Goal: Task Accomplishment & Management: Use online tool/utility

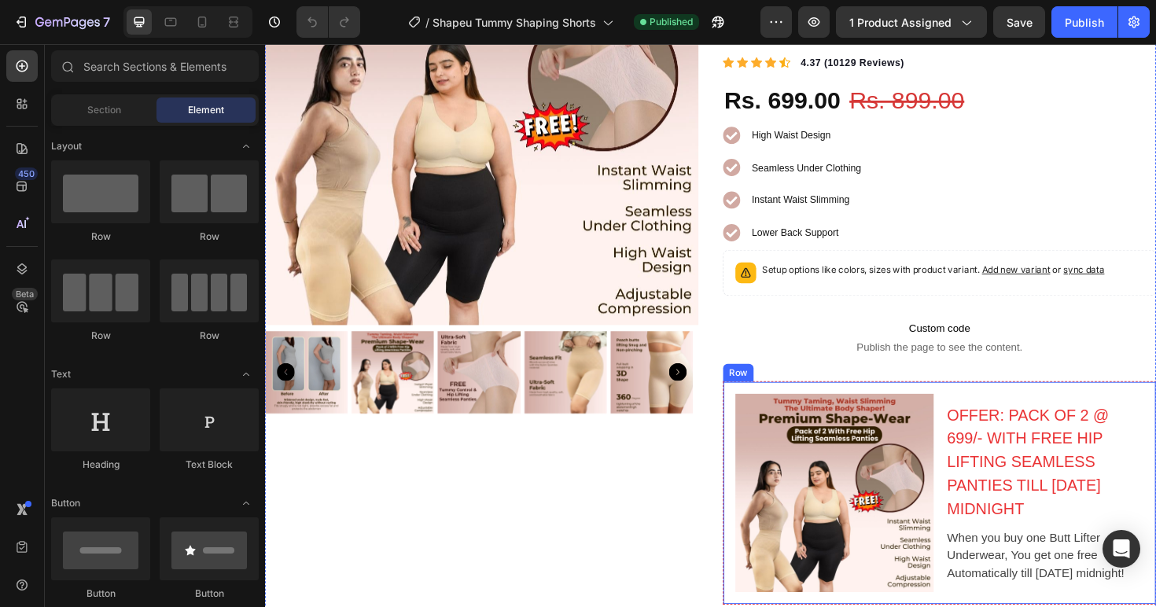
scroll to position [284, 0]
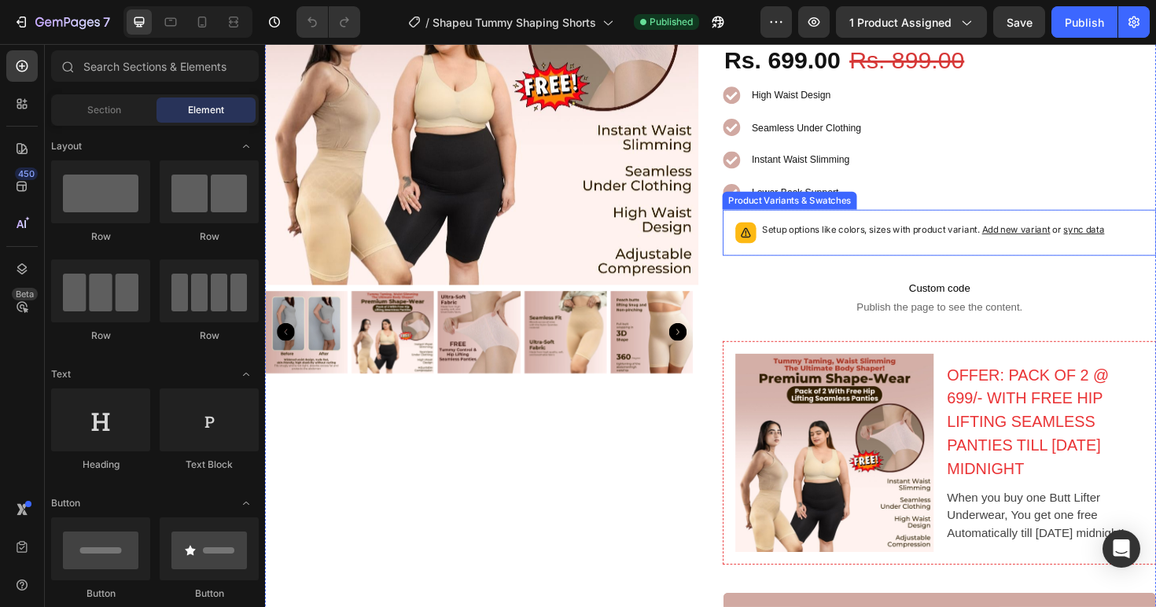
click at [961, 248] on p "Setup options like colors, sizes with product variant. Add new variant or sync …" at bounding box center [972, 241] width 362 height 16
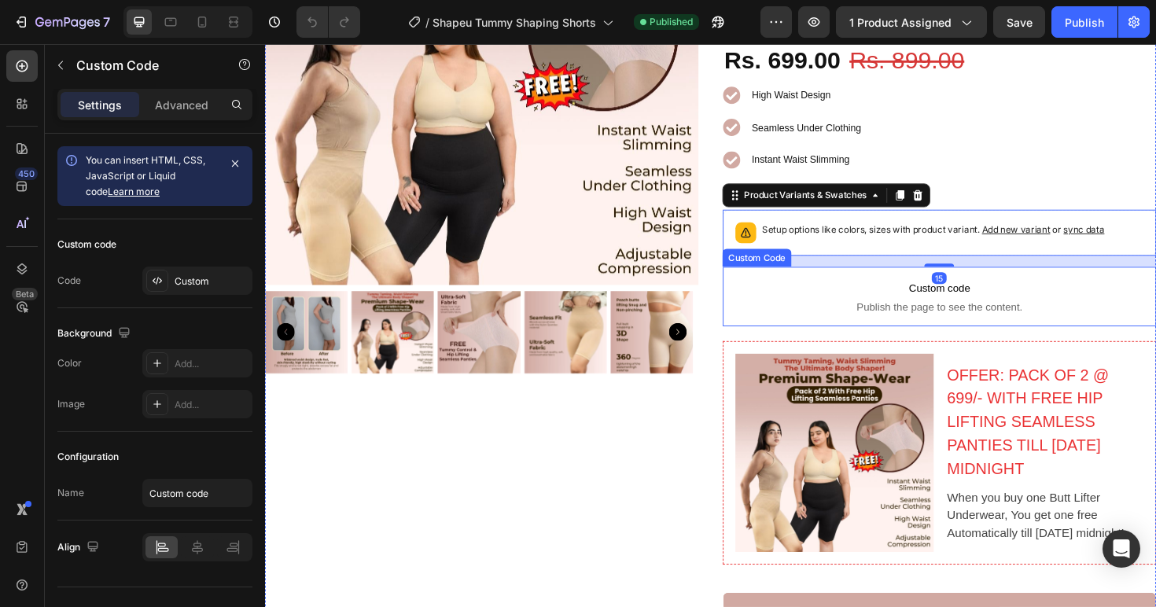
click at [1034, 311] on span "Custom code" at bounding box center [978, 301] width 459 height 19
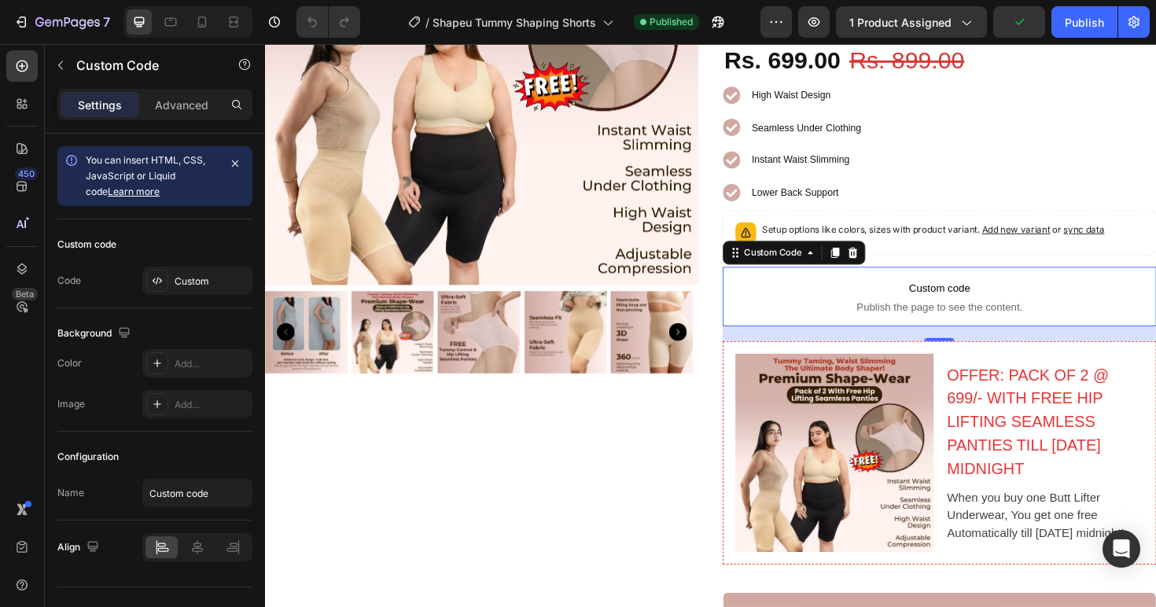
click at [954, 311] on span "Custom code" at bounding box center [978, 301] width 459 height 19
click at [887, 271] on icon at bounding box center [887, 265] width 13 height 13
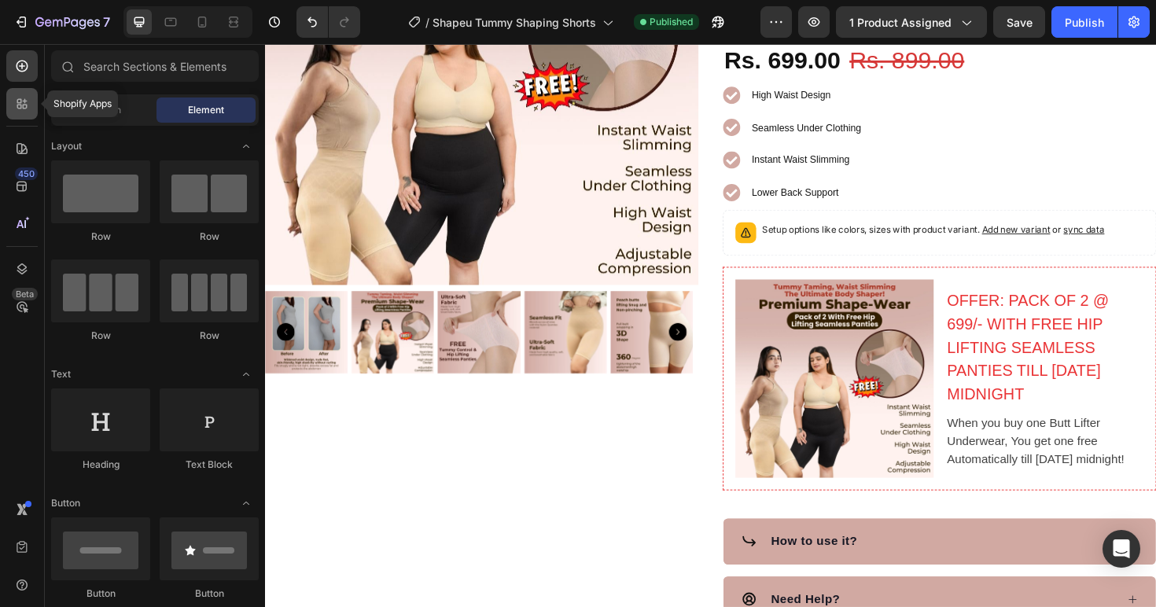
click at [13, 112] on div at bounding box center [21, 103] width 31 height 31
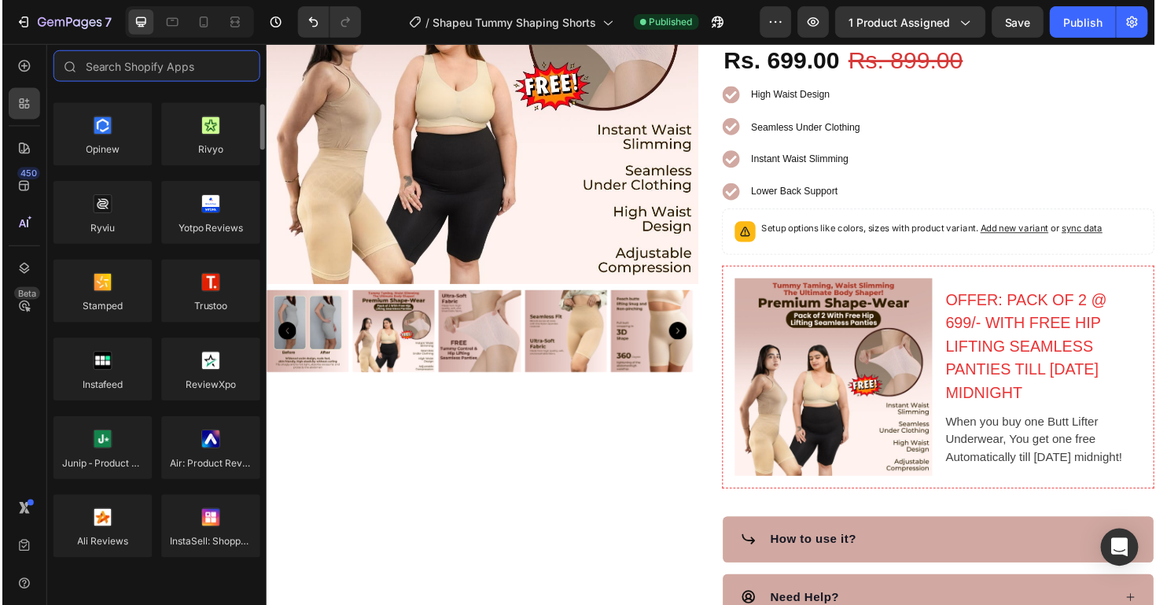
scroll to position [313, 0]
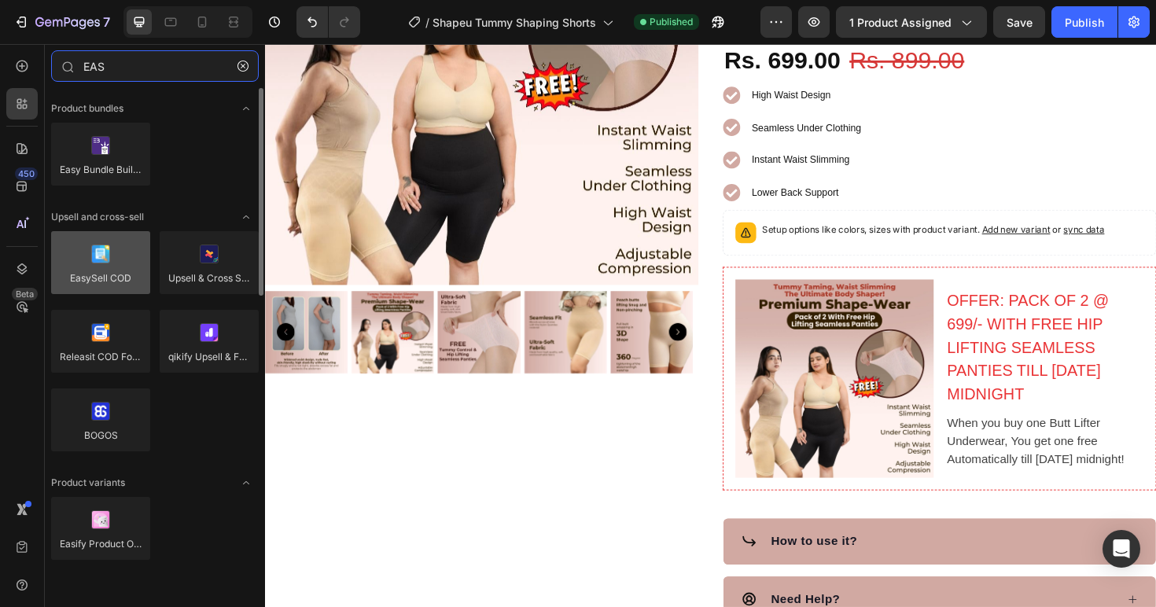
type input "EAS"
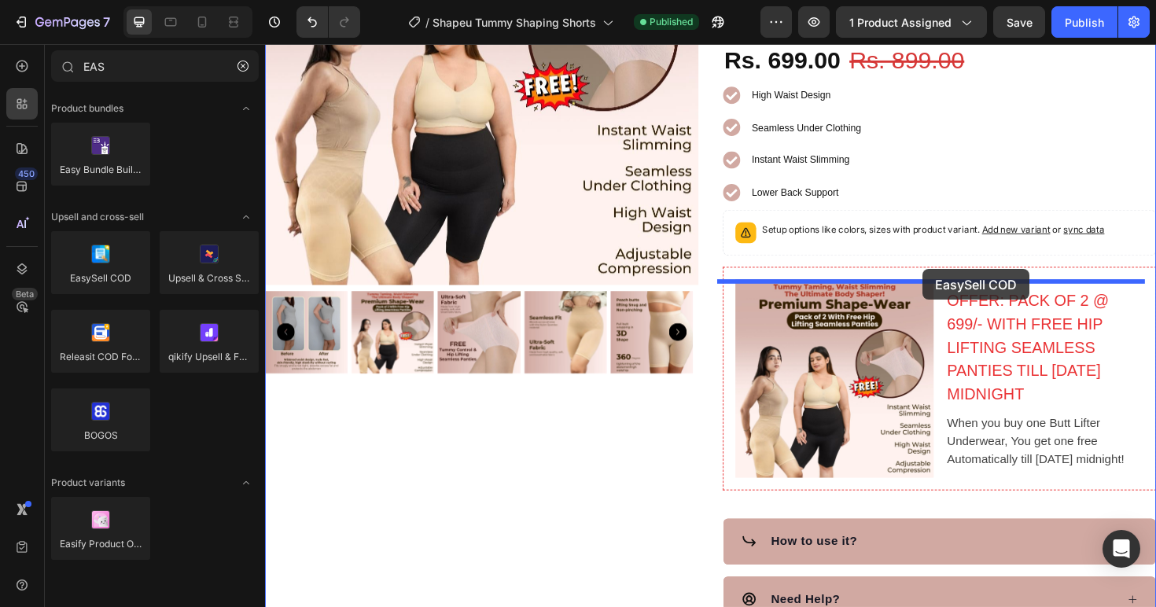
drag, startPoint x: 376, startPoint y: 317, endPoint x: 961, endPoint y: 282, distance: 586.0
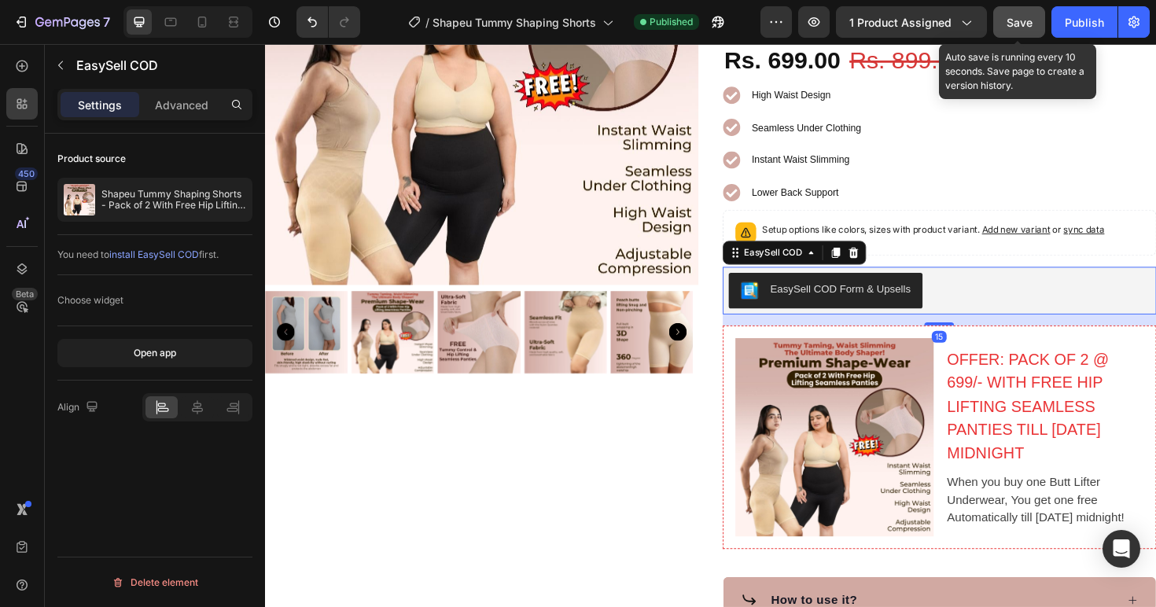
click at [1014, 21] on span "Save" at bounding box center [1019, 22] width 26 height 13
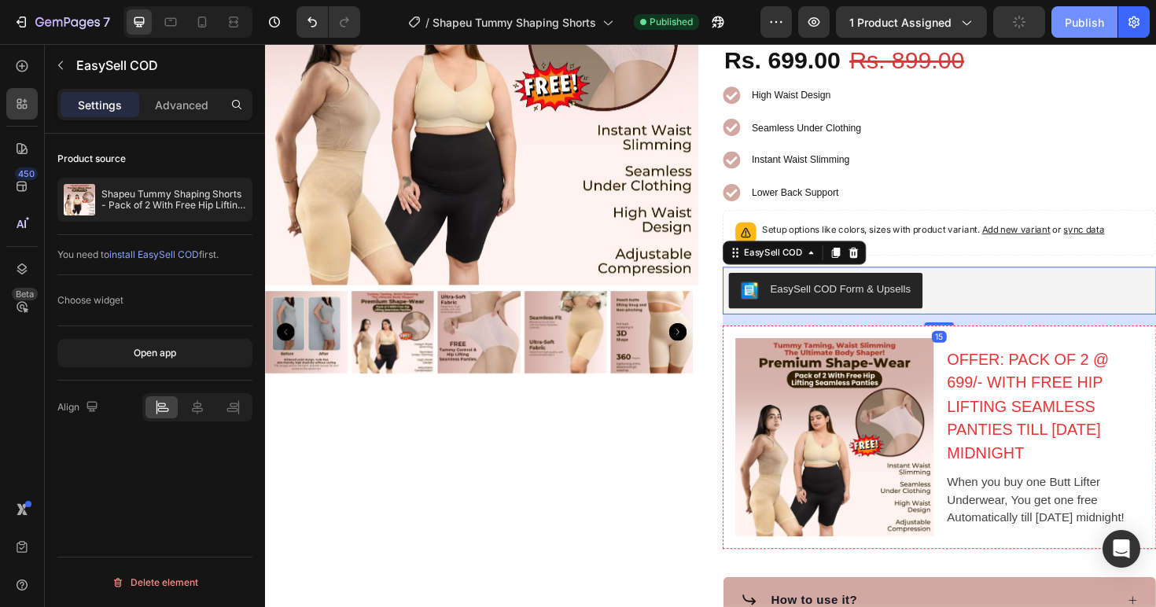
click at [1091, 20] on div "Publish" at bounding box center [1084, 22] width 39 height 17
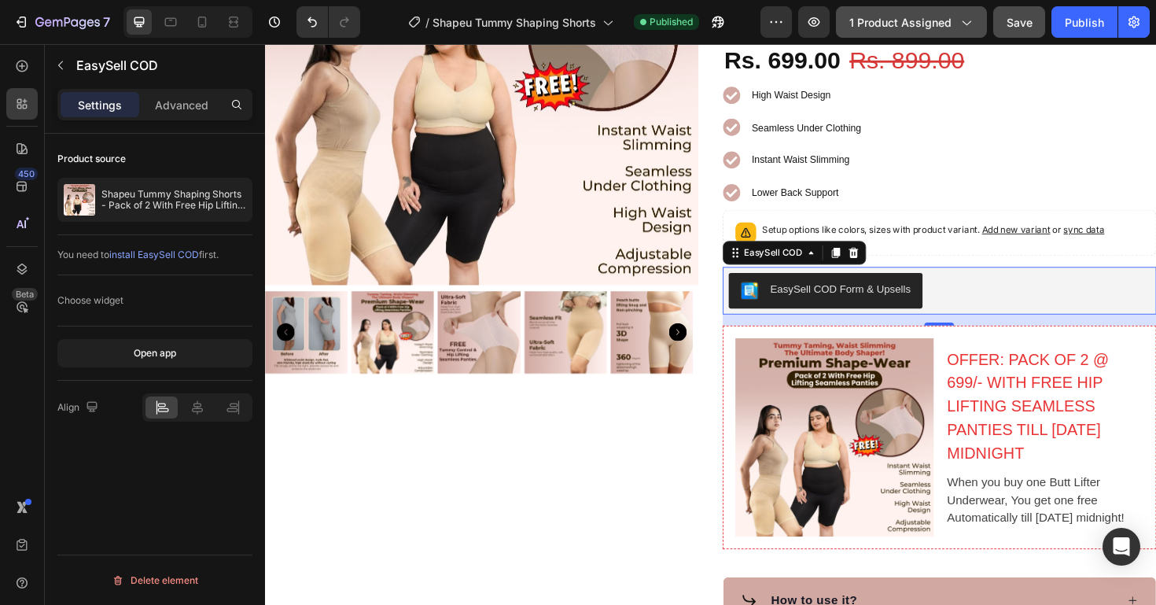
click at [948, 19] on span "1 product assigned" at bounding box center [900, 22] width 102 height 17
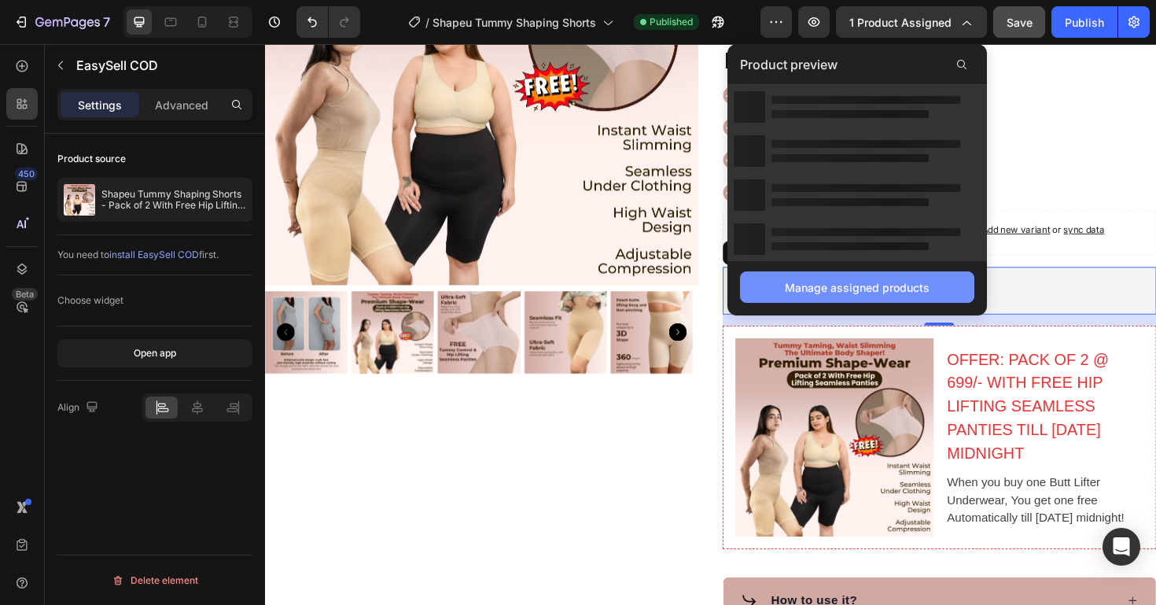
click at [867, 286] on div "Manage assigned products" at bounding box center [857, 287] width 145 height 17
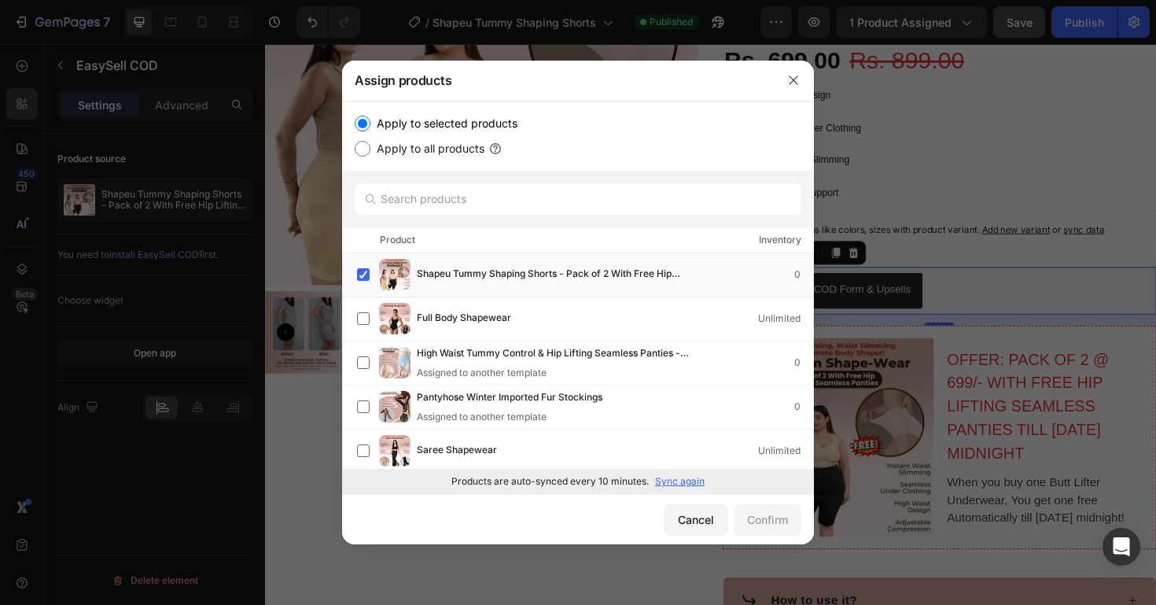
click at [689, 473] on div "Products are auto-synced every 10 minutes. Sync again" at bounding box center [578, 481] width 472 height 25
click at [688, 475] on p "Sync again" at bounding box center [680, 481] width 50 height 14
click at [692, 509] on button "Cancel" at bounding box center [695, 519] width 63 height 31
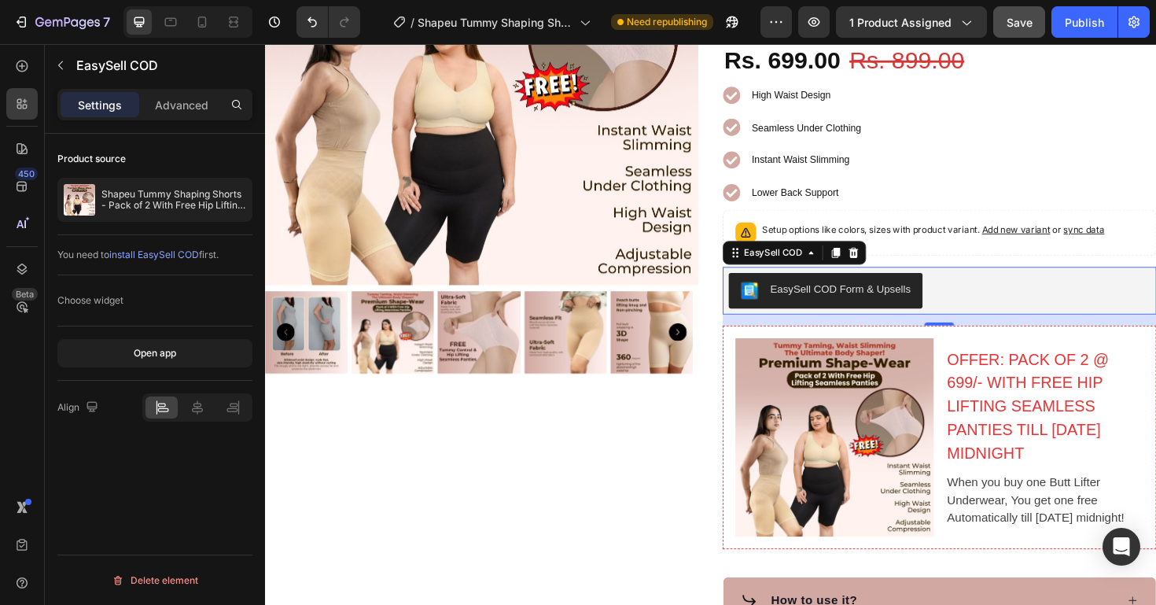
click at [1019, 24] on span "Save" at bounding box center [1019, 22] width 26 height 13
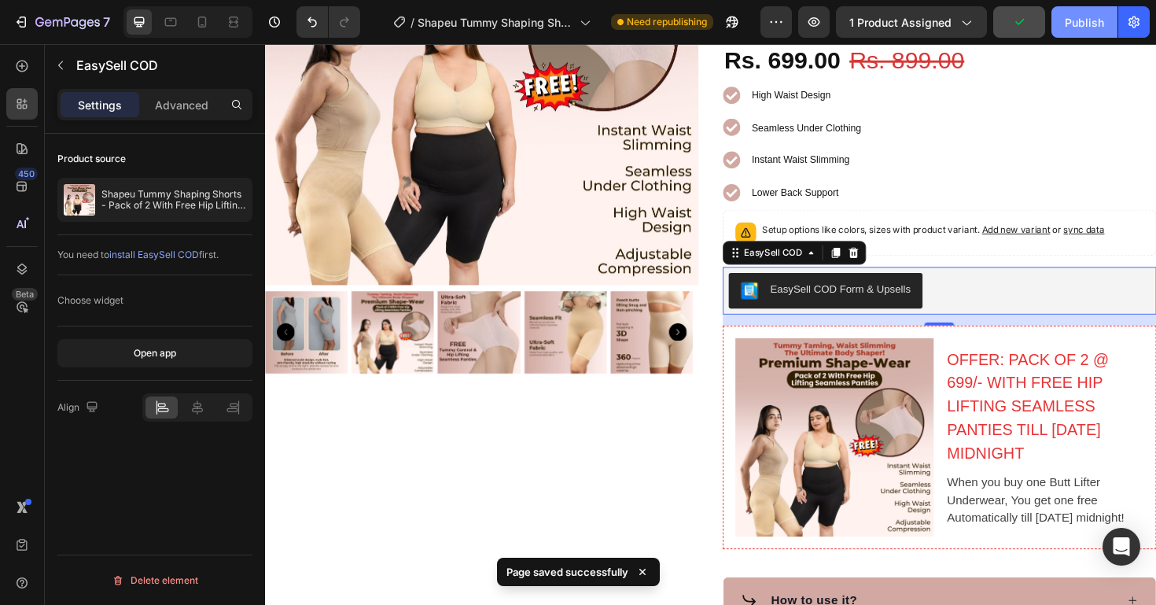
click at [1078, 14] on div "Publish" at bounding box center [1084, 22] width 39 height 17
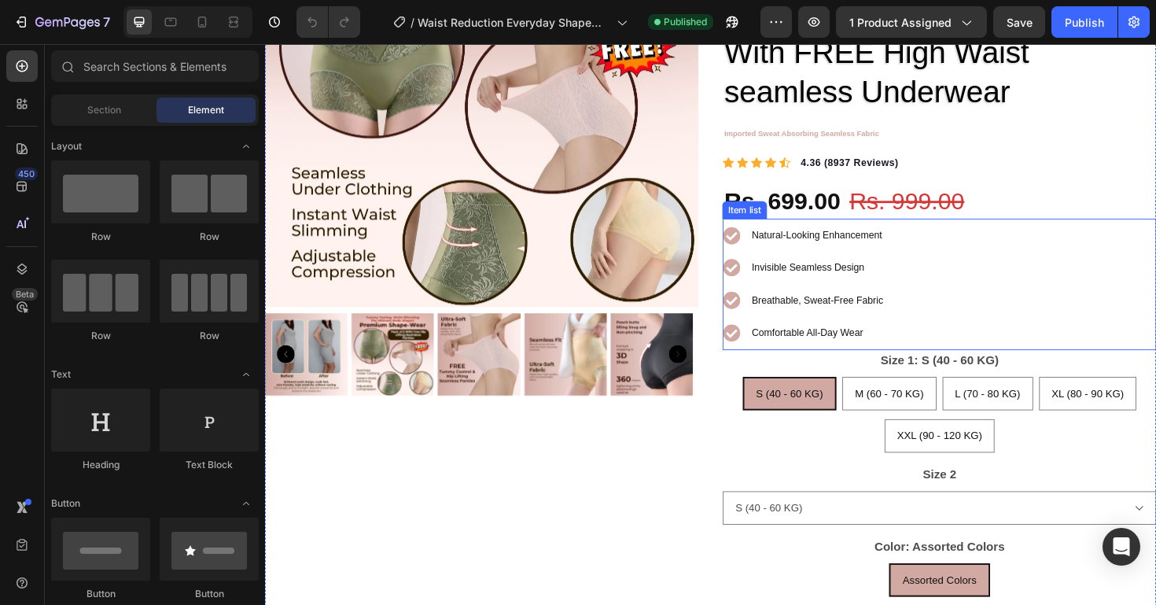
scroll to position [329, 0]
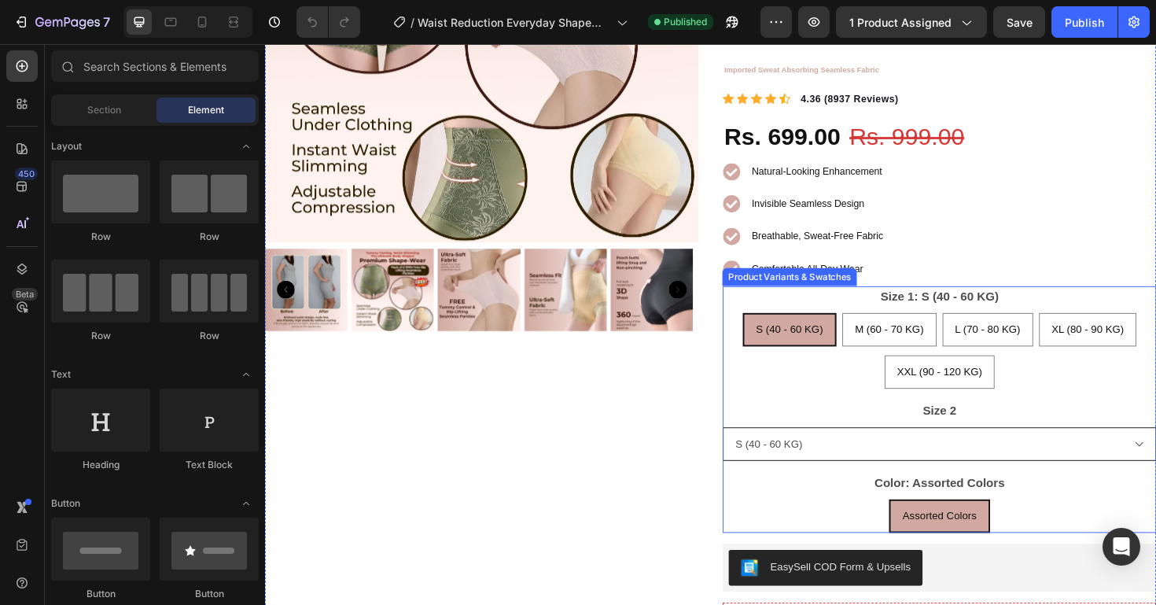
click at [936, 450] on select "S (40 - 60 KG) M (60 - 70 KG) L (70 - 80 KG) XL (80 - 90 KG) XXL (90 - 120 KG)" at bounding box center [978, 467] width 459 height 35
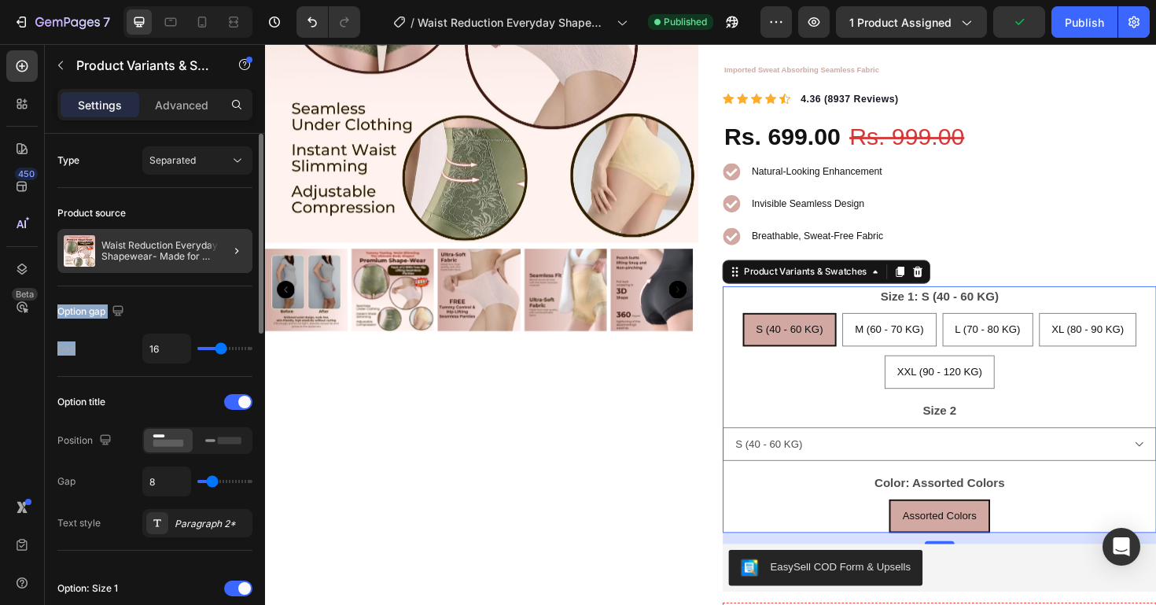
drag, startPoint x: 132, startPoint y: 373, endPoint x: 150, endPoint y: 267, distance: 107.7
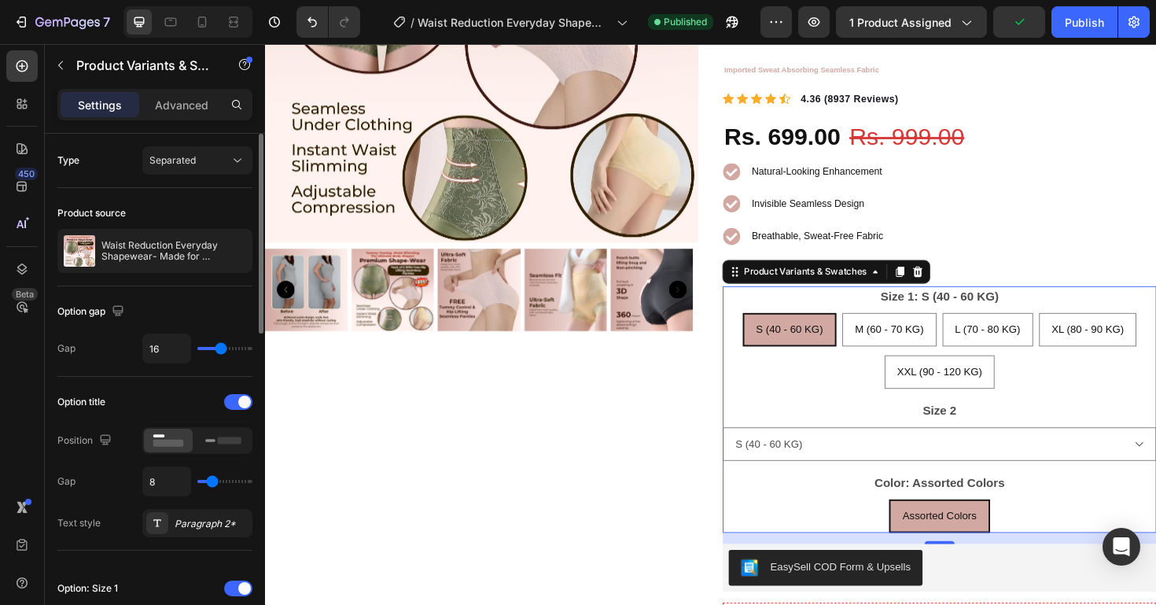
click at [111, 143] on div "Type Separated" at bounding box center [154, 161] width 195 height 54
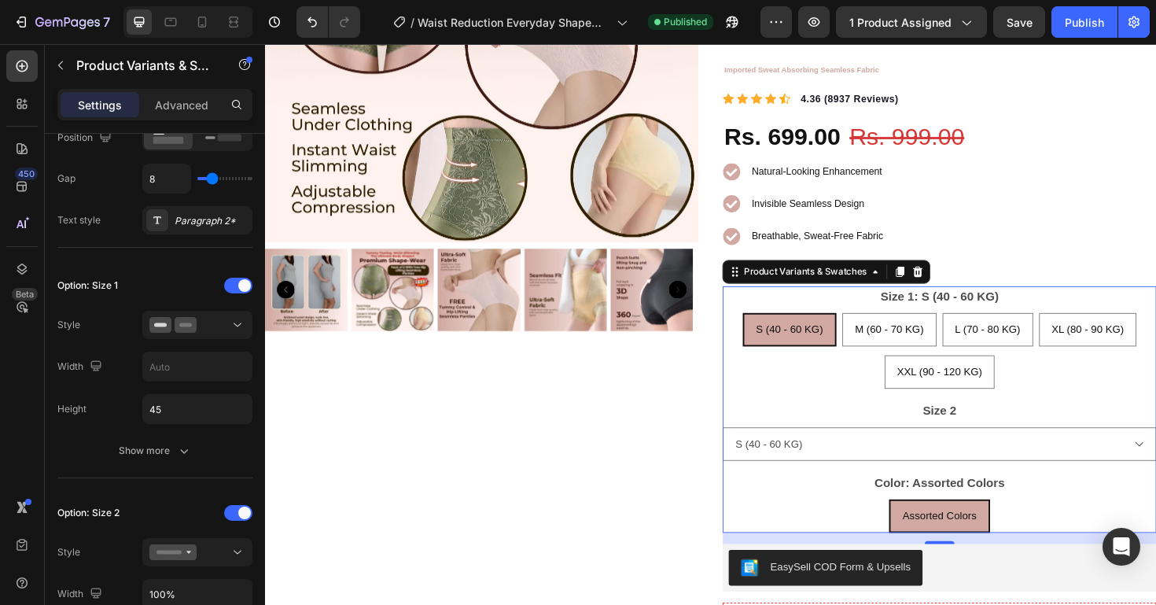
scroll to position [480, 0]
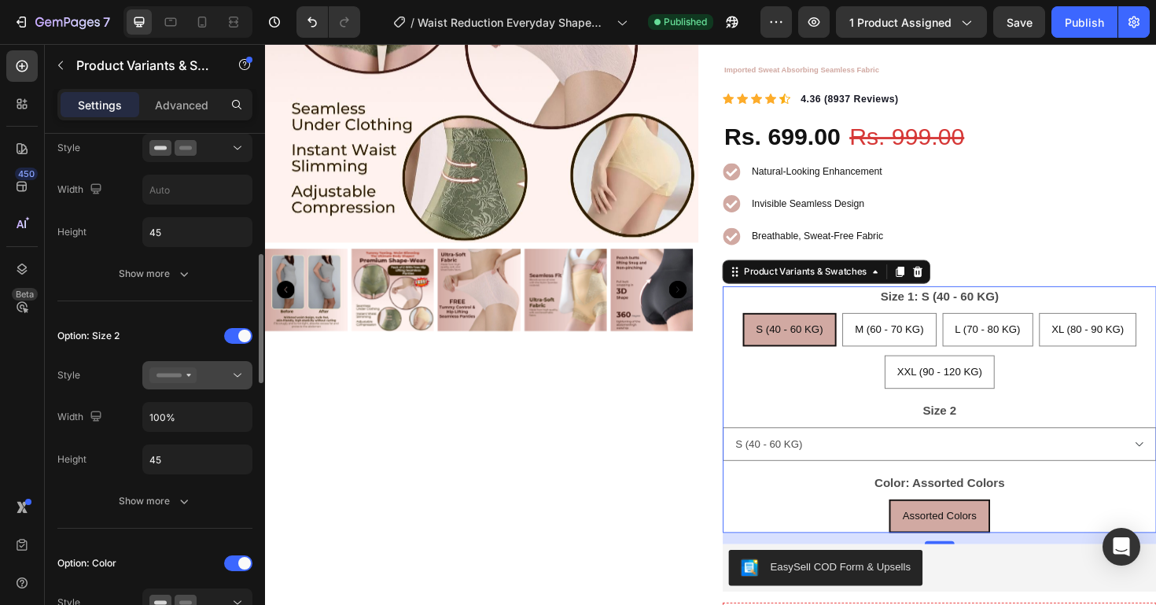
click at [183, 378] on icon at bounding box center [172, 375] width 47 height 16
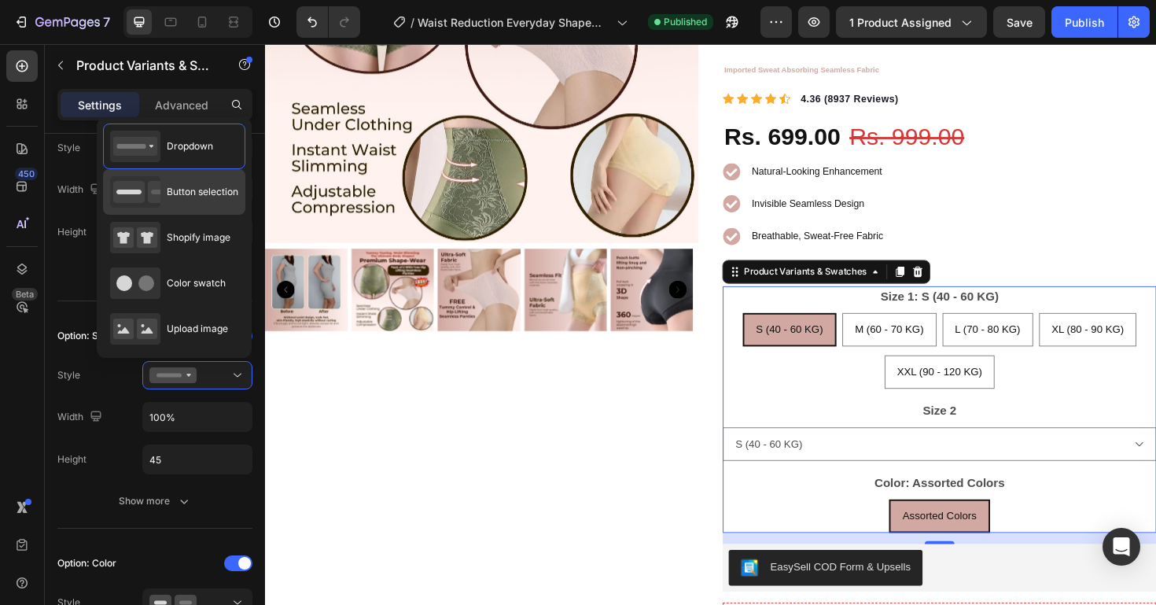
click at [189, 189] on span "Button selection" at bounding box center [203, 192] width 72 height 14
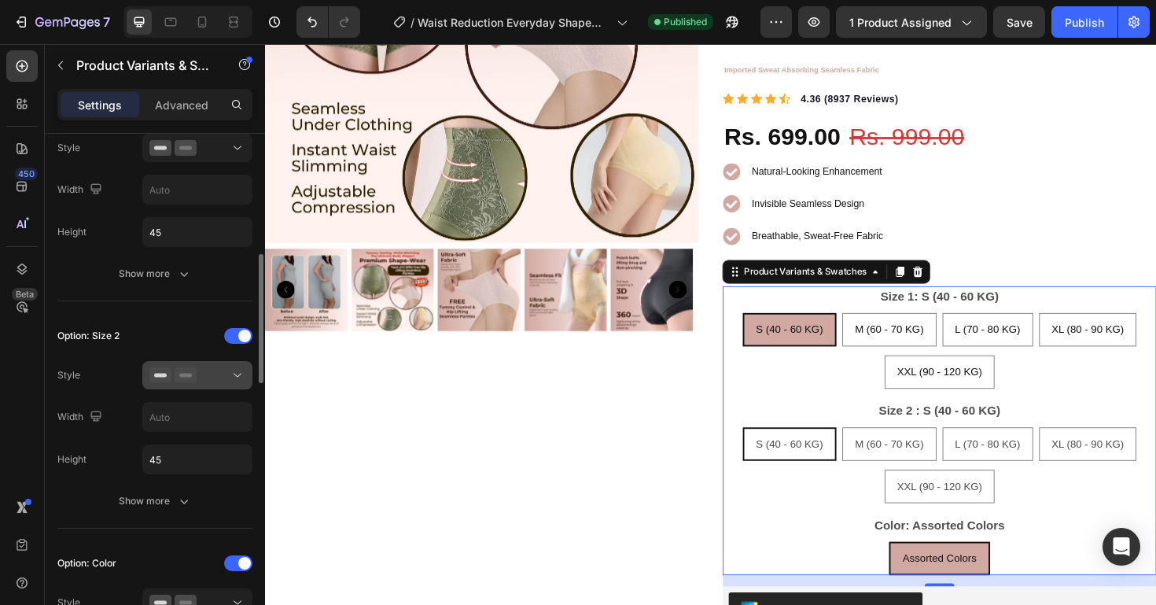
click at [208, 379] on div at bounding box center [197, 375] width 96 height 16
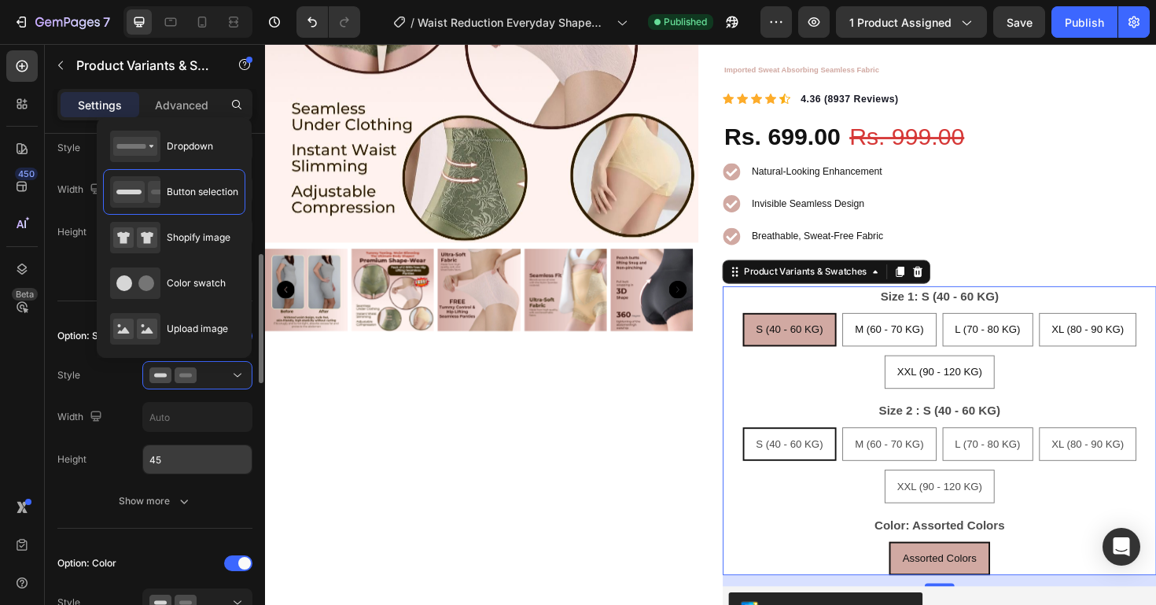
click at [204, 469] on input "45" at bounding box center [197, 459] width 108 height 28
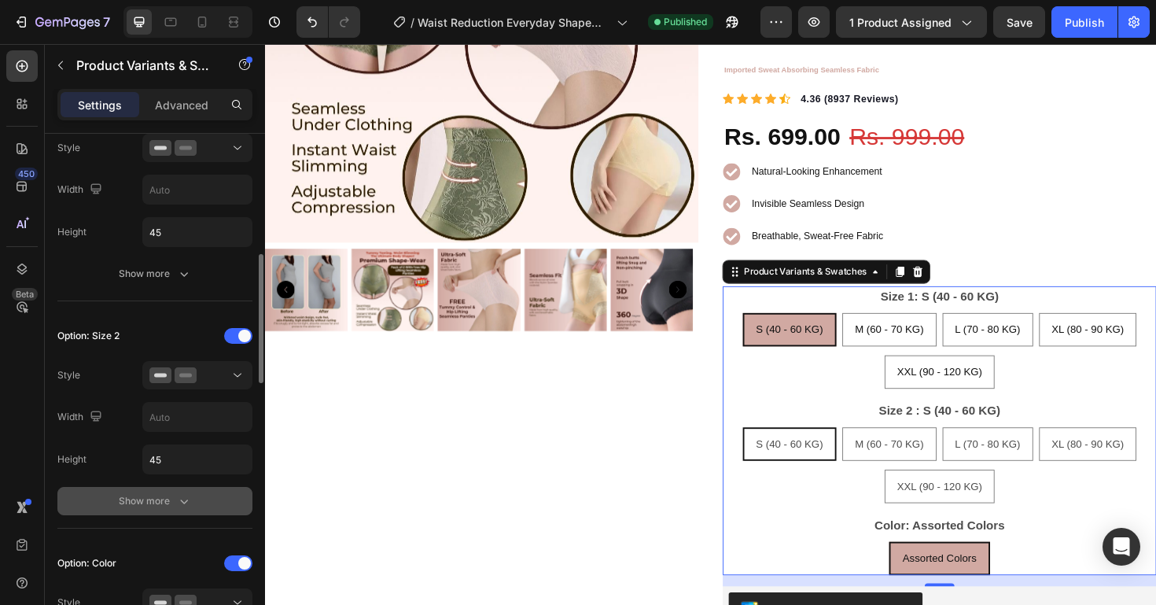
click at [189, 499] on icon "button" at bounding box center [184, 501] width 16 height 16
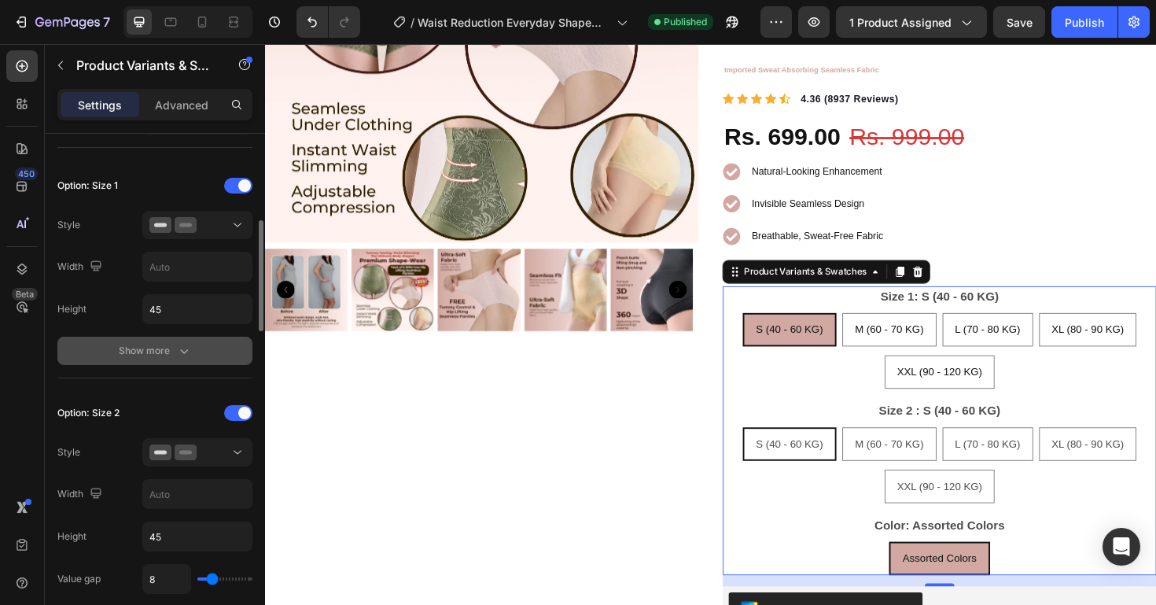
click at [168, 355] on div "Show more" at bounding box center [155, 351] width 73 height 16
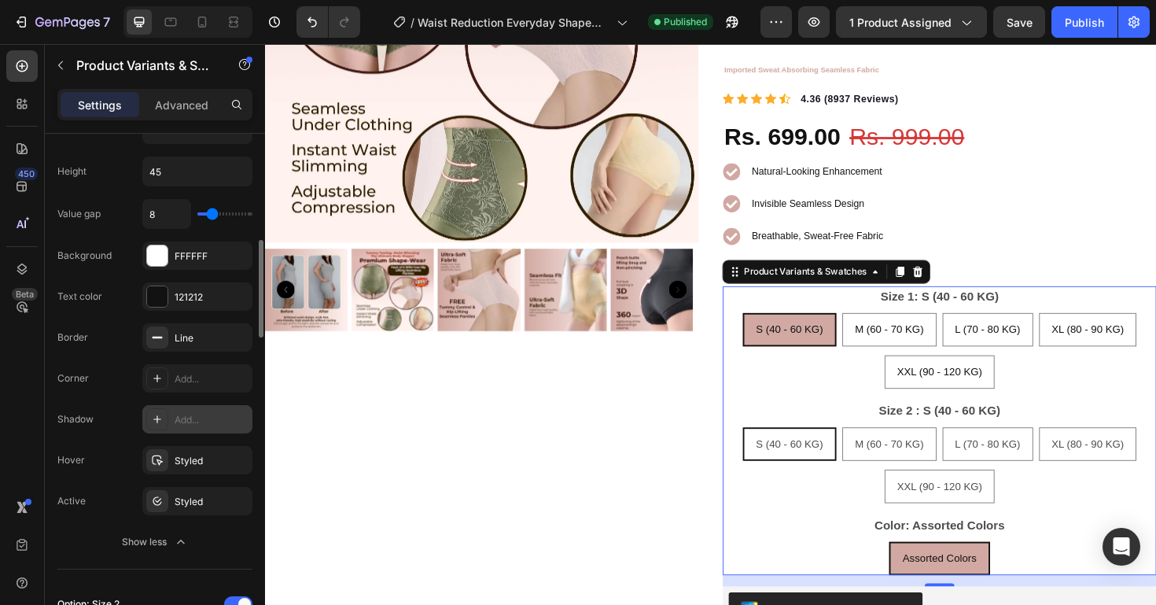
scroll to position [571, 0]
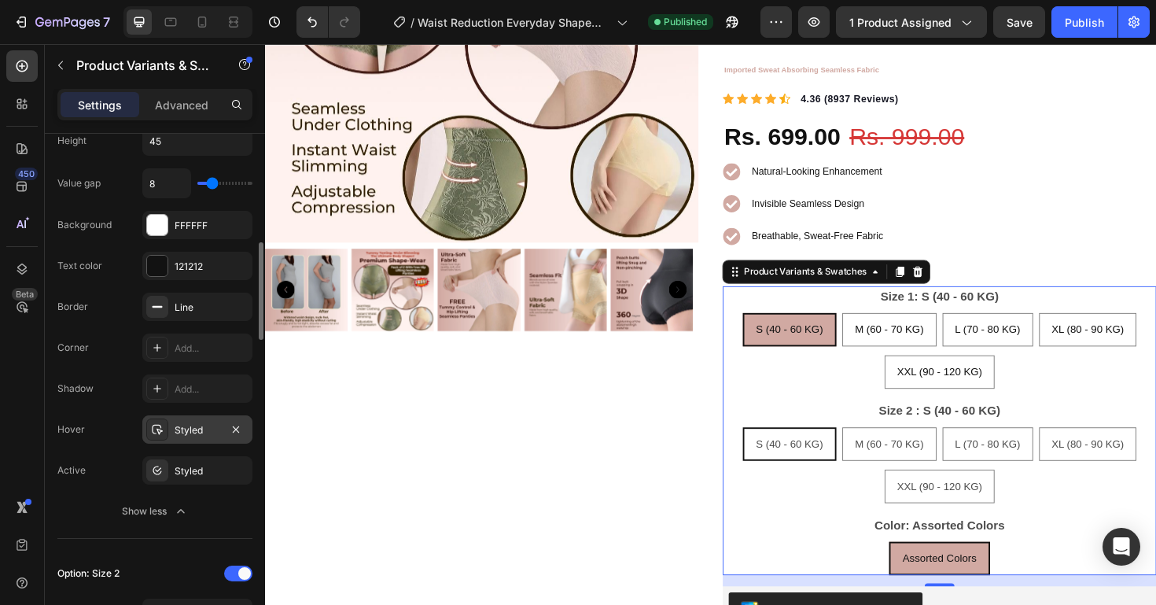
click at [194, 423] on div "Styled" at bounding box center [198, 430] width 46 height 14
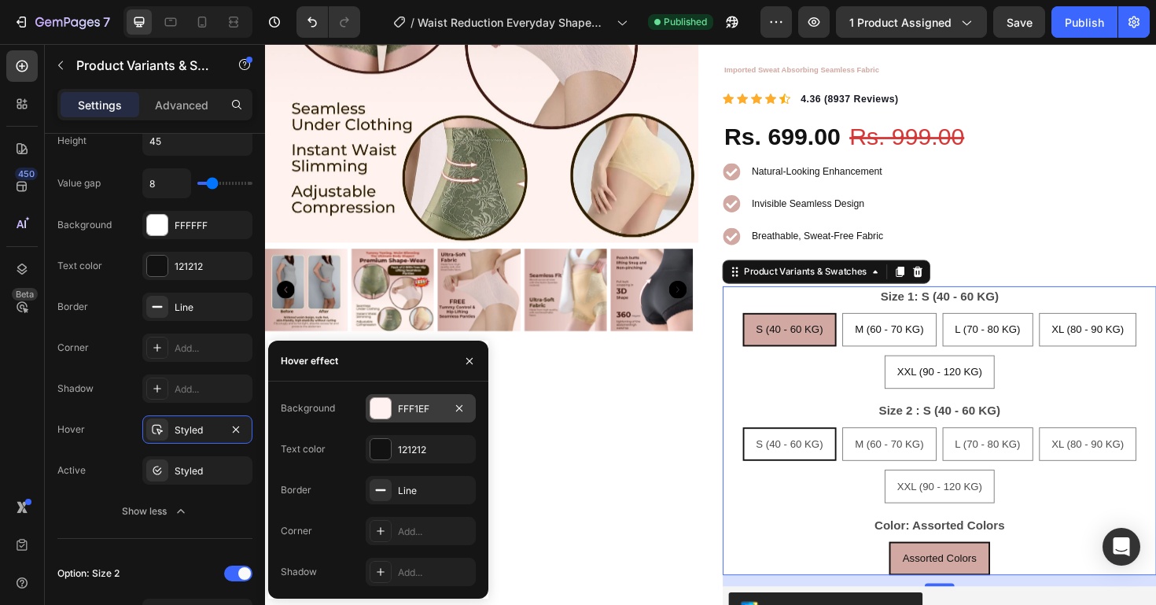
click at [422, 409] on div "FFF1EF" at bounding box center [421, 409] width 46 height 14
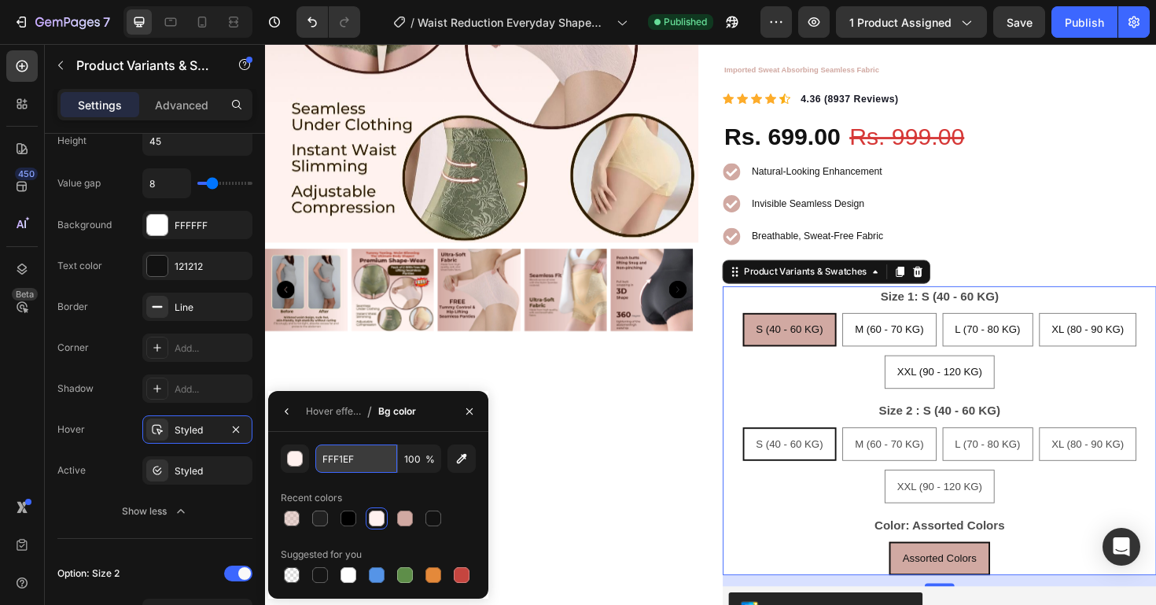
click at [331, 459] on input "FFF1EF" at bounding box center [356, 458] width 82 height 28
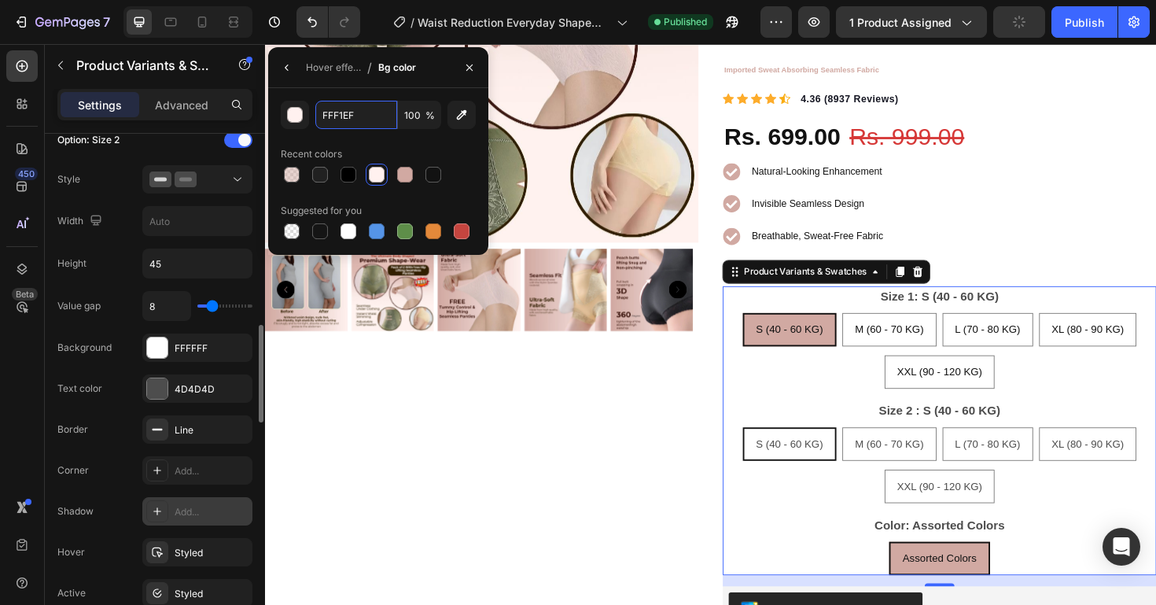
scroll to position [1031, 0]
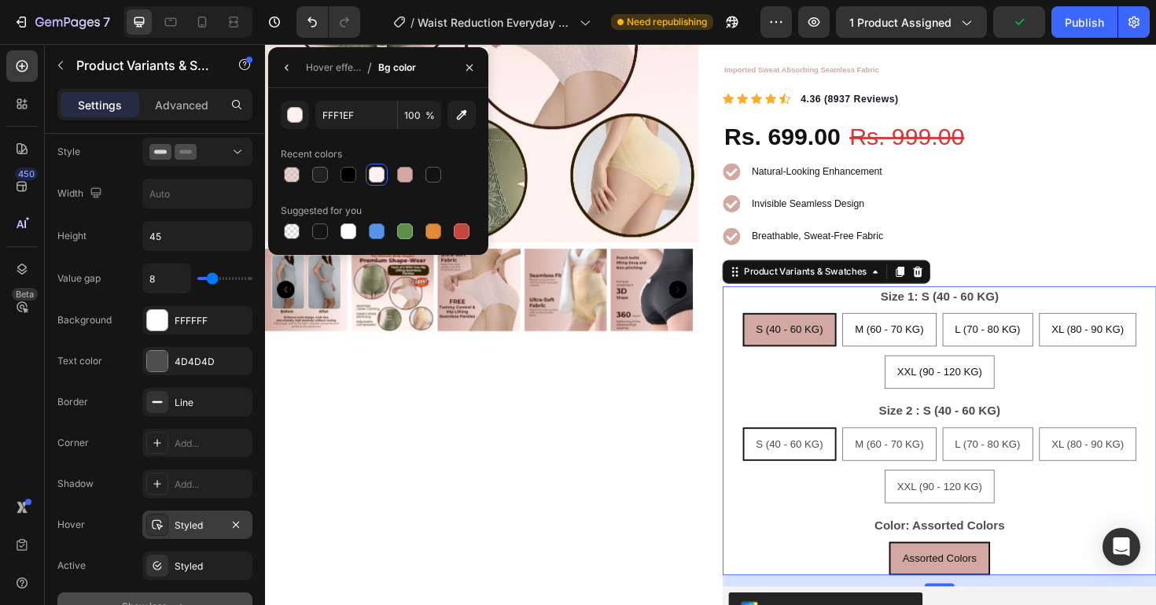
click at [204, 527] on div "Styled" at bounding box center [198, 525] width 46 height 14
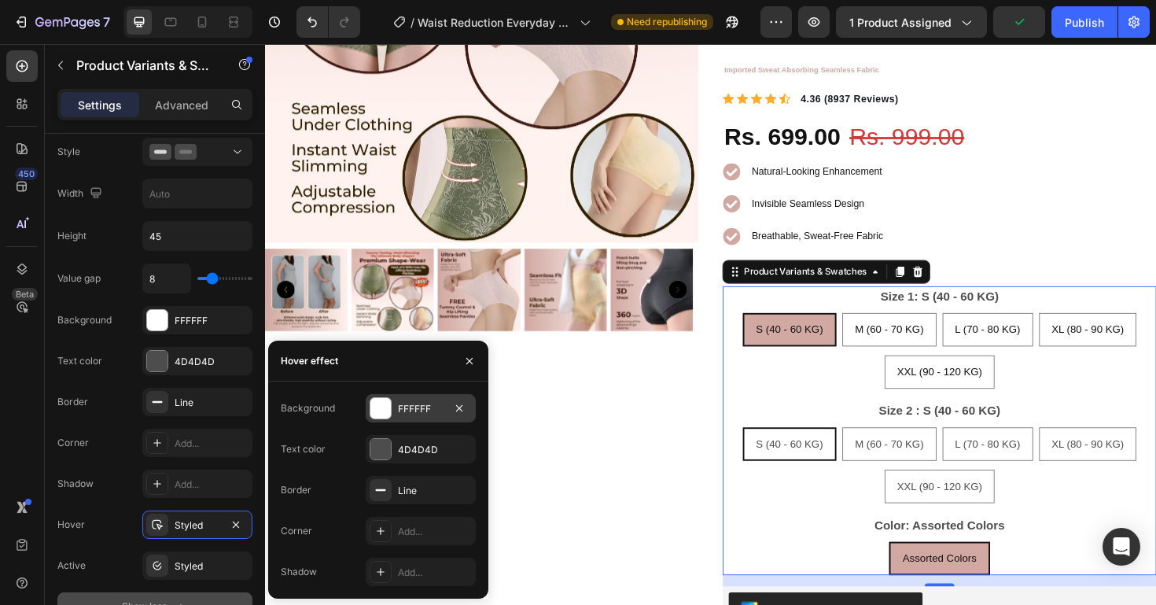
click at [407, 398] on div "FFFFFF" at bounding box center [421, 408] width 110 height 28
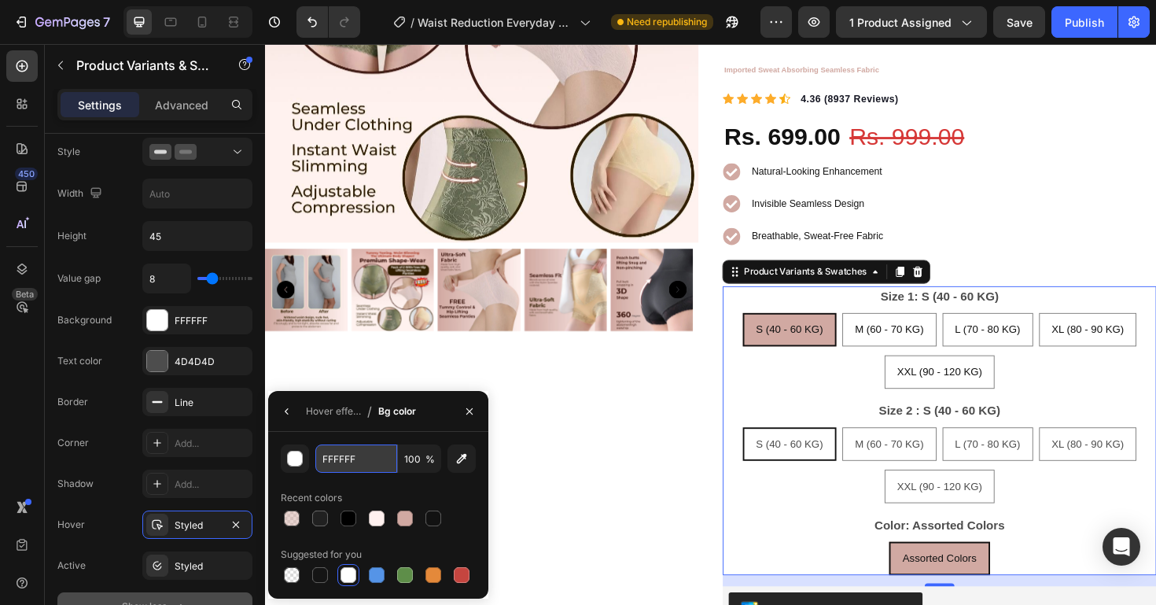
click at [371, 459] on input "FFFFFF" at bounding box center [356, 458] width 82 height 28
click at [370, 459] on input "FFFFFF" at bounding box center [356, 458] width 82 height 28
paste input "1E"
type input "FFF1EF"
click at [198, 563] on div "Styled" at bounding box center [198, 566] width 46 height 14
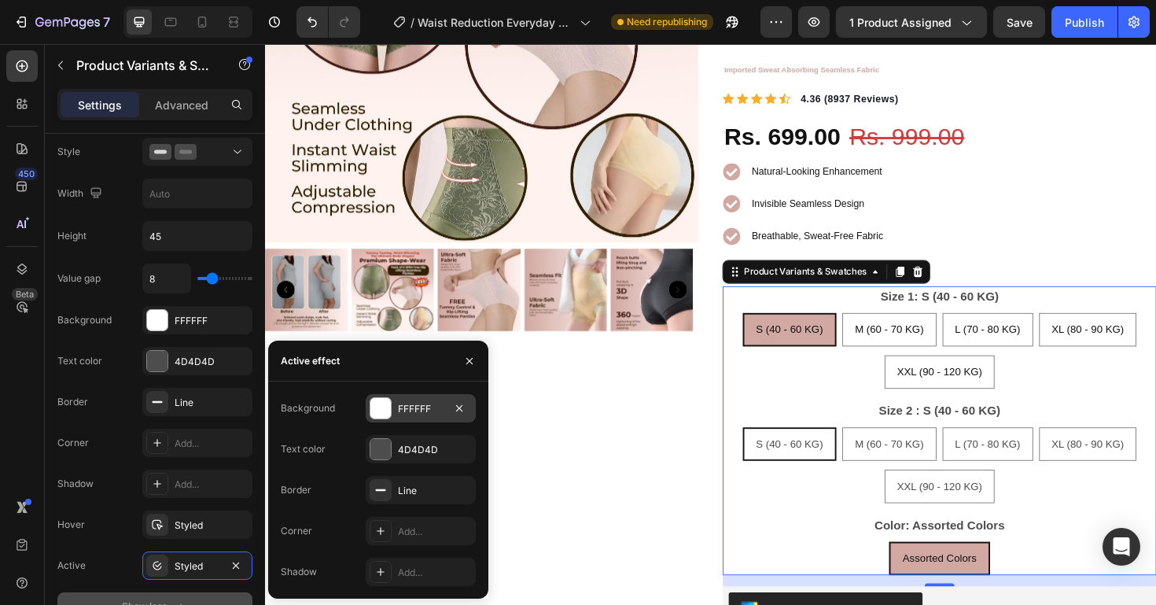
click at [443, 411] on div "FFFFFF" at bounding box center [421, 408] width 110 height 28
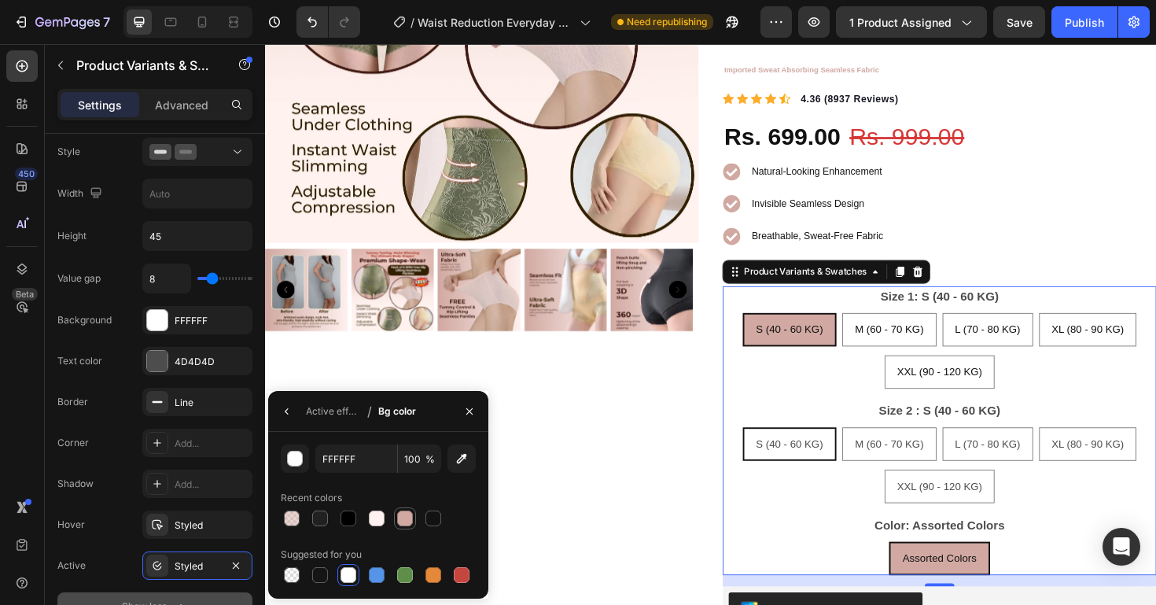
click at [408, 509] on div at bounding box center [404, 518] width 19 height 19
type input "D1A9A2"
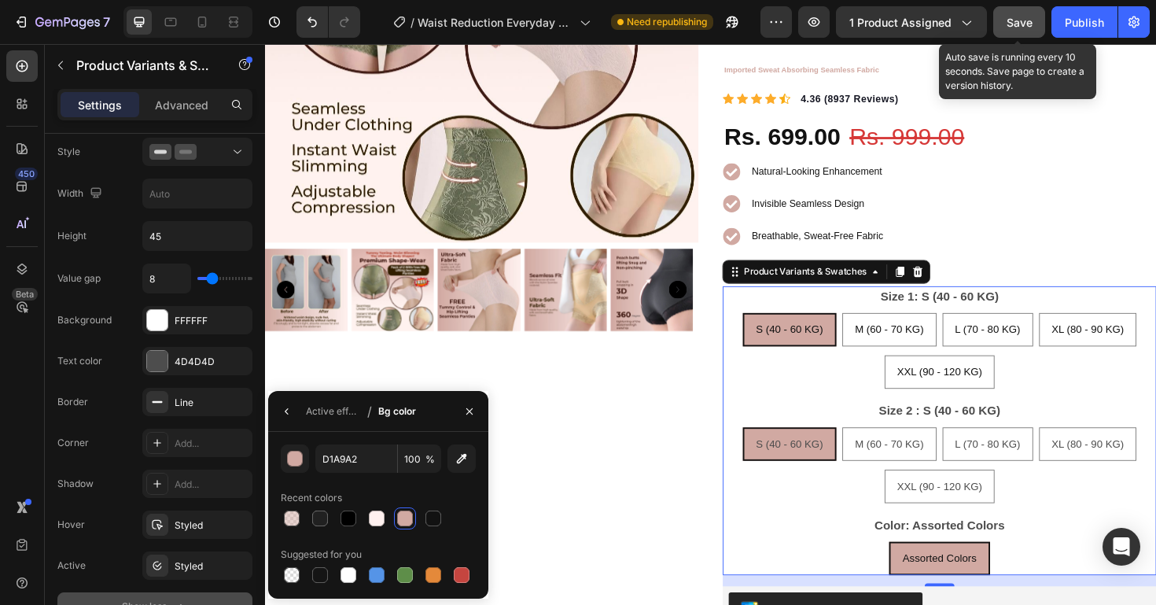
click at [1013, 24] on span "Save" at bounding box center [1019, 22] width 26 height 13
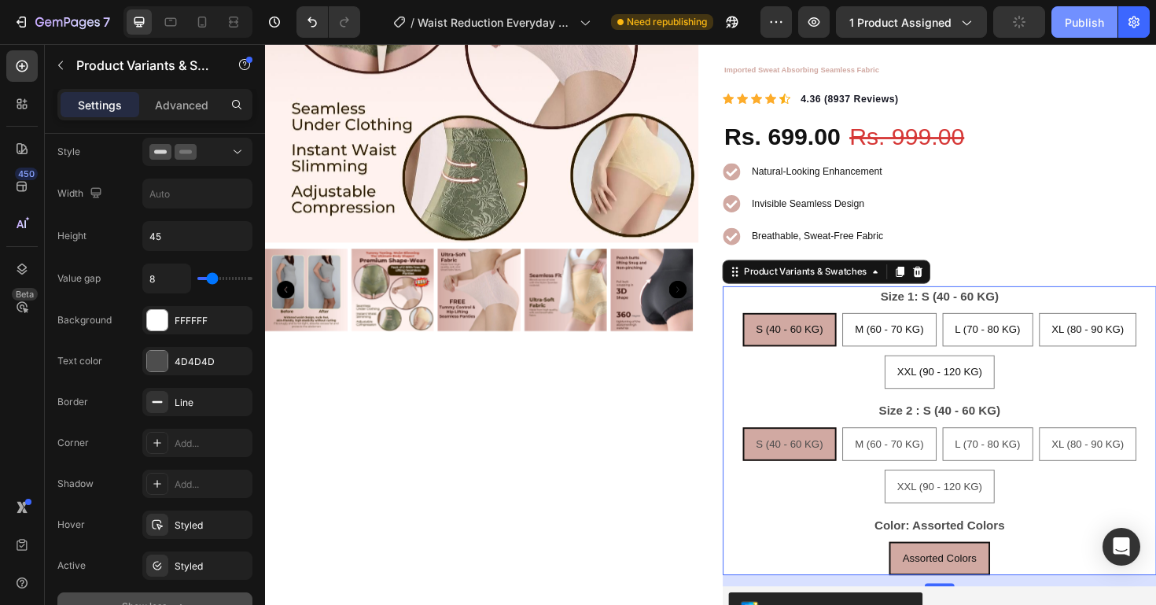
click at [1072, 24] on div "Publish" at bounding box center [1084, 22] width 39 height 17
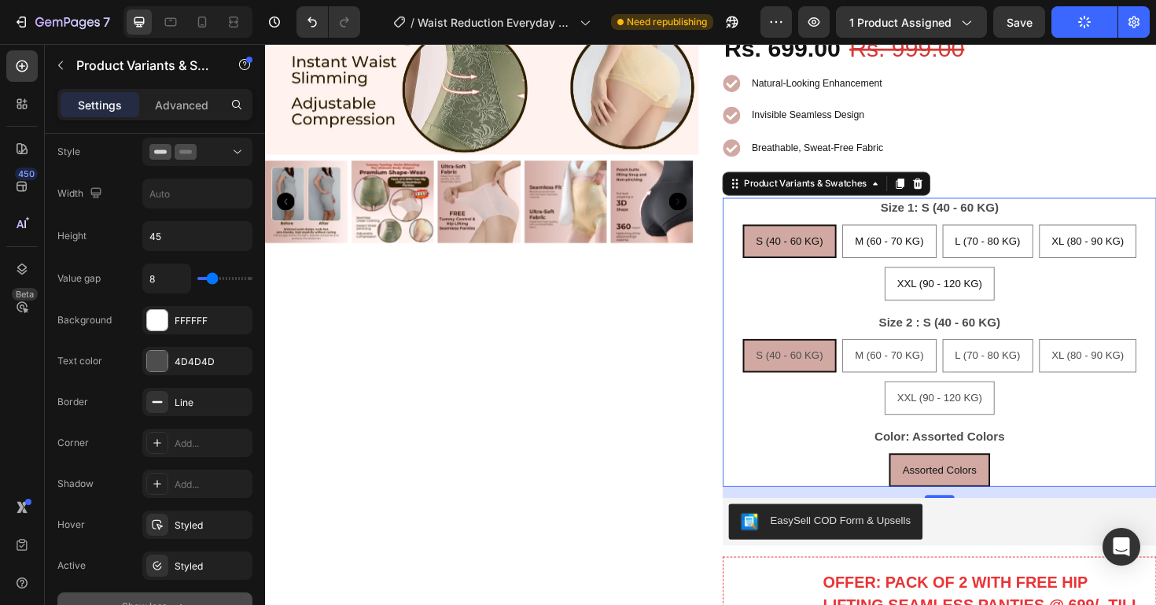
scroll to position [651, 0]
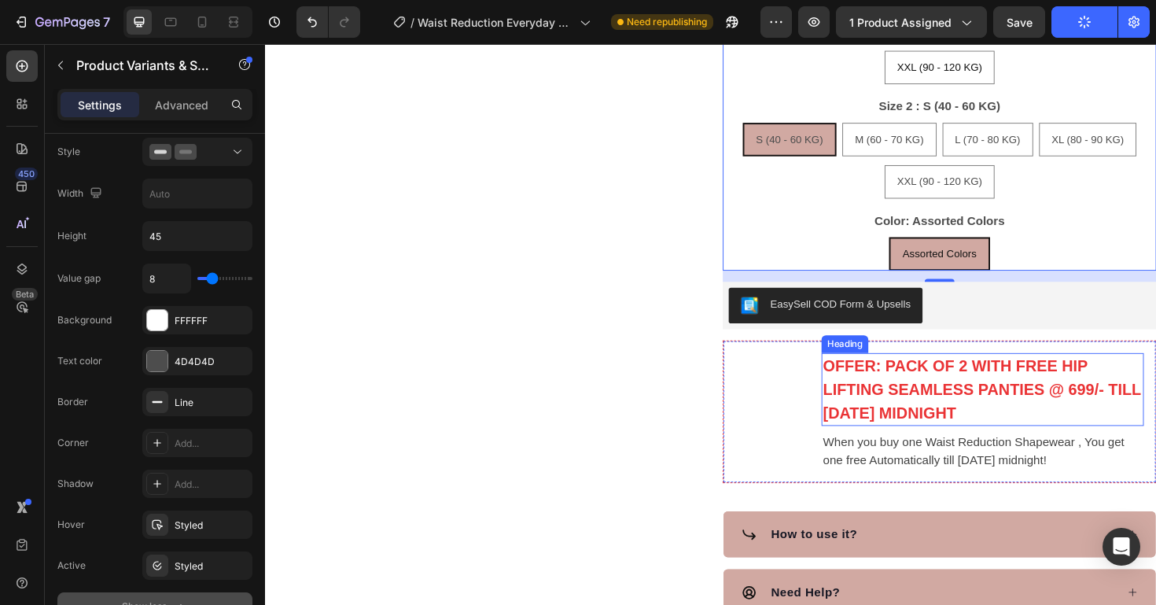
click at [988, 406] on h3 "OFFER: PACK OF 2 WITH FREE HIP LIFTING SEAMLESS PANTIES @ 699/- TILL TODAY MIDN…" at bounding box center [1024, 410] width 341 height 78
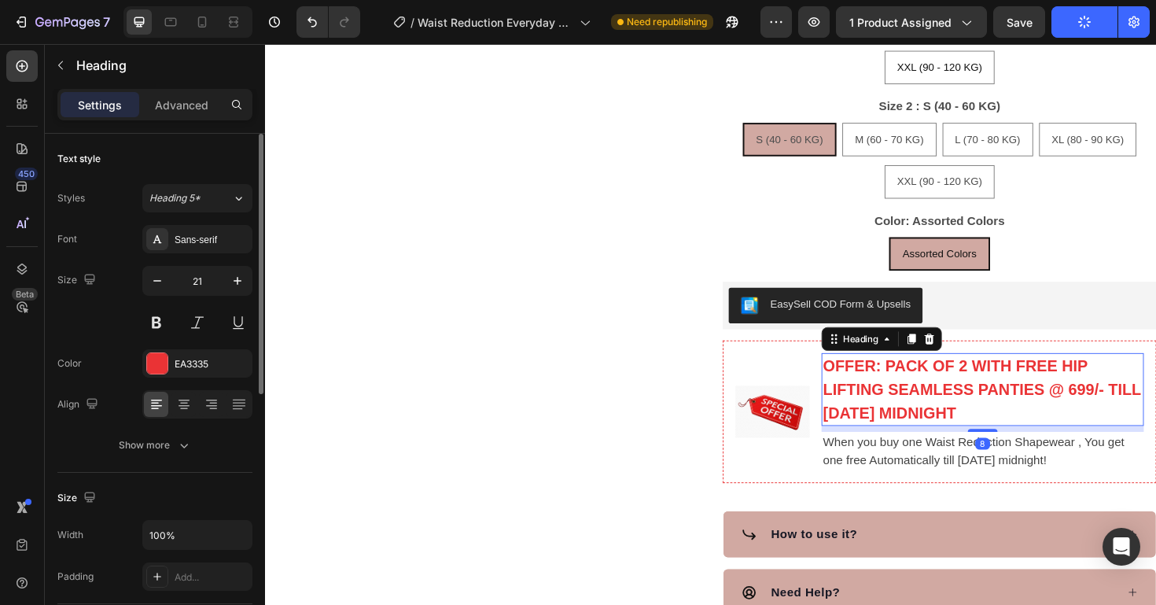
click at [1039, 395] on h3 "OFFER: PACK OF 2 WITH FREE HIP LIFTING SEAMLESS PANTIES @ 699/- TILL TODAY MIDN…" at bounding box center [1024, 410] width 341 height 78
click at [1040, 395] on p "OFFER: PACK OF 2 WITH FREE HIP LIFTING SEAMLESS PANTIES @ 699/- TILL TODAY MIDN…" at bounding box center [1024, 410] width 338 height 75
click at [1054, 376] on strong "OFFER: PACK OF 2 WITH FREE HIP LIFTING SEAMLESS PANTIES @ 699/- TILL TODAY MIDN…" at bounding box center [1023, 410] width 336 height 68
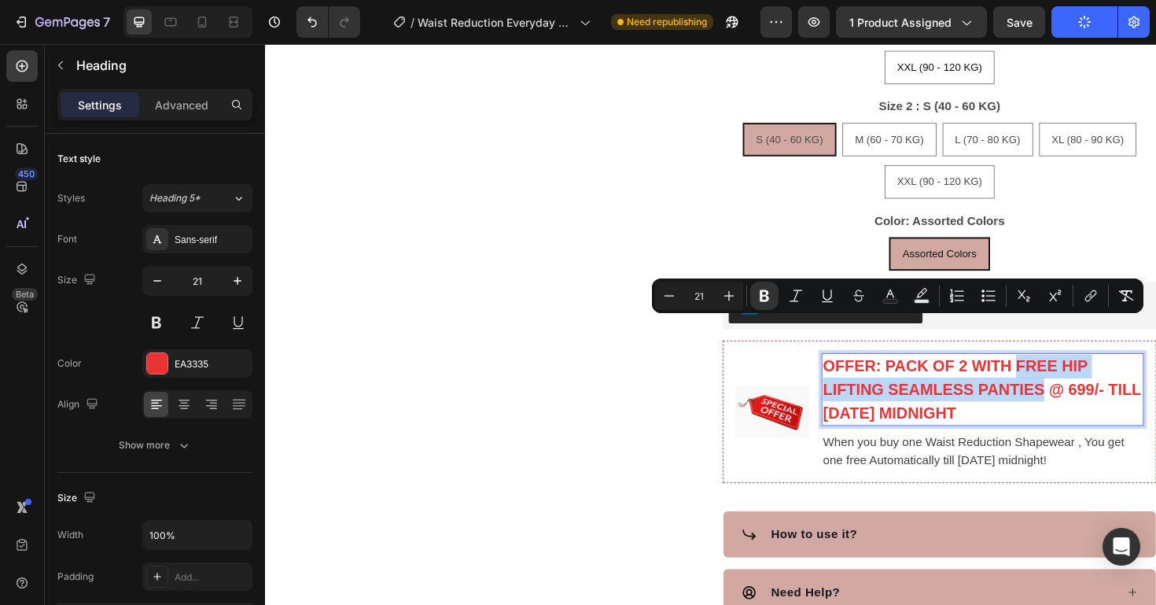
drag, startPoint x: 1054, startPoint y: 344, endPoint x: 1069, endPoint y: 362, distance: 24.1
click at [1069, 376] on strong "OFFER: PACK OF 2 WITH FREE HIP LIFTING SEAMLESS PANTIES @ 699/- TILL TODAY MIDN…" at bounding box center [1023, 410] width 336 height 68
drag, startPoint x: 1108, startPoint y: 344, endPoint x: 1065, endPoint y: 366, distance: 48.5
click at [1065, 376] on strong "OFFER: PACK OF 2 WITH FREE High Waist Seamless Underwear @ 699/- TILL TODAY MID…" at bounding box center [1023, 410] width 337 height 68
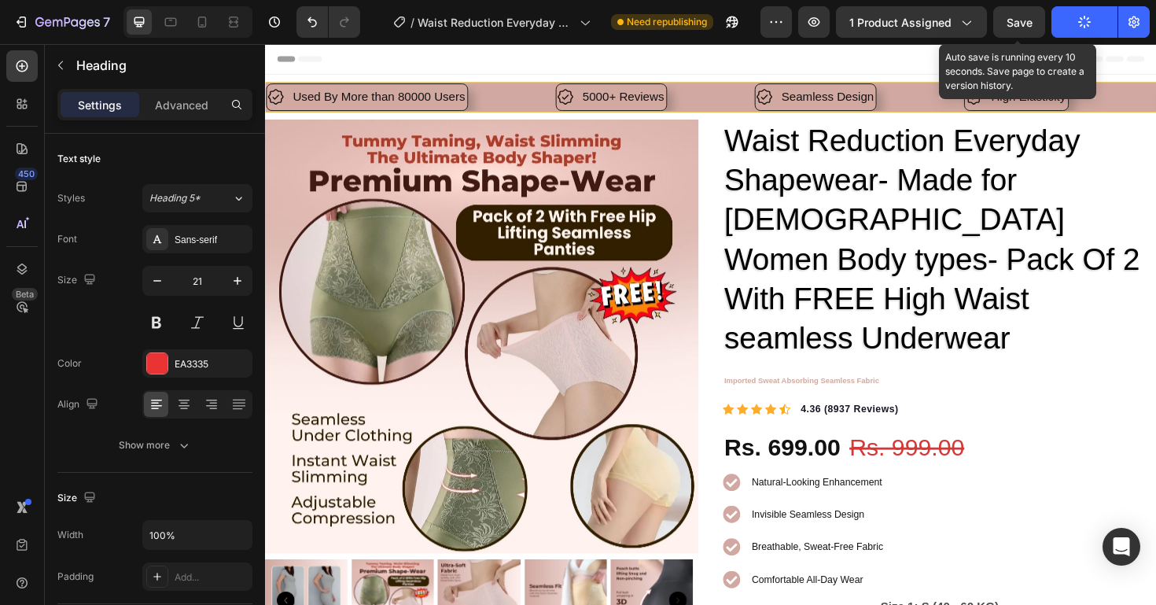
drag, startPoint x: 1017, startPoint y: 35, endPoint x: 1049, endPoint y: 41, distance: 32.8
click at [1017, 35] on button "Save" at bounding box center [1019, 21] width 52 height 31
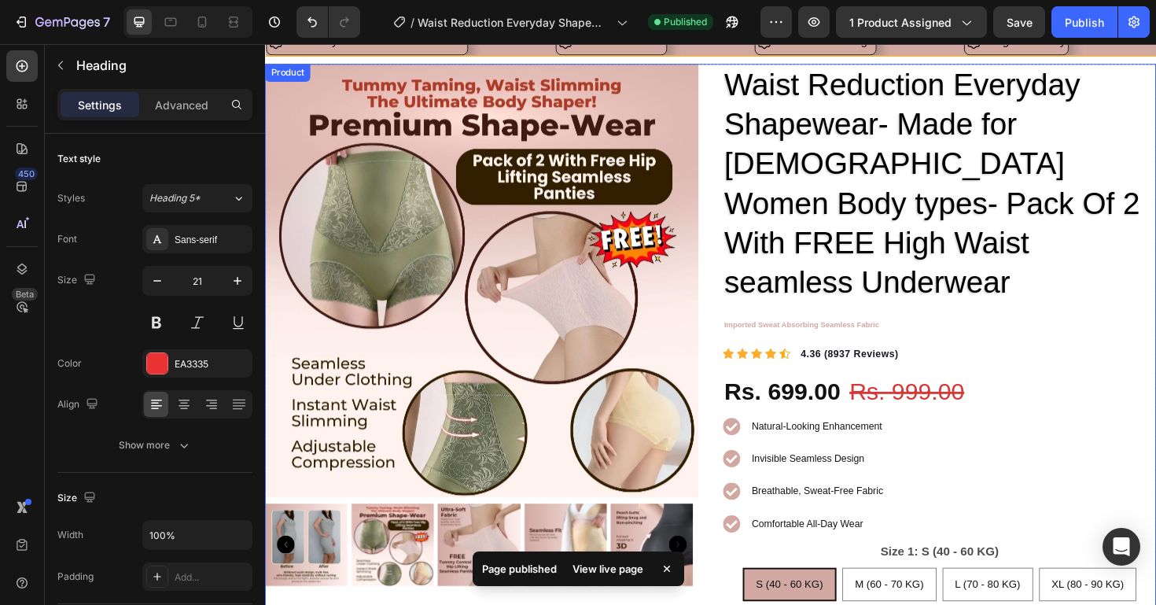
scroll to position [156, 0]
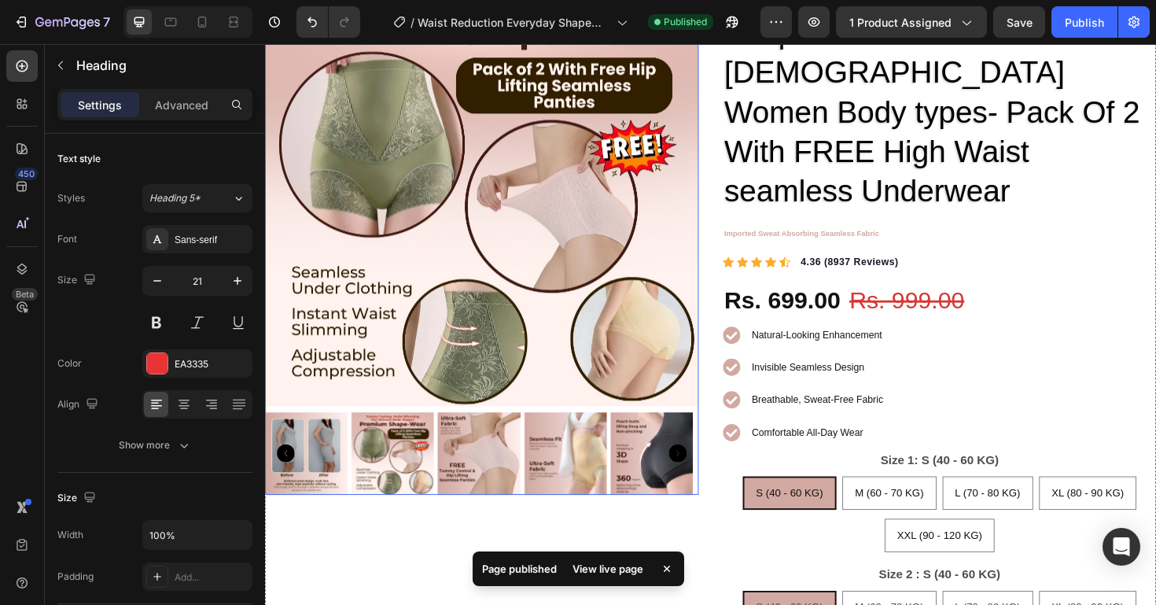
click at [482, 493] on img at bounding box center [491, 477] width 87 height 87
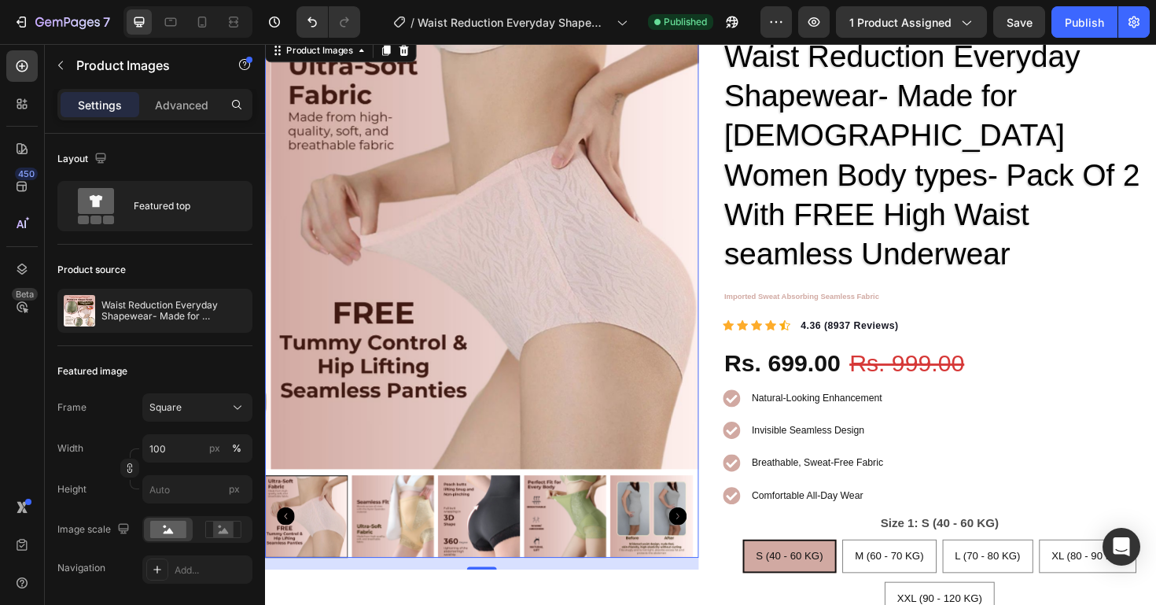
scroll to position [95, 0]
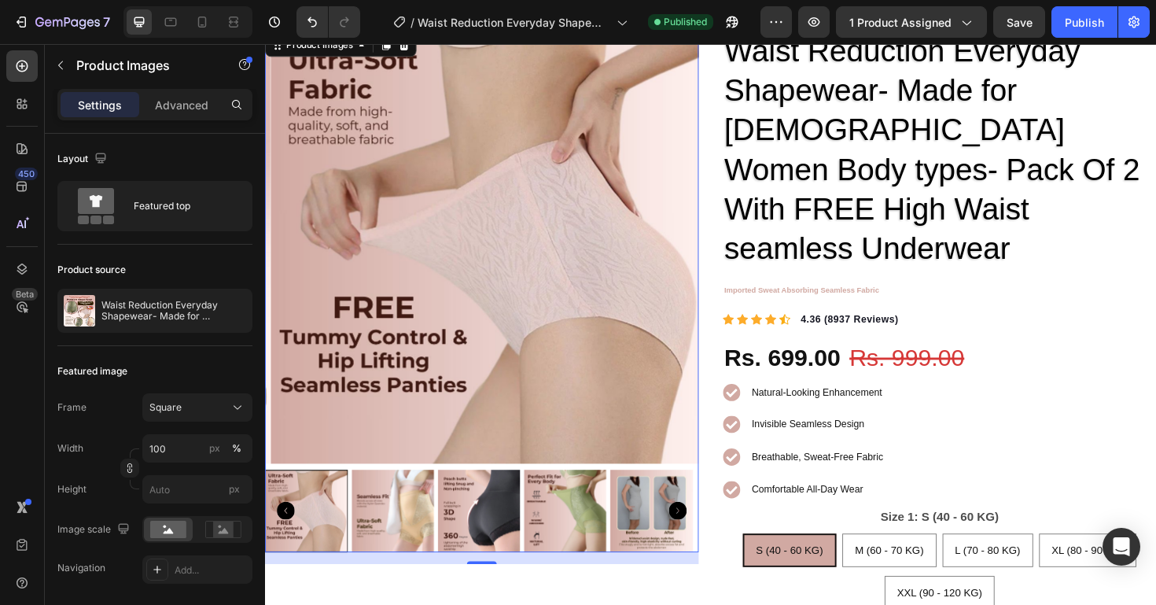
click at [499, 552] on img at bounding box center [491, 538] width 87 height 87
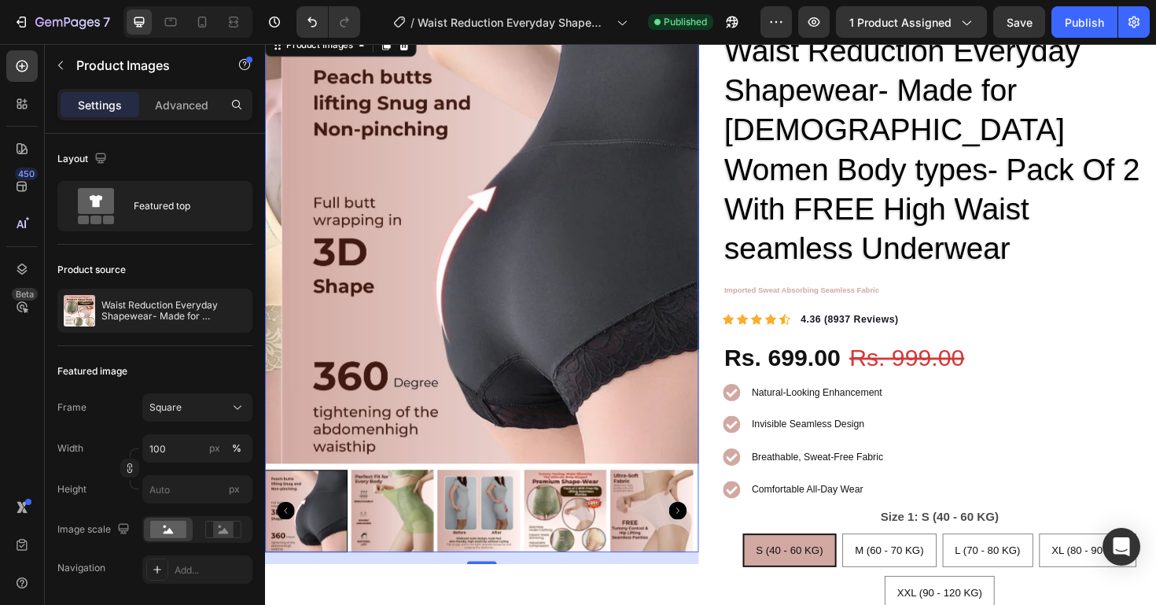
click at [419, 546] on img at bounding box center [399, 538] width 87 height 87
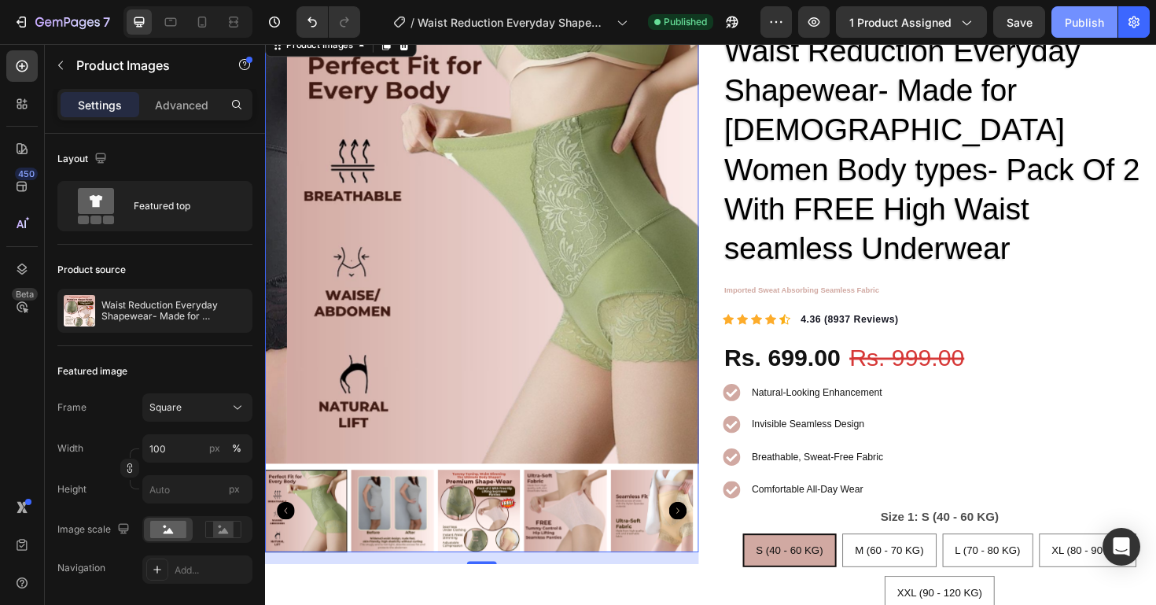
click at [1067, 24] on div "Publish" at bounding box center [1084, 22] width 39 height 17
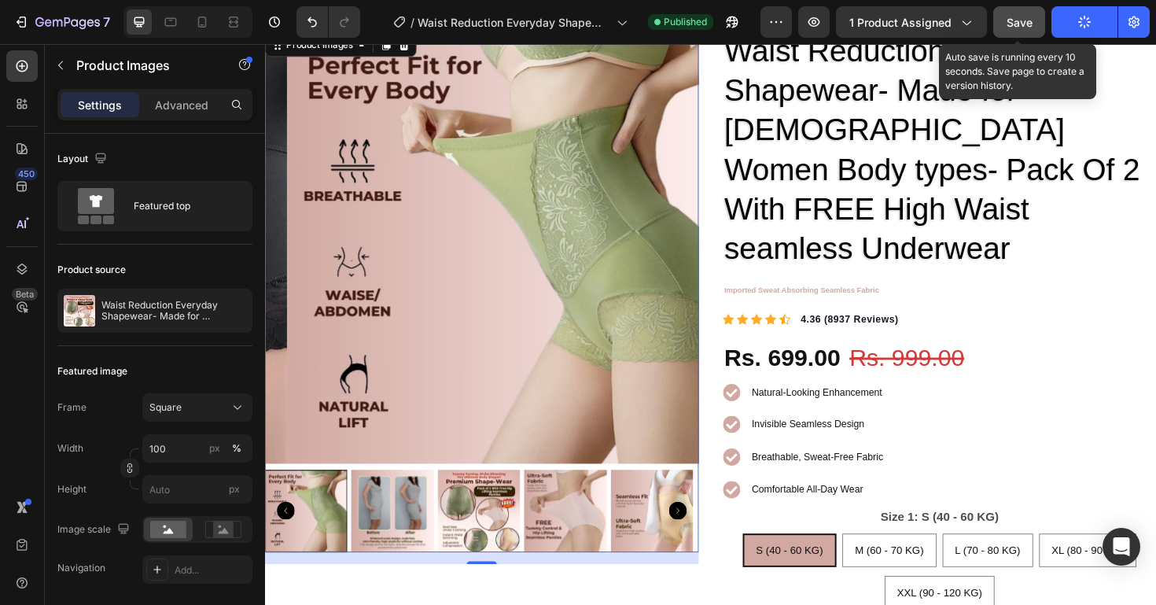
click at [1011, 24] on span "Save" at bounding box center [1019, 22] width 26 height 13
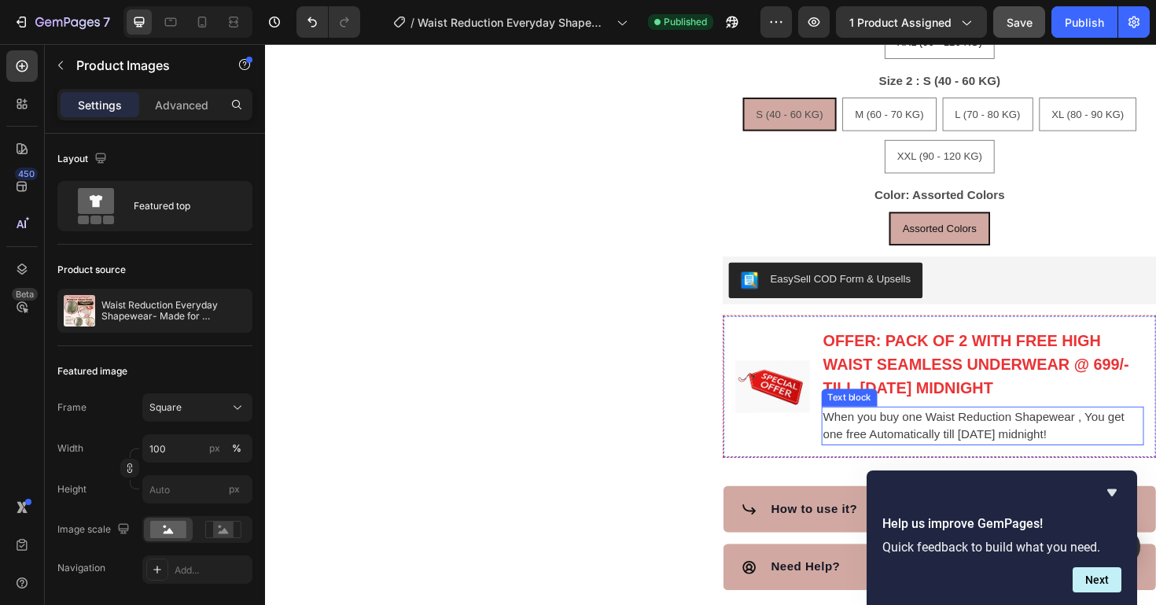
scroll to position [685, 0]
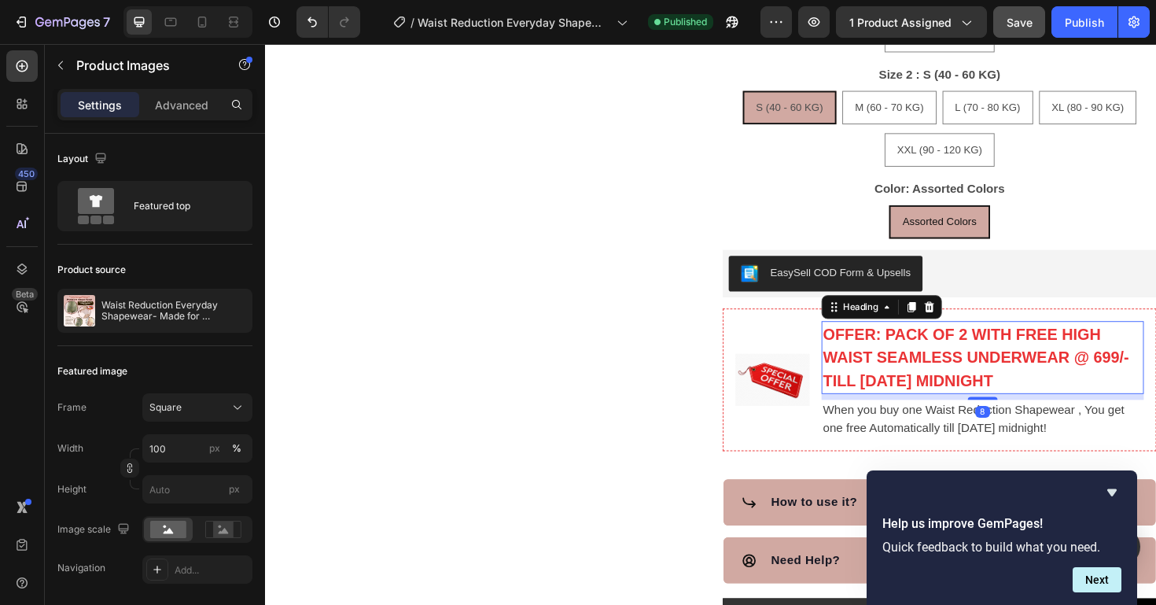
click at [977, 348] on p "⁠⁠⁠⁠⁠⁠⁠ OFFER: PACK OF 2 WITH FREE HIGH WAIST SEAMLESS UNDERWEAR @ 699/- TILL […" at bounding box center [1024, 376] width 338 height 75
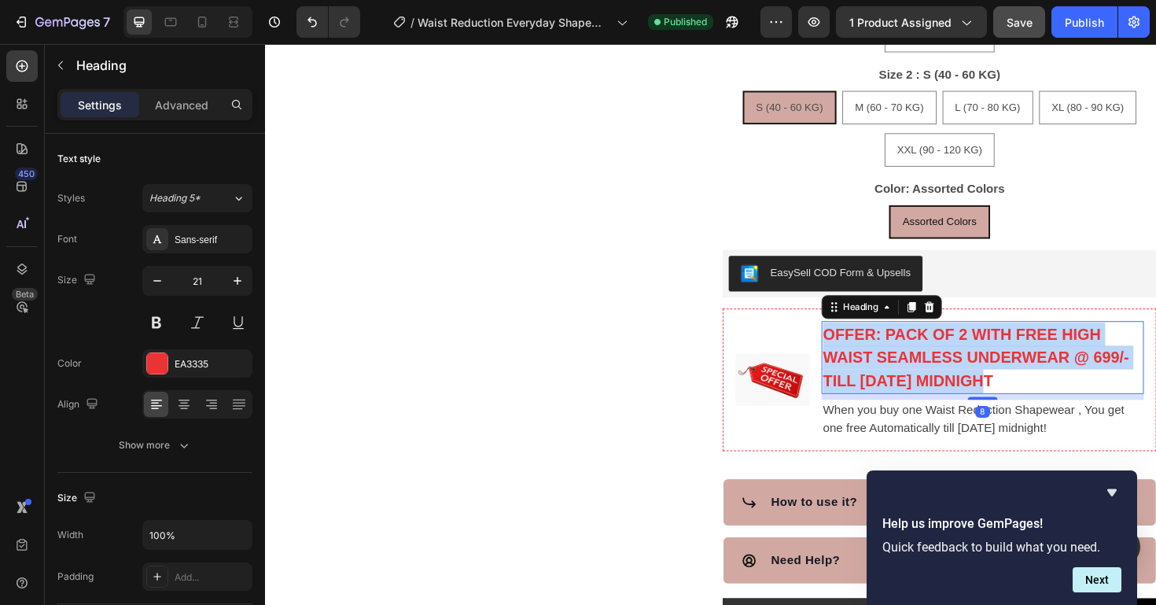
click at [977, 348] on p "OFFER: PACK OF 2 WITH FREE HIGH WAIST SEAMLESS UNDERWEAR @ 699/- TILL [DATE] MI…" at bounding box center [1024, 376] width 338 height 75
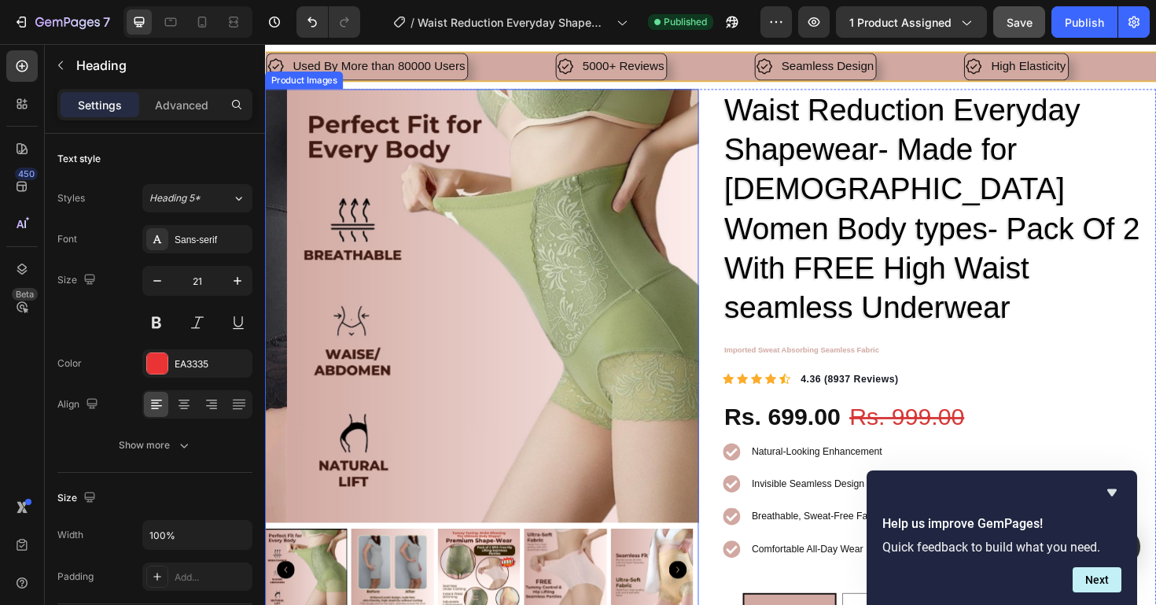
scroll to position [114, 0]
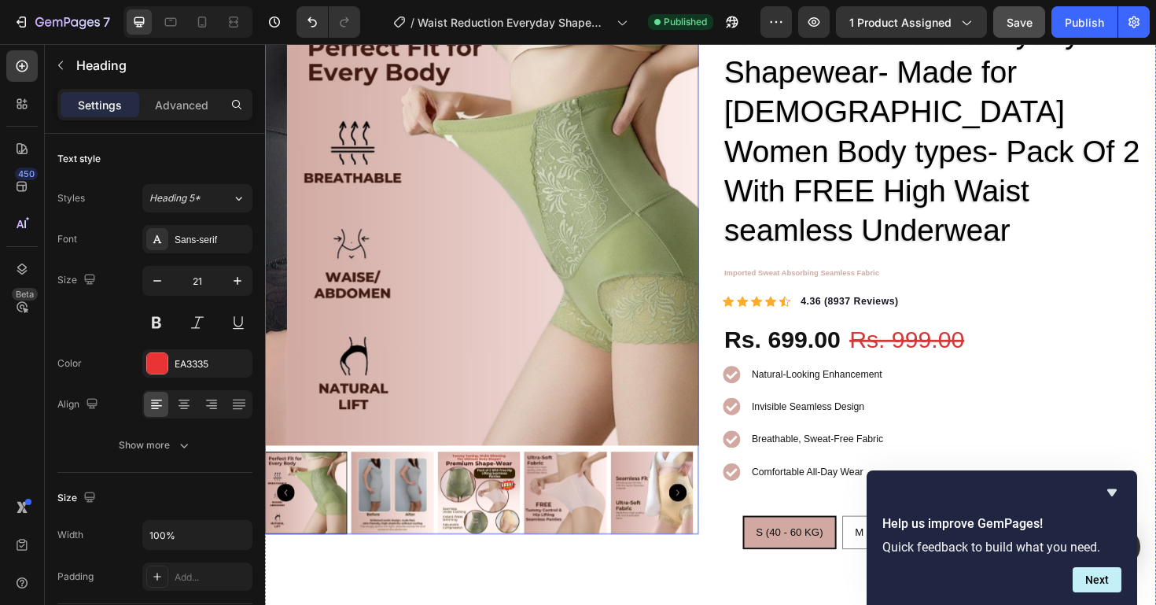
click at [344, 520] on div at bounding box center [308, 519] width 87 height 87
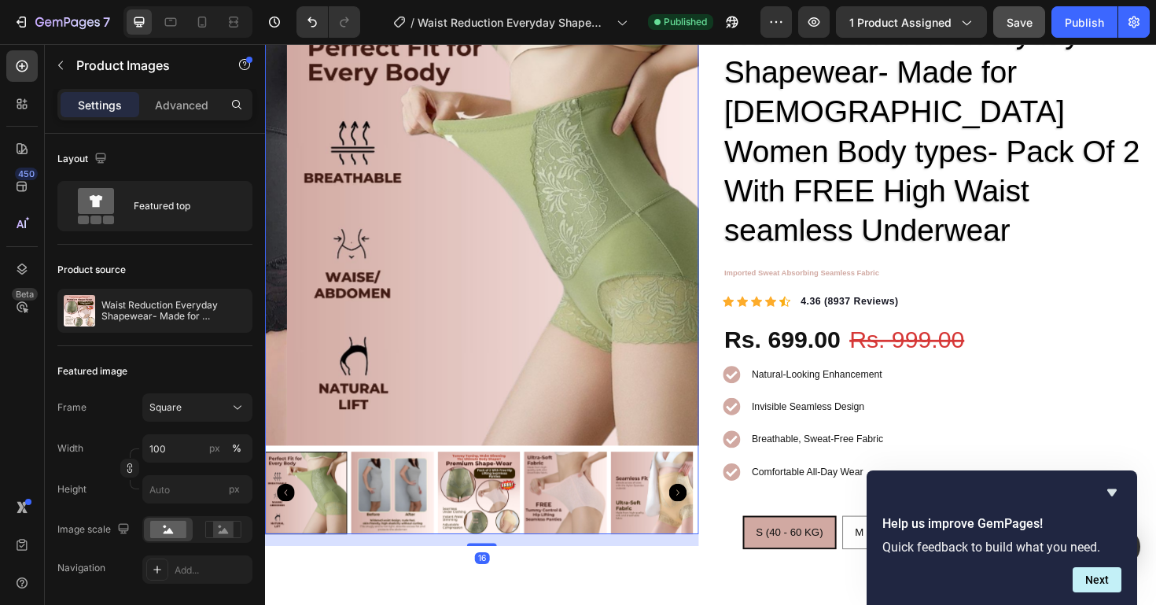
click at [474, 510] on img at bounding box center [491, 519] width 87 height 87
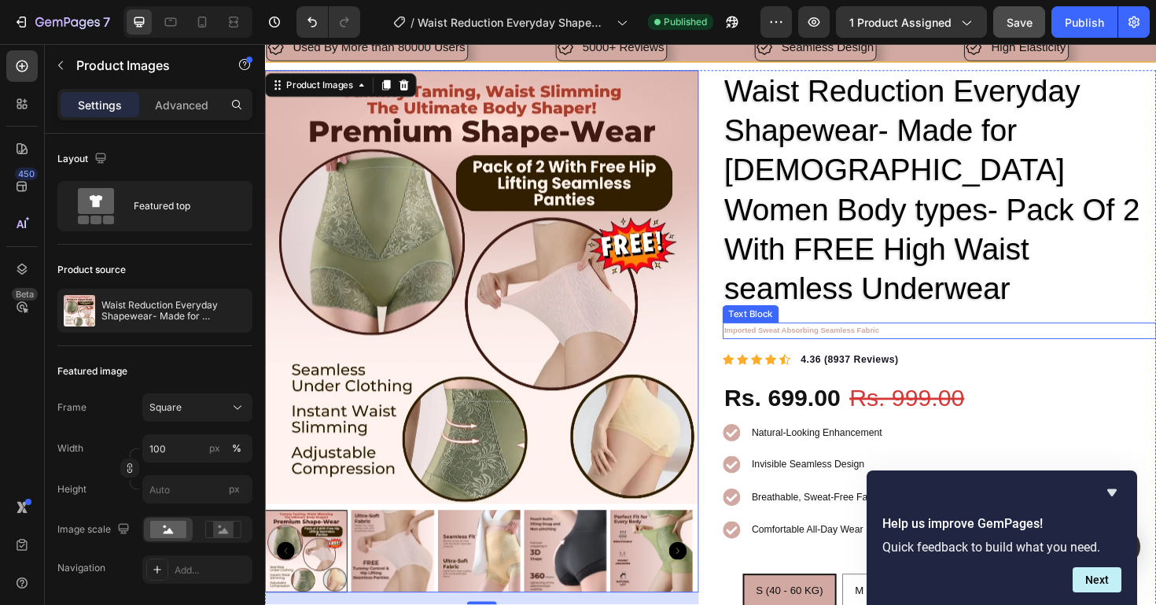
scroll to position [0, 0]
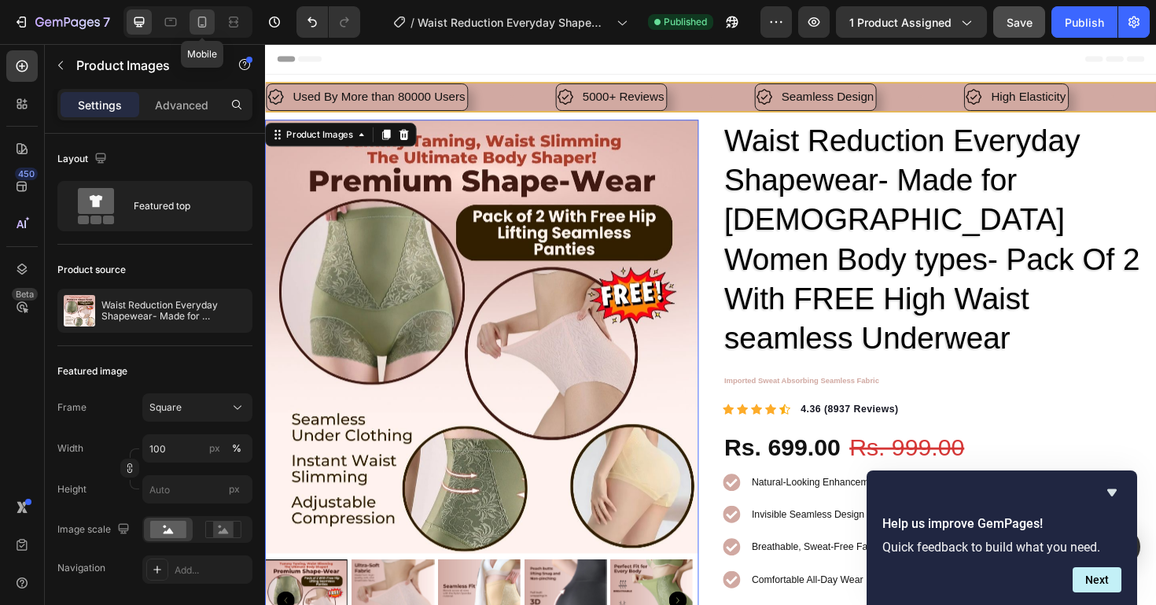
click at [209, 21] on icon at bounding box center [202, 22] width 16 height 16
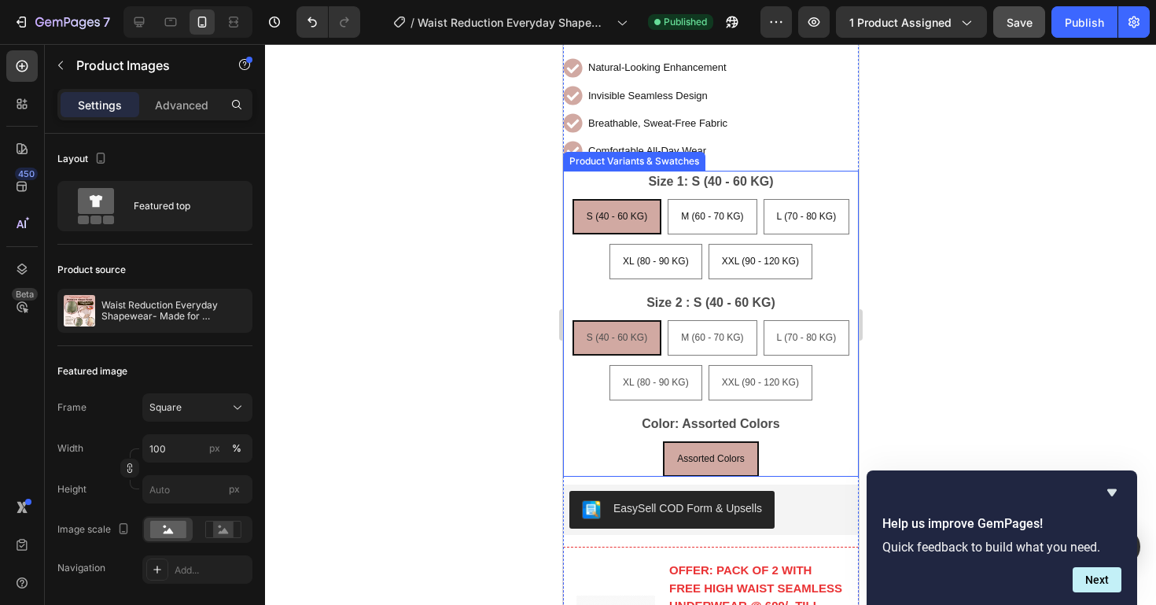
scroll to position [923, 0]
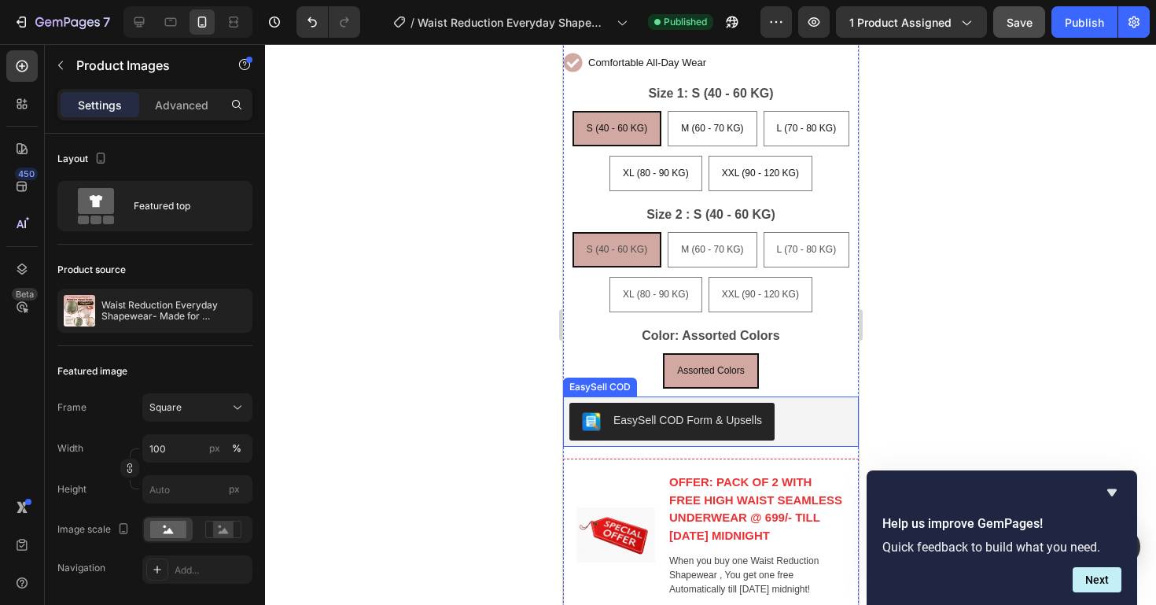
click at [834, 403] on div "EasySell COD Form & Upsells" at bounding box center [709, 422] width 283 height 38
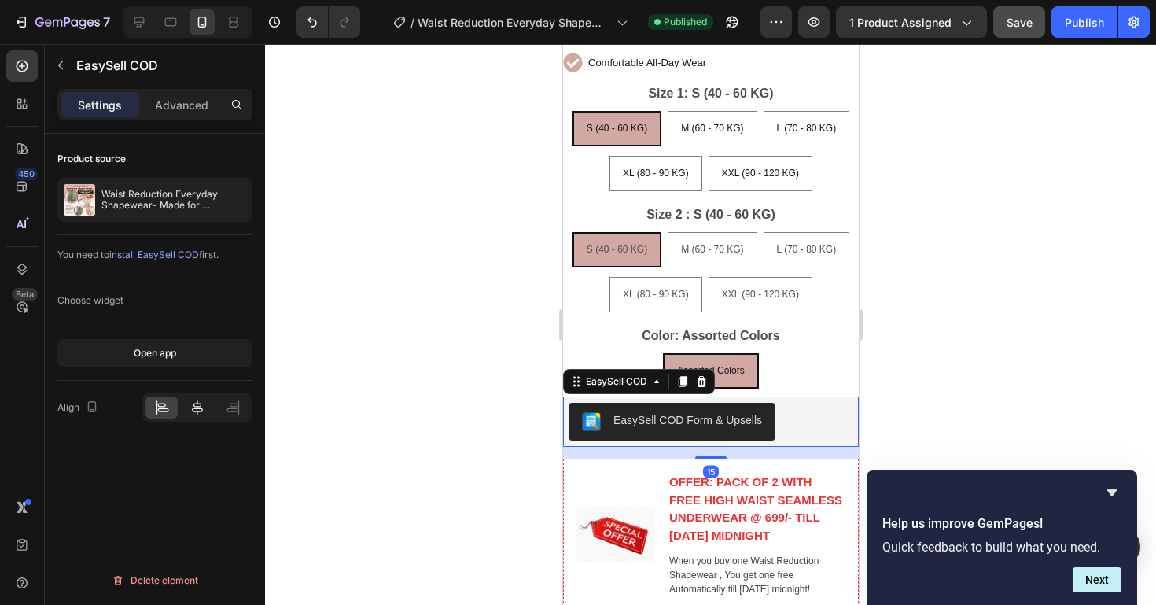
click at [200, 414] on icon at bounding box center [197, 407] width 16 height 16
click at [1017, 12] on button "Save" at bounding box center [1019, 21] width 52 height 31
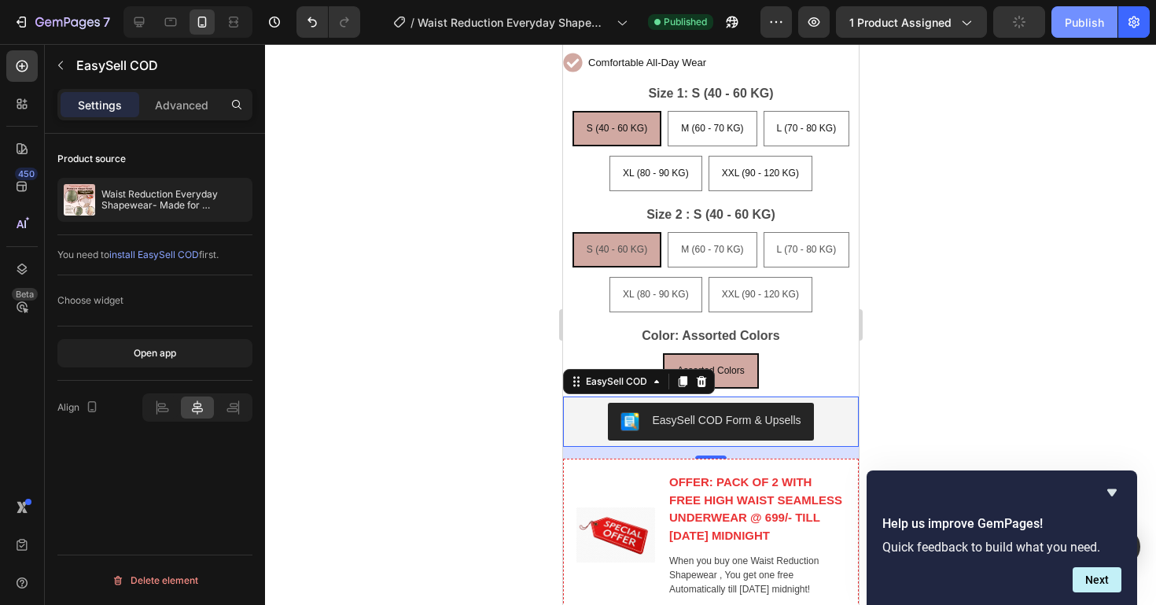
click at [1108, 34] on button "Publish" at bounding box center [1084, 21] width 66 height 31
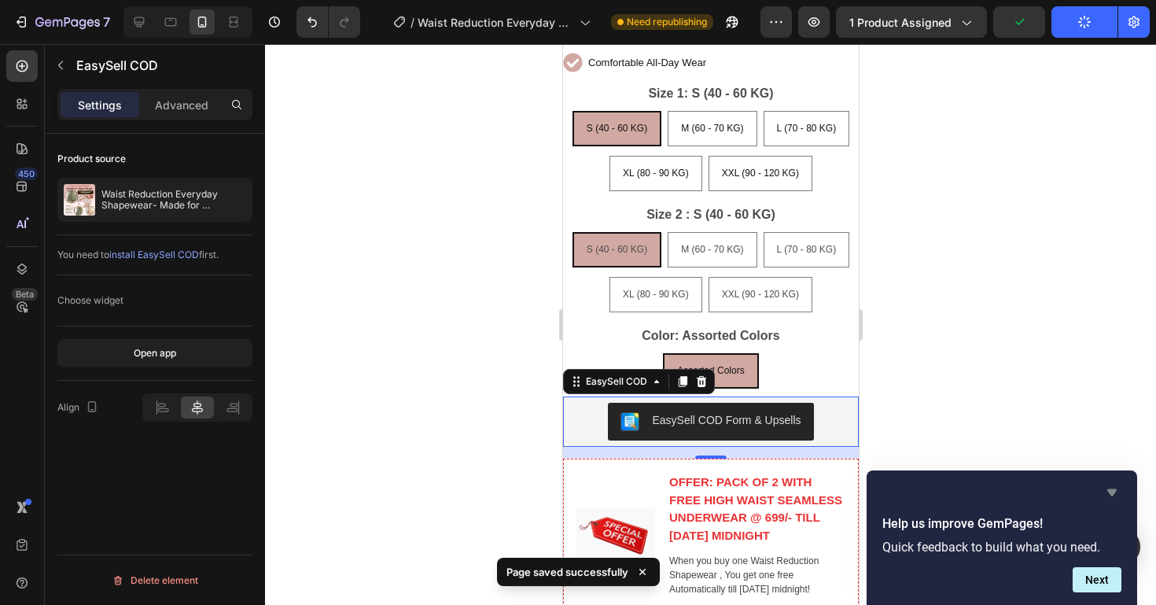
click at [1111, 487] on icon "Hide survey" at bounding box center [1111, 492] width 19 height 19
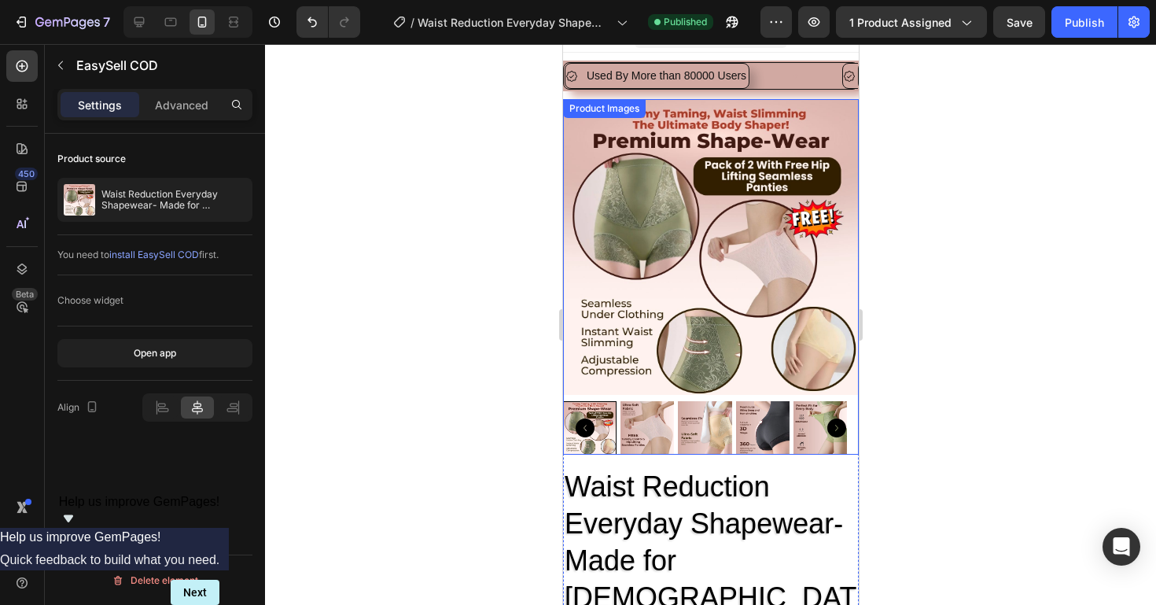
scroll to position [0, 0]
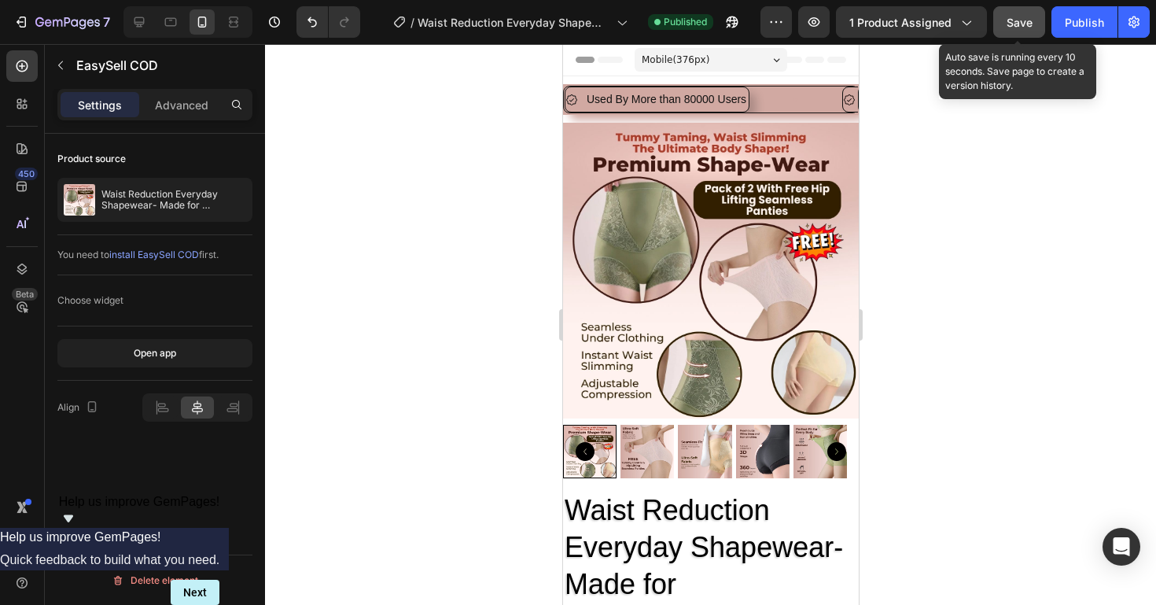
click at [1027, 19] on span "Save" at bounding box center [1019, 22] width 26 height 13
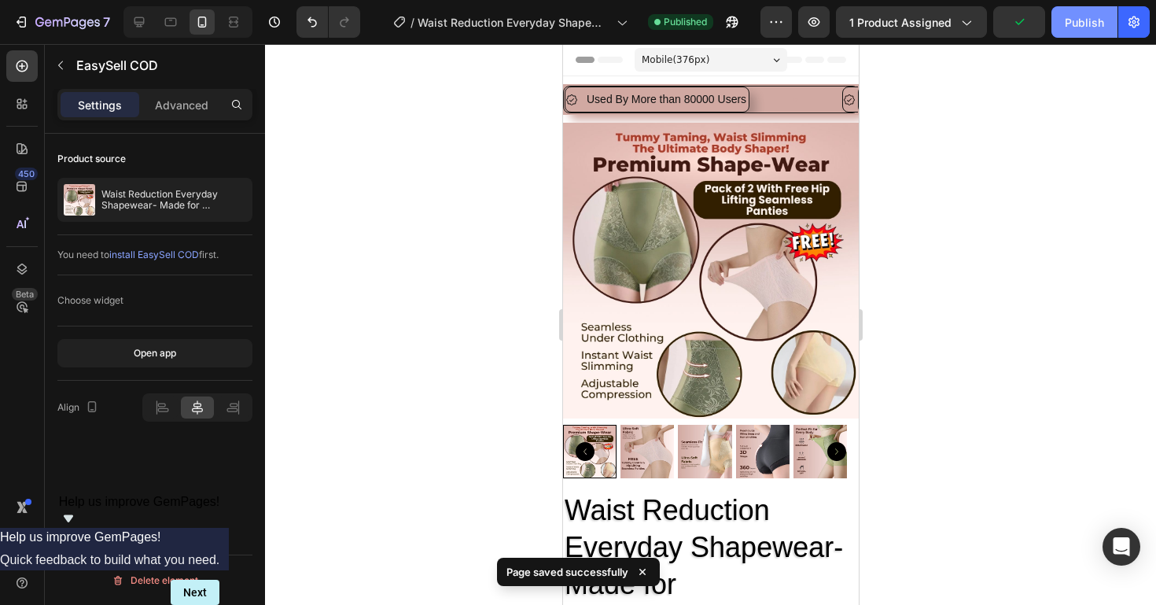
click at [1075, 19] on div "Publish" at bounding box center [1084, 22] width 39 height 17
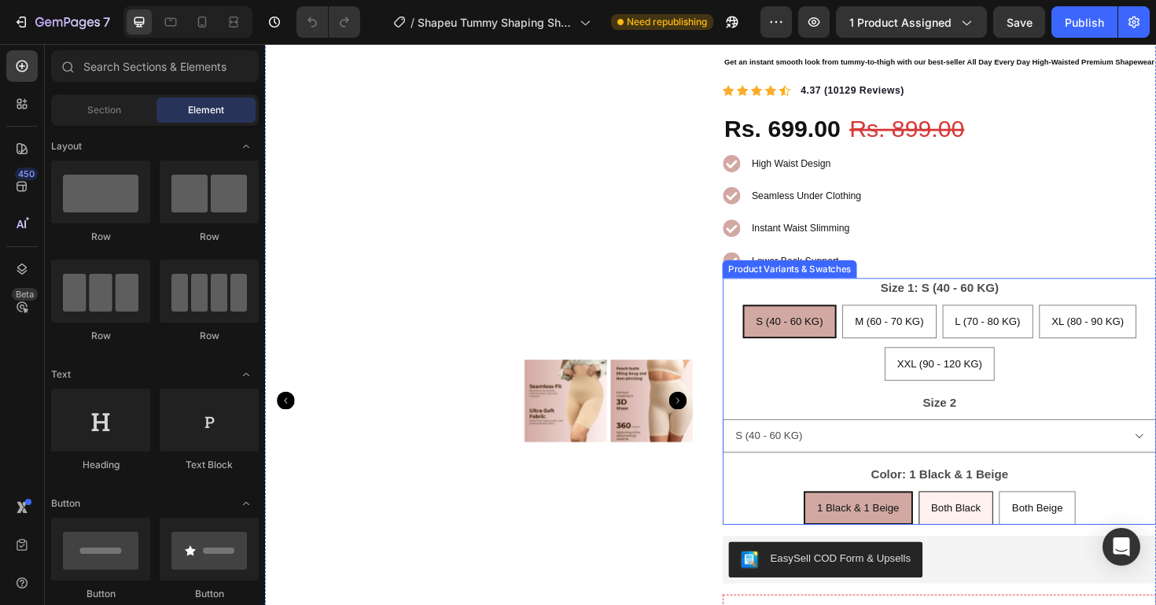
scroll to position [277, 0]
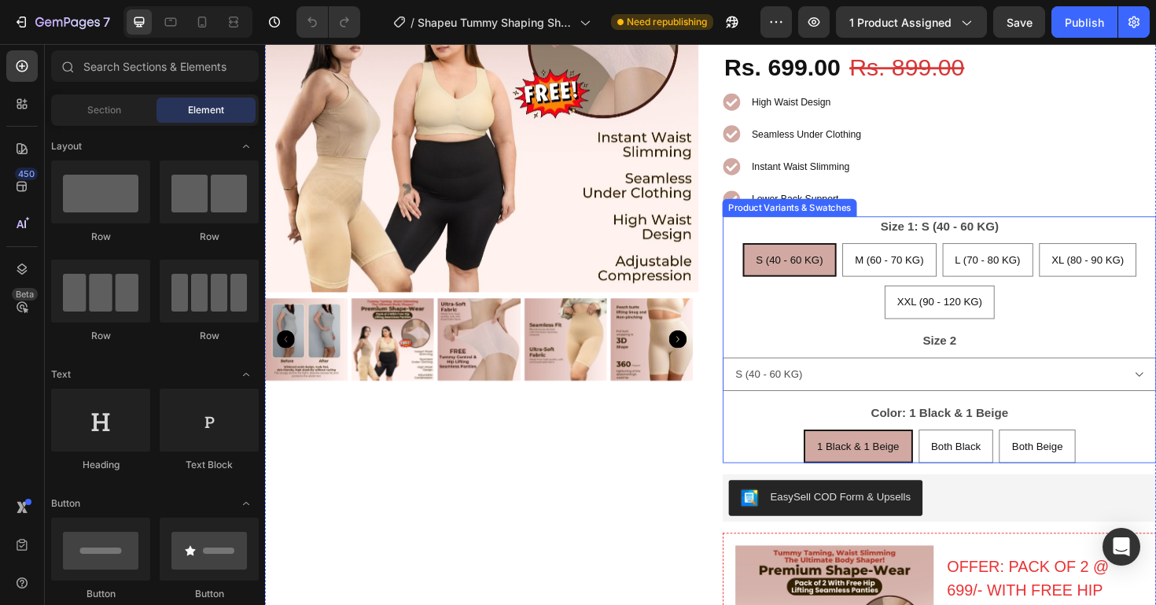
click at [981, 370] on legend "Size 2" at bounding box center [978, 359] width 39 height 22
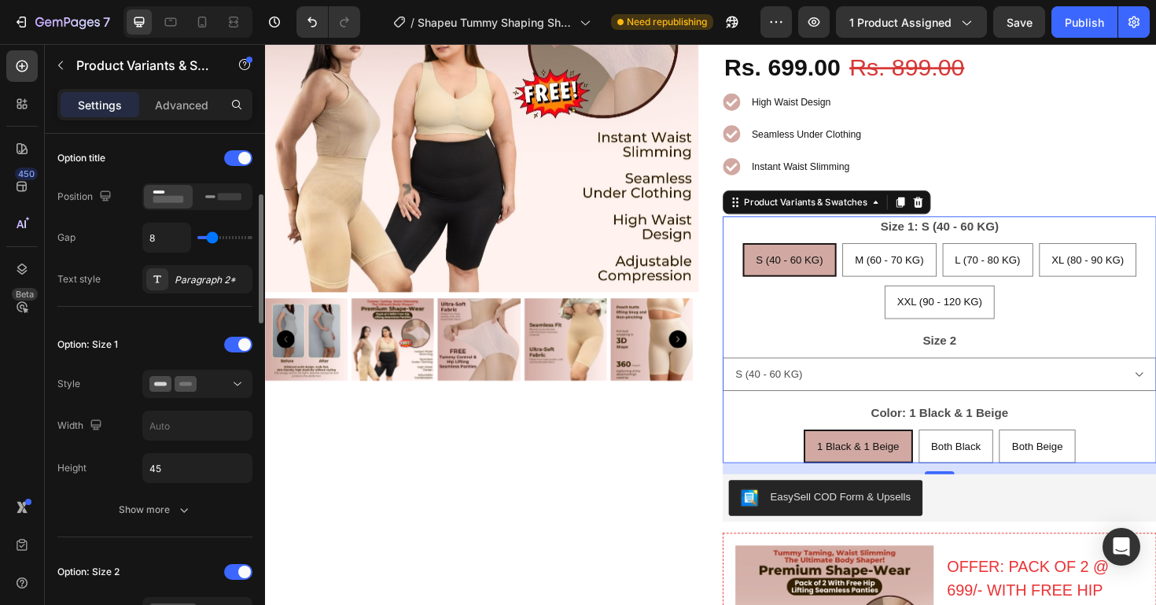
scroll to position [388, 0]
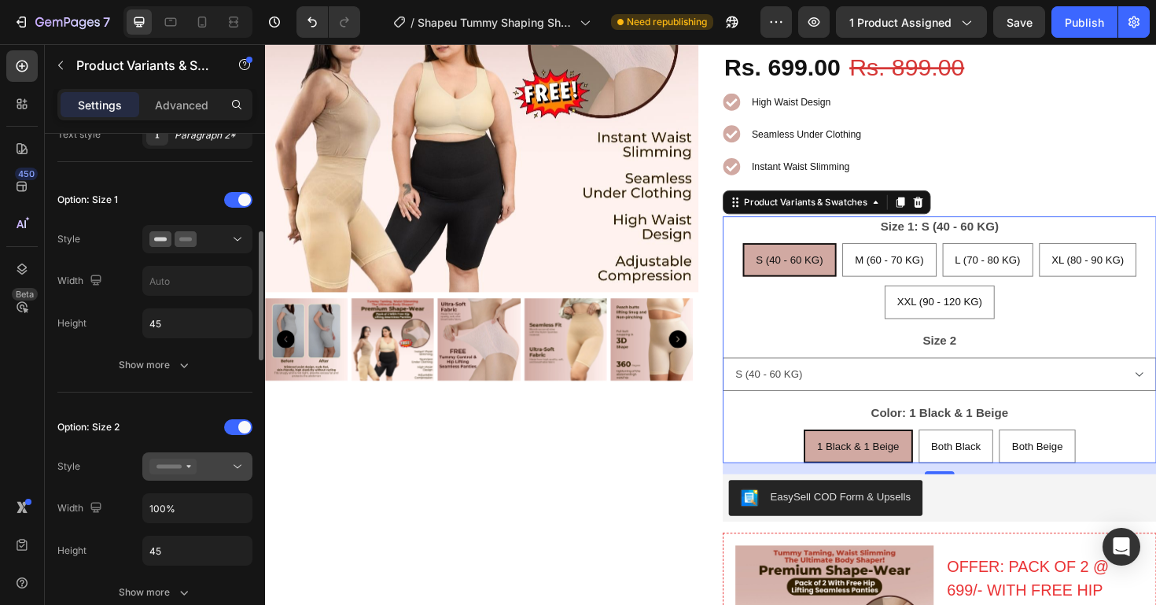
click at [198, 454] on button at bounding box center [197, 466] width 110 height 28
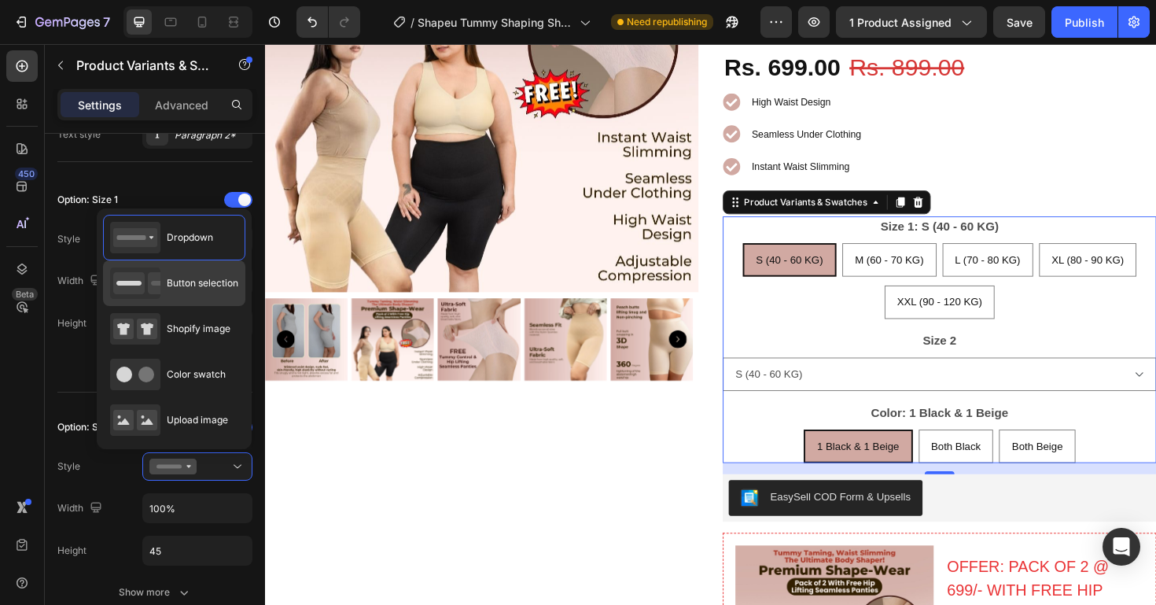
click at [198, 280] on span "Button selection" at bounding box center [203, 283] width 72 height 14
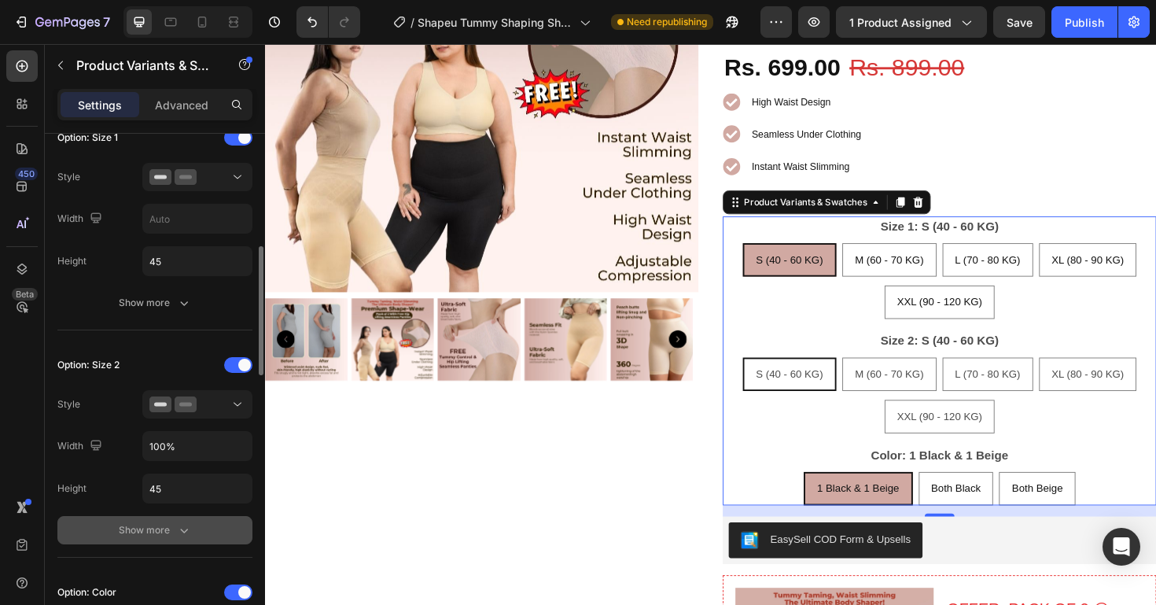
click at [163, 536] on div "Show more" at bounding box center [155, 530] width 73 height 16
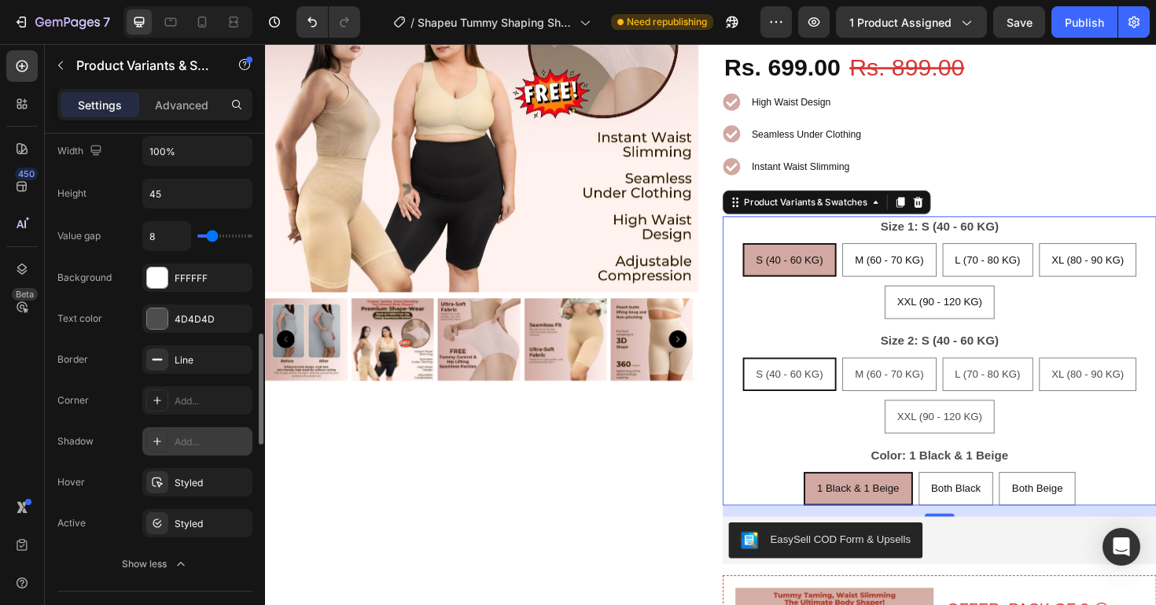
scroll to position [777, 0]
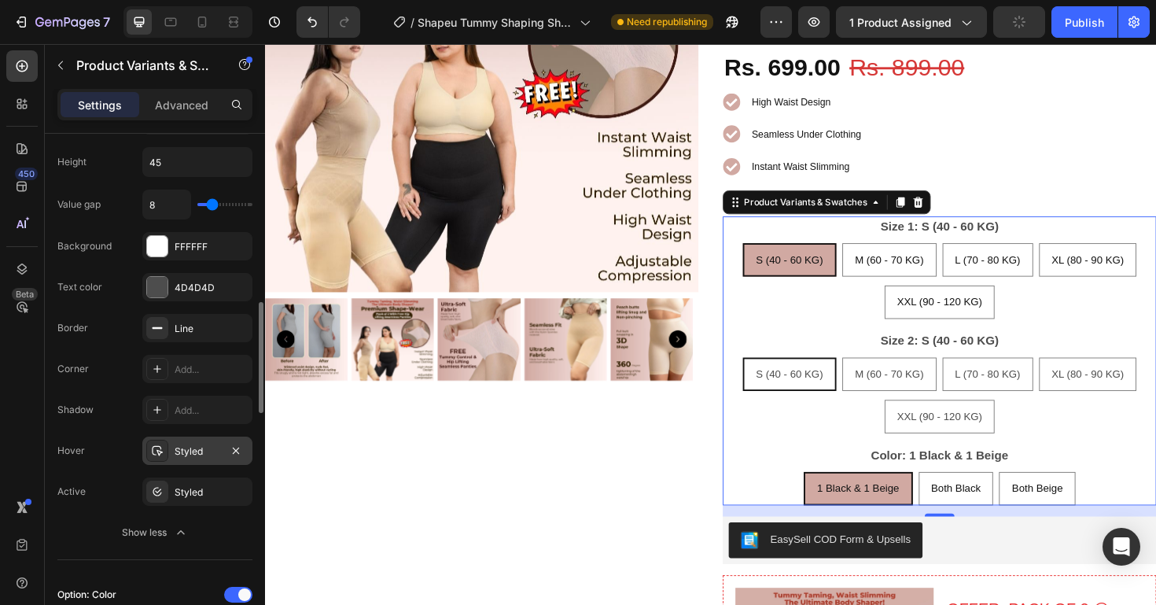
click at [187, 456] on div "Styled" at bounding box center [198, 451] width 46 height 14
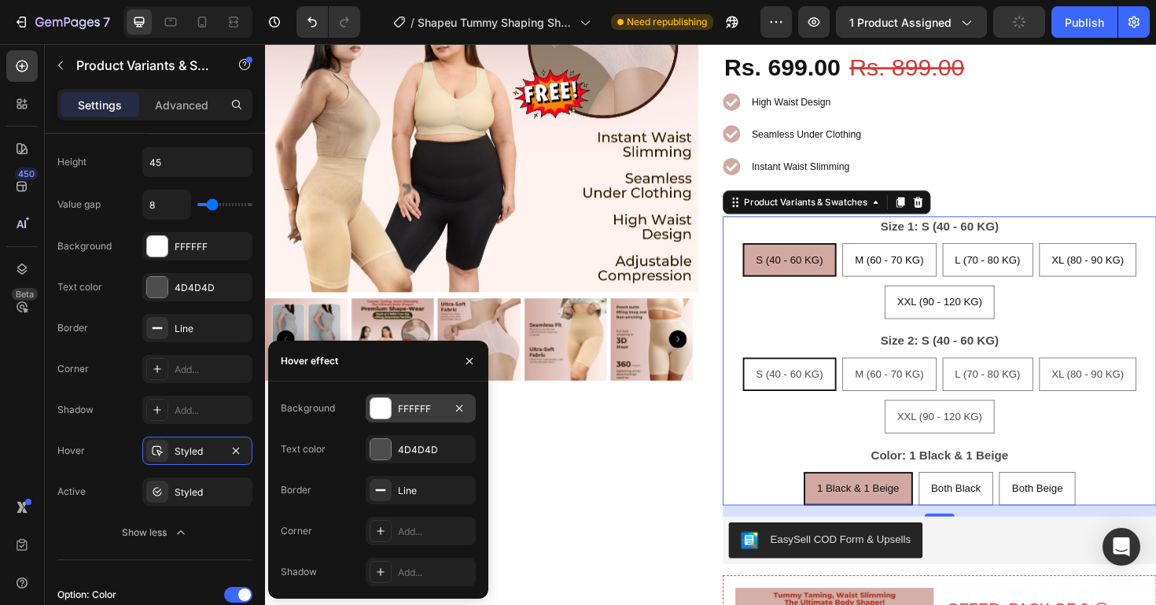
click at [414, 415] on div "FFFFFF" at bounding box center [421, 409] width 46 height 14
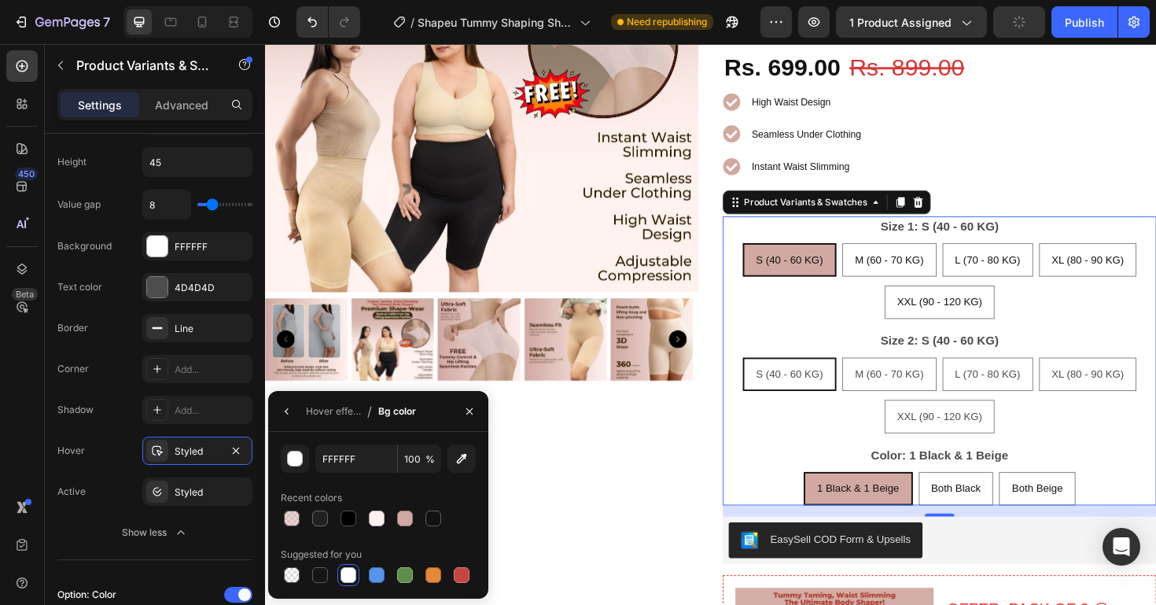
drag, startPoint x: 373, startPoint y: 519, endPoint x: 271, endPoint y: 518, distance: 102.2
click at [373, 519] on div at bounding box center [377, 518] width 16 height 16
click at [204, 492] on div "Styled" at bounding box center [198, 492] width 46 height 14
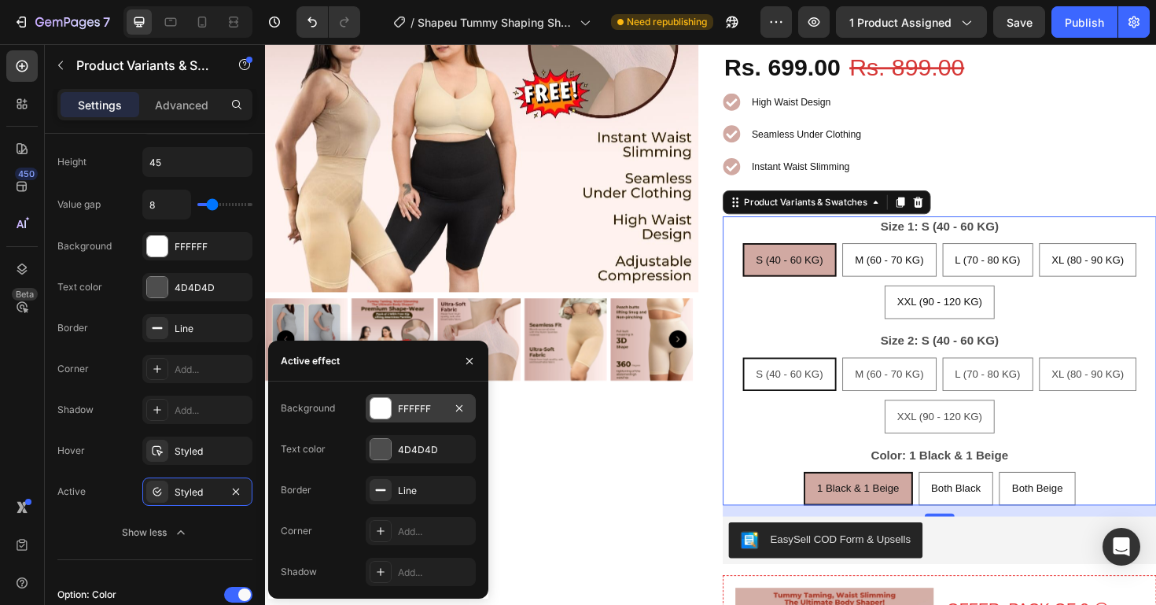
click at [425, 410] on div "FFFFFF" at bounding box center [421, 409] width 46 height 14
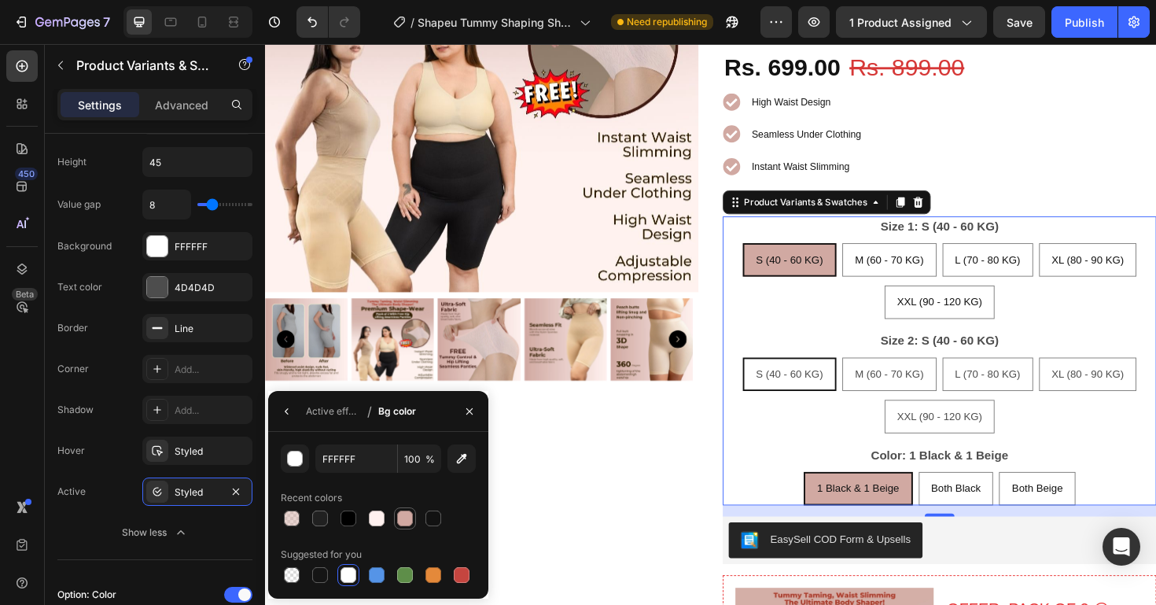
click at [404, 517] on div at bounding box center [405, 518] width 16 height 16
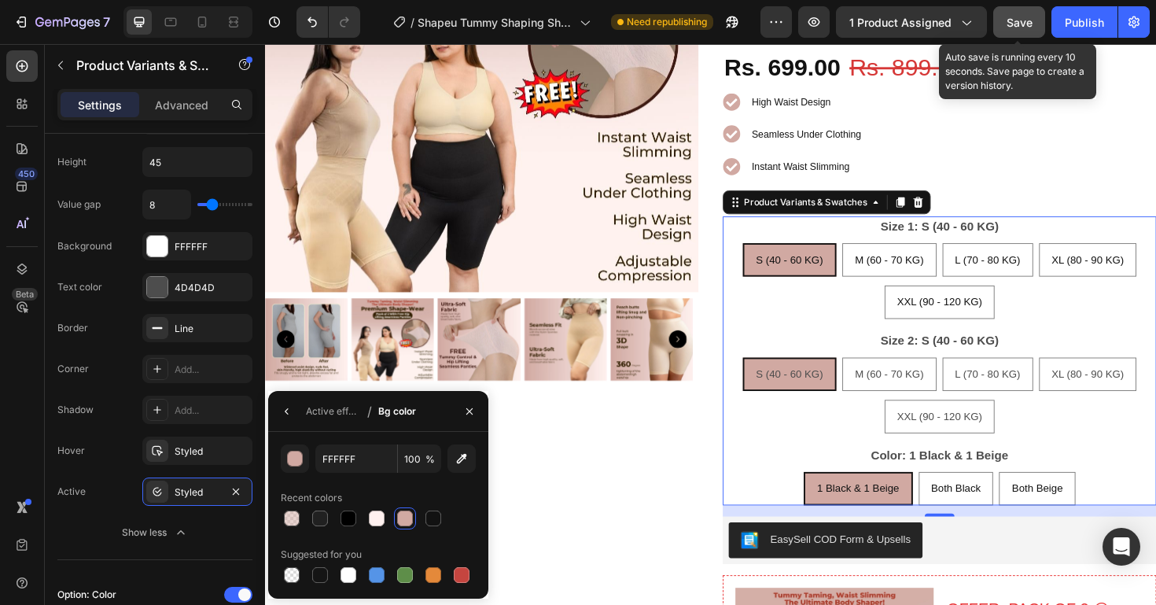
click at [1040, 22] on button "Save" at bounding box center [1019, 21] width 52 height 31
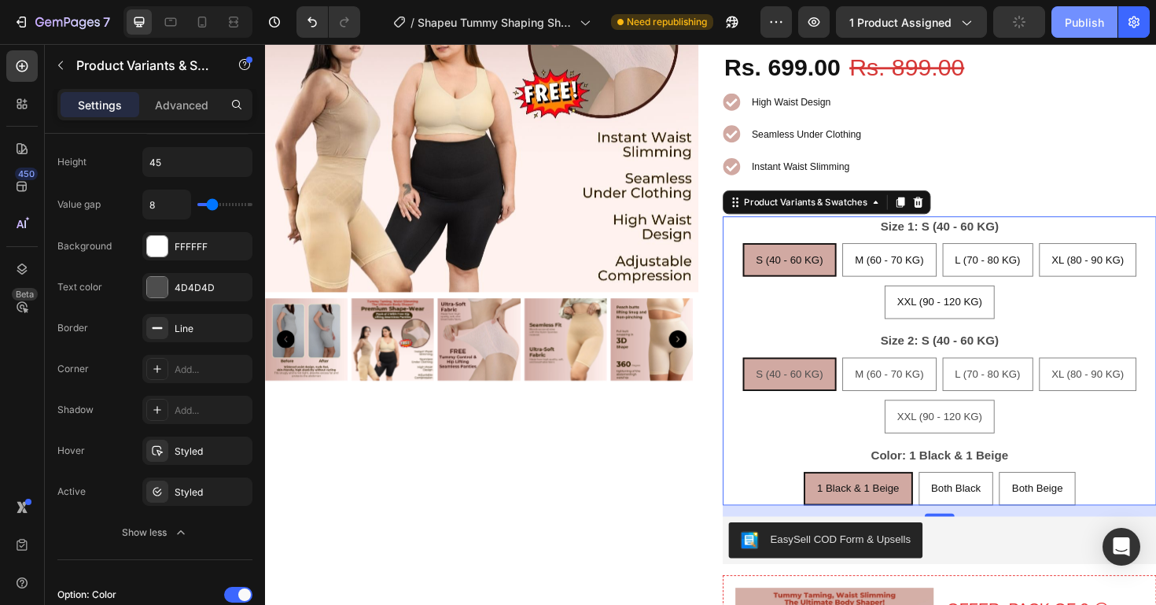
click at [1096, 23] on div "Publish" at bounding box center [1084, 22] width 39 height 17
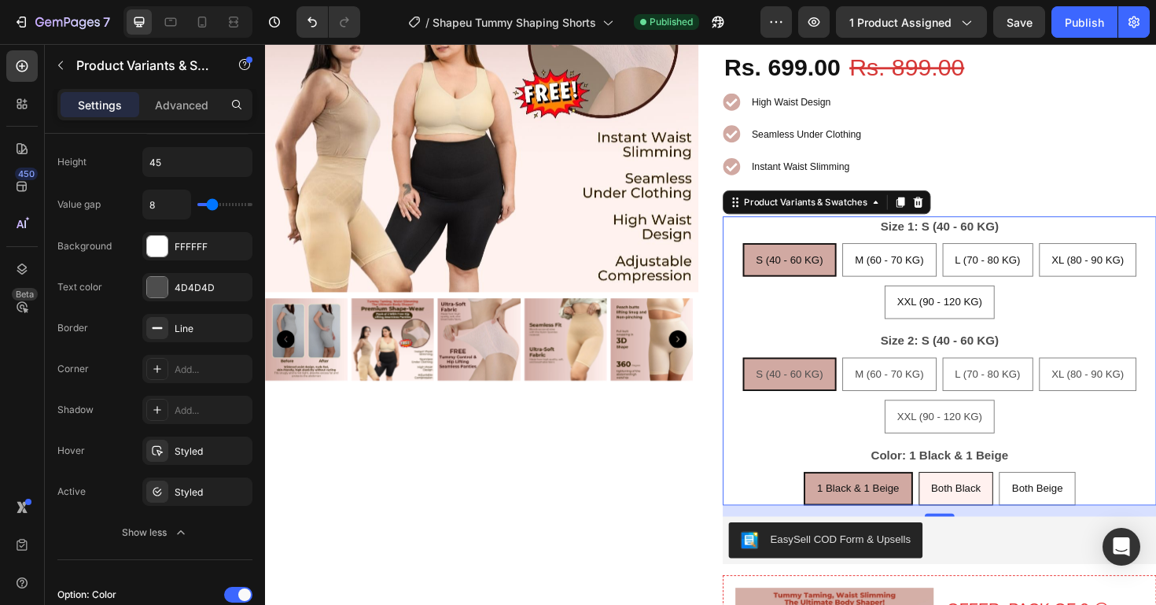
click at [995, 531] on div "Both Black" at bounding box center [997, 514] width 78 height 32
click at [995, 497] on input "Both Black Both Black Both Black" at bounding box center [995, 496] width 1 height 1
radio input "true"
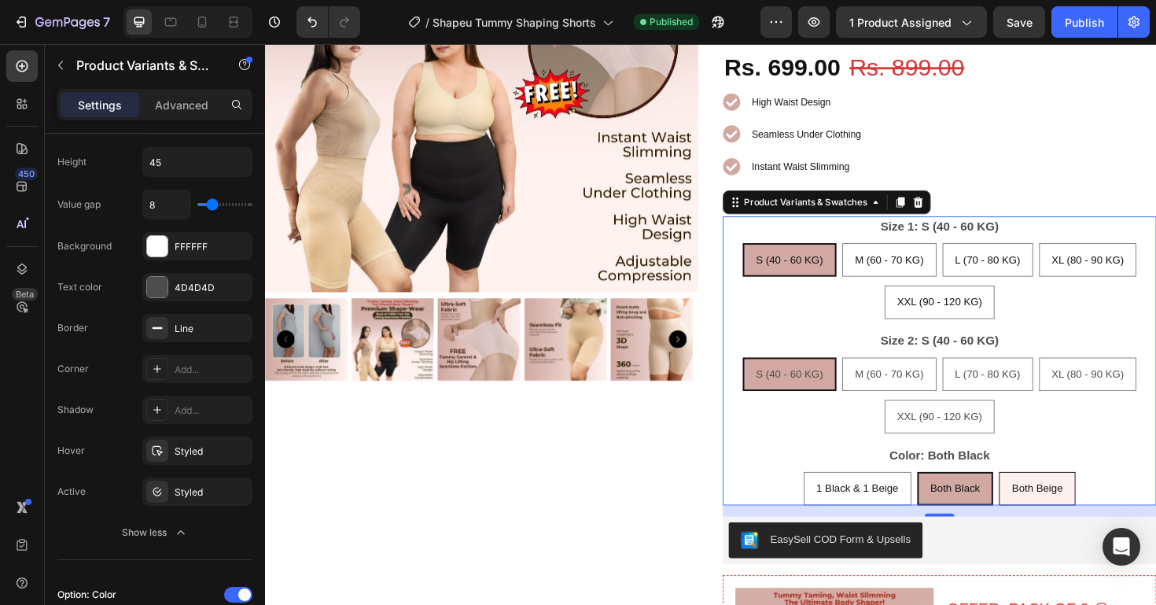
click at [1072, 531] on div "Both Beige" at bounding box center [1082, 514] width 79 height 32
click at [1082, 497] on input "Both Beige Both Beige Both Beige" at bounding box center [1082, 496] width 1 height 1
radio input "true"
click at [979, 520] on span "Both Black" at bounding box center [995, 514] width 53 height 13
click at [994, 497] on input "Both Black Both Black Both Black" at bounding box center [994, 496] width 1 height 1
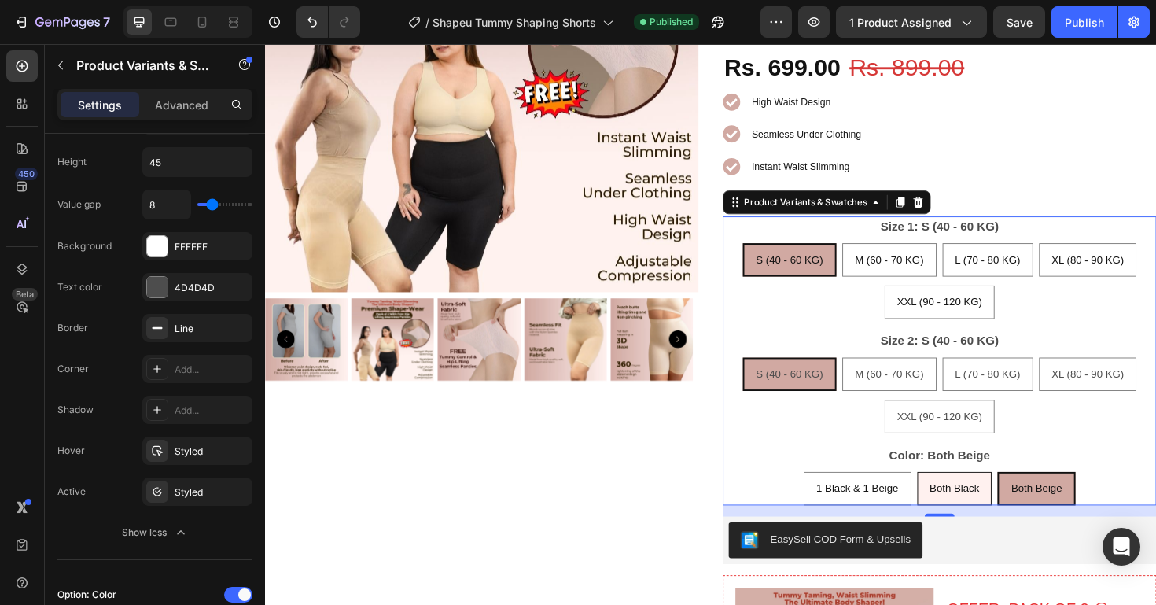
radio input "true"
drag, startPoint x: 896, startPoint y: 531, endPoint x: 976, endPoint y: 547, distance: 81.9
click at [895, 520] on span "1 Black & 1 Beige" at bounding box center [891, 514] width 87 height 13
click at [892, 497] on input "1 Black & 1 Beige 1 Black & 1 Beige 1 Black & 1 Beige" at bounding box center [891, 496] width 1 height 1
radio input "true"
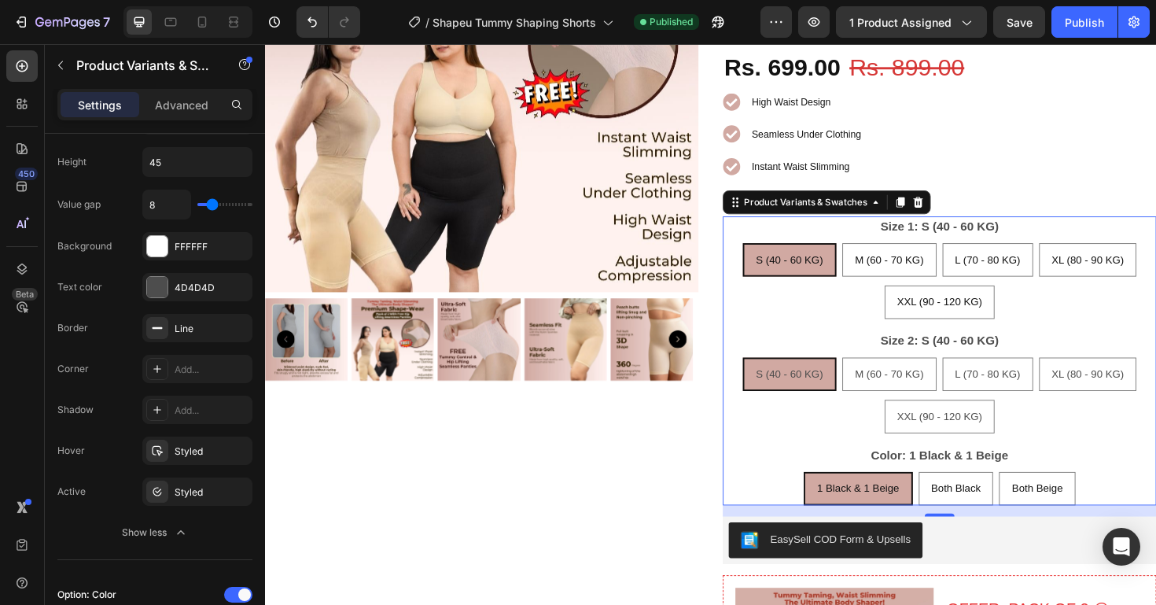
click at [978, 544] on div "15" at bounding box center [978, 538] width 459 height 12
click at [1072, 531] on div "Both Beige" at bounding box center [1082, 514] width 79 height 32
click at [1082, 497] on input "Both Beige Both Beige Both Beige" at bounding box center [1082, 496] width 1 height 1
radio input "true"
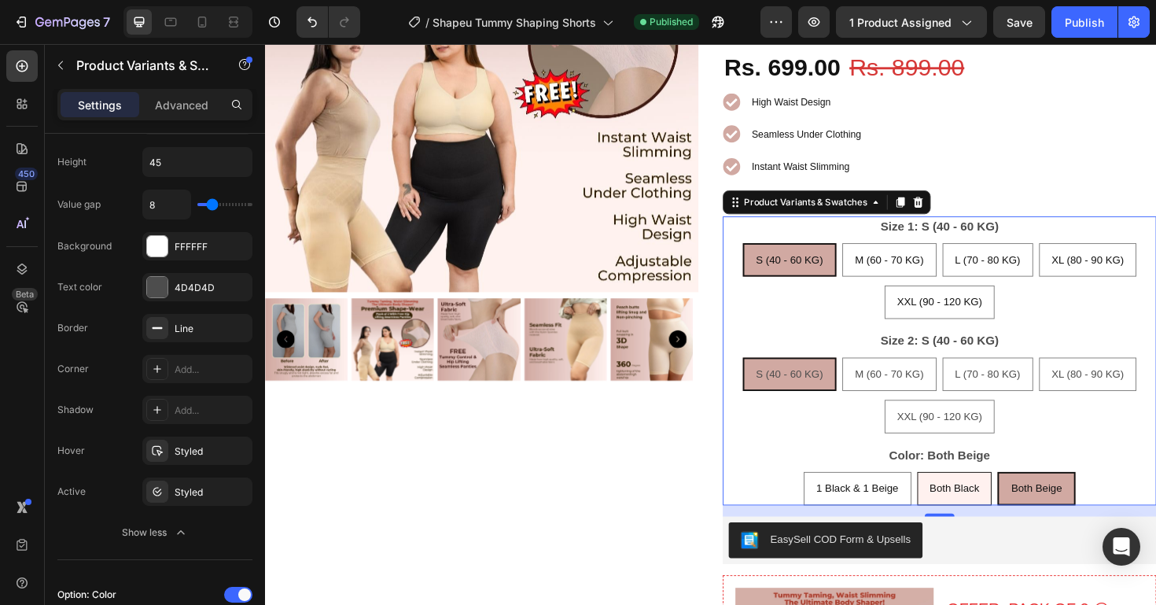
click at [998, 531] on div "Both Black" at bounding box center [995, 514] width 78 height 32
click at [995, 497] on input "Both Black Both Black Both Black" at bounding box center [994, 496] width 1 height 1
radio input "true"
click at [936, 531] on div "1 Black & 1 Beige" at bounding box center [892, 514] width 112 height 32
click at [892, 497] on input "1 Black & 1 Beige 1 Black & 1 Beige 1 Black & 1 Beige" at bounding box center [891, 496] width 1 height 1
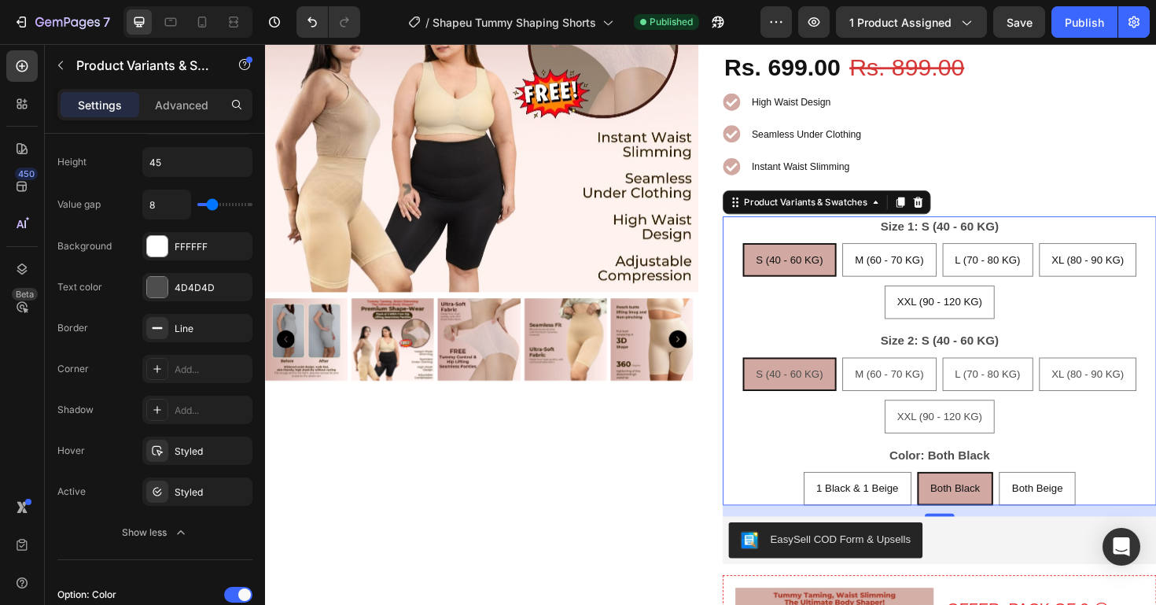
radio input "true"
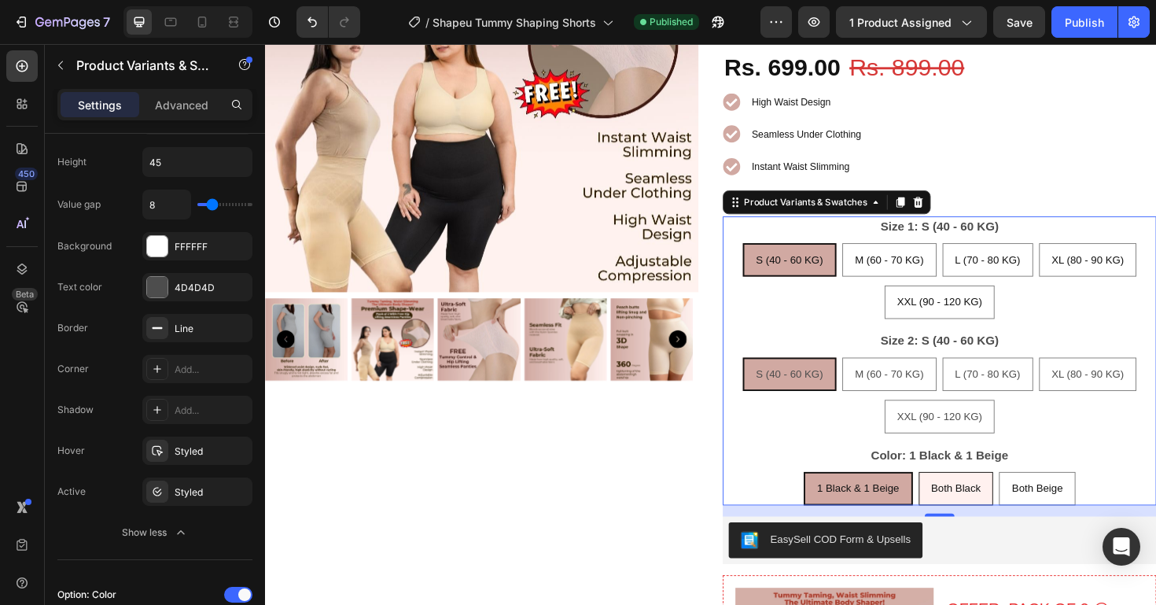
click at [1015, 531] on div "Both Black" at bounding box center [997, 514] width 78 height 32
click at [996, 497] on input "Both Black Both Black Both Black" at bounding box center [995, 496] width 1 height 1
radio input "true"
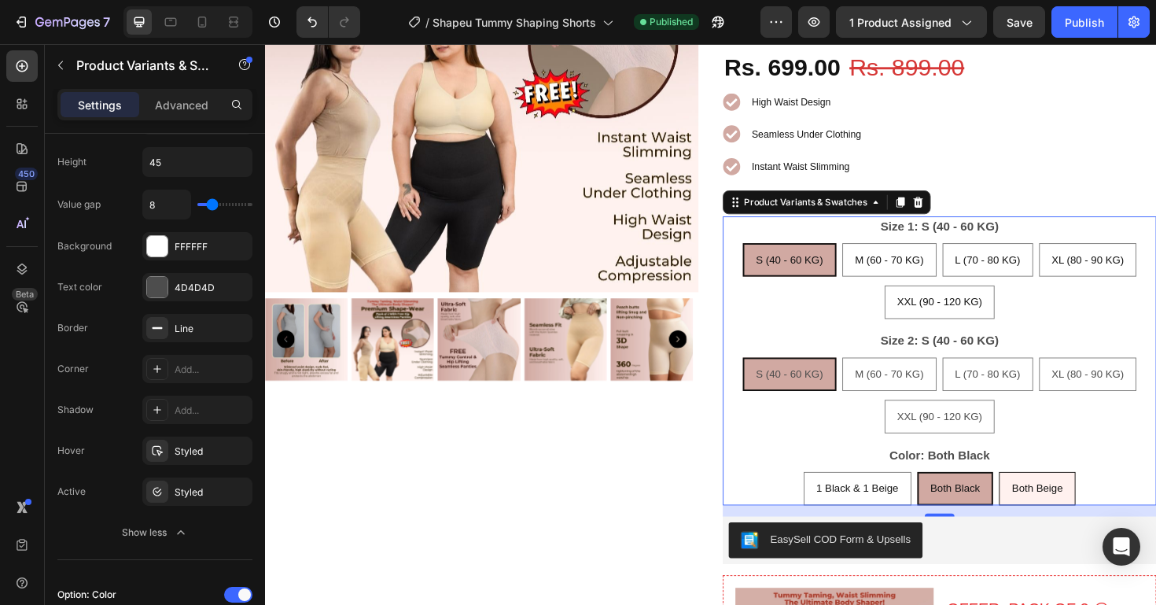
drag, startPoint x: 1072, startPoint y: 540, endPoint x: 1047, endPoint y: 539, distance: 24.4
click at [1072, 531] on div "Both Beige" at bounding box center [1082, 514] width 79 height 32
click at [1082, 497] on input "Both Beige Both Beige Both Beige" at bounding box center [1082, 496] width 1 height 1
radio input "true"
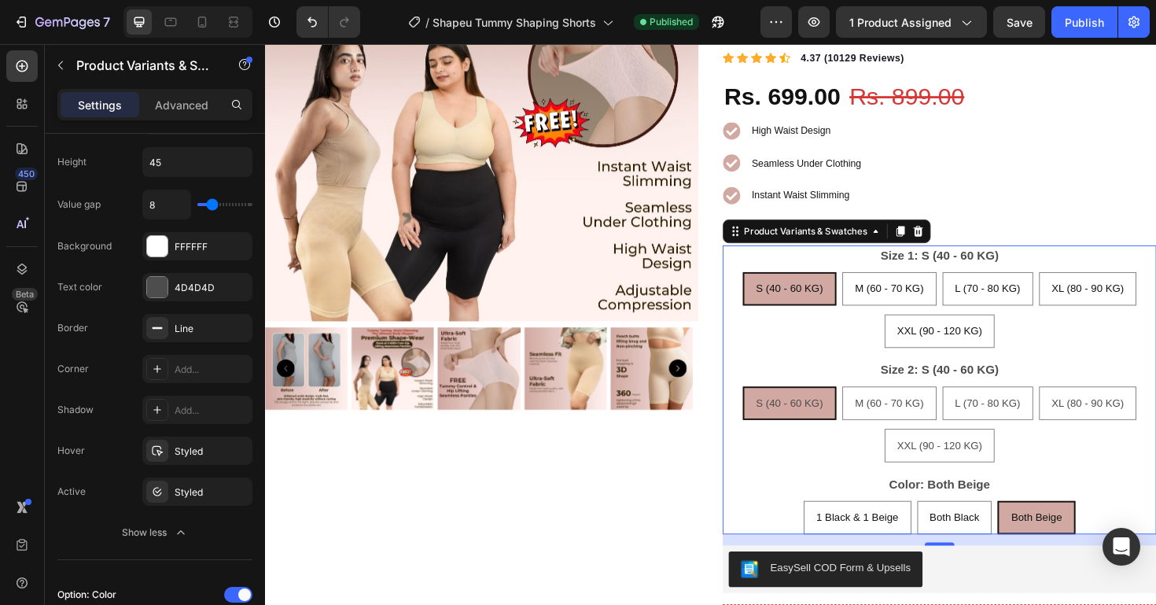
scroll to position [181, 0]
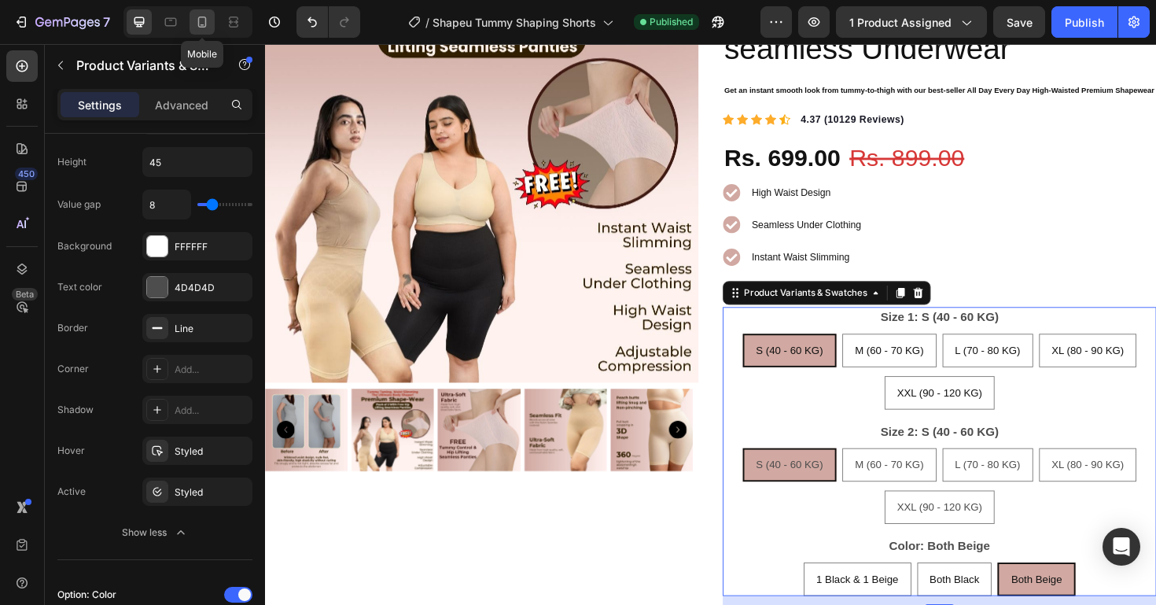
click at [208, 30] on div at bounding box center [201, 21] width 25 height 25
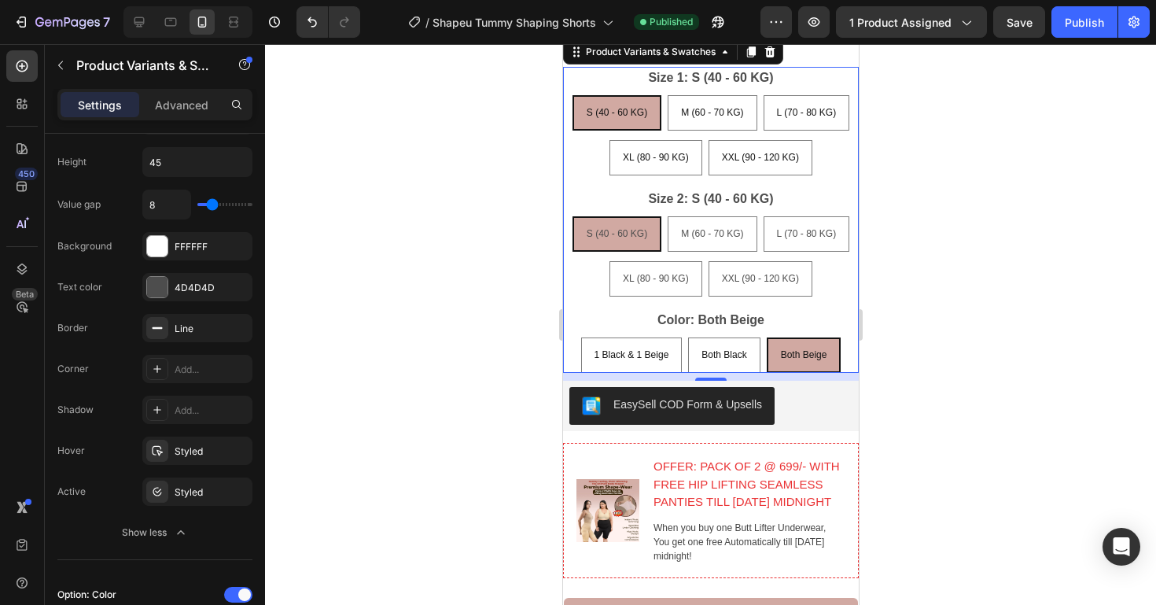
scroll to position [859, 0]
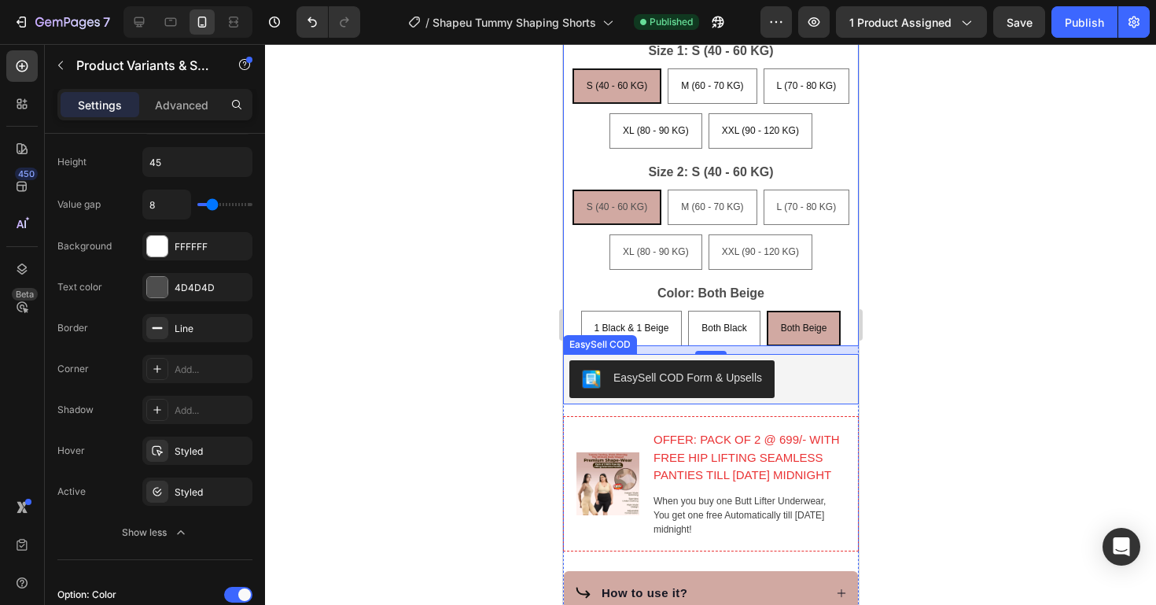
click at [835, 398] on div "EasySell COD Form & Upsells" at bounding box center [709, 379] width 283 height 38
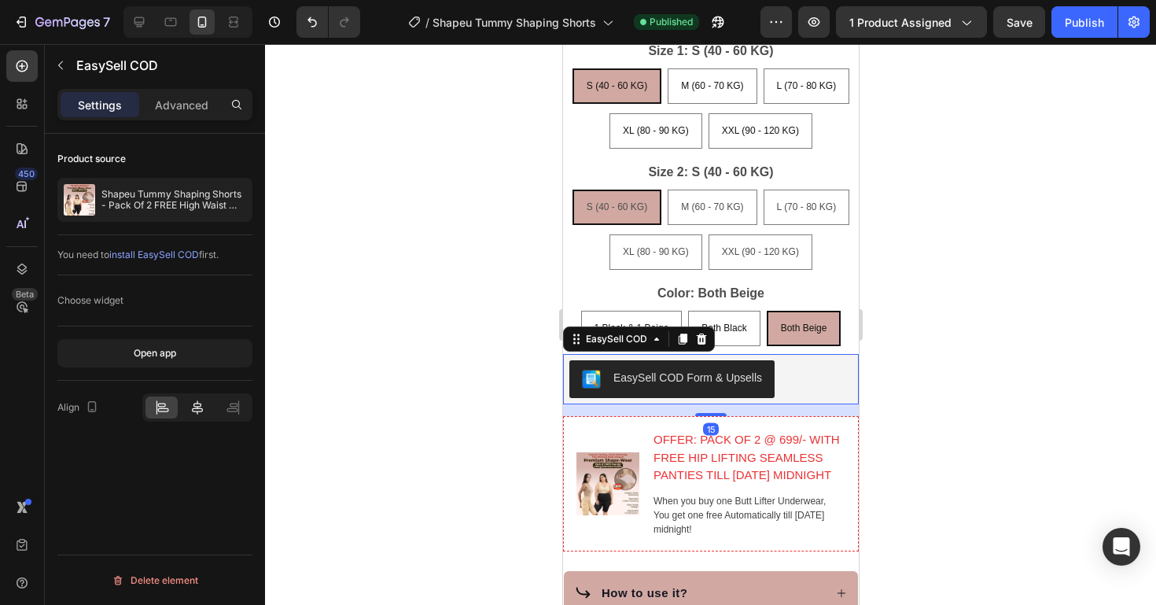
click at [189, 414] on icon at bounding box center [197, 407] width 16 height 16
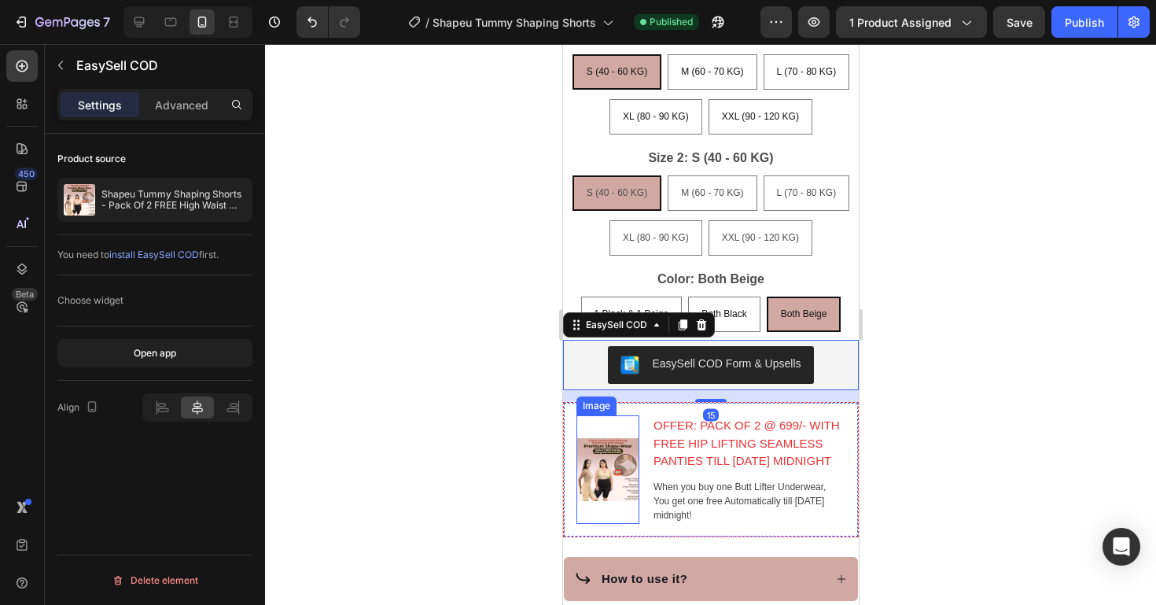
scroll to position [893, 0]
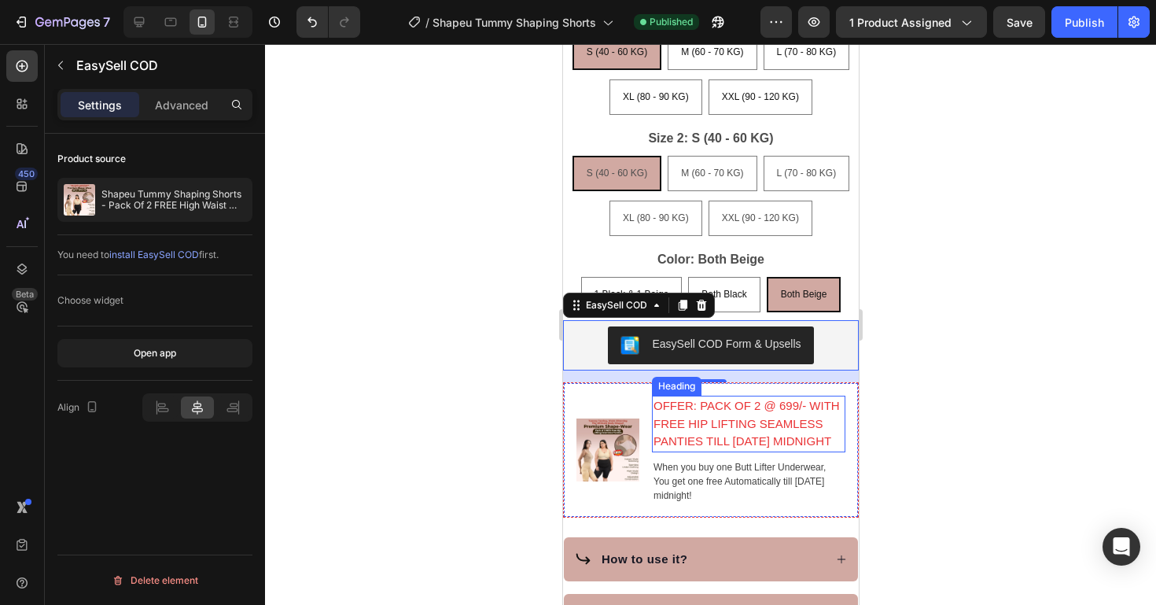
click at [781, 452] on h3 "OFFER: PACK OF 2 @ 699/- WITH FREE HIP LIFTING SEAMLESS PANTIES TILL [DATE] MID…" at bounding box center [747, 423] width 193 height 57
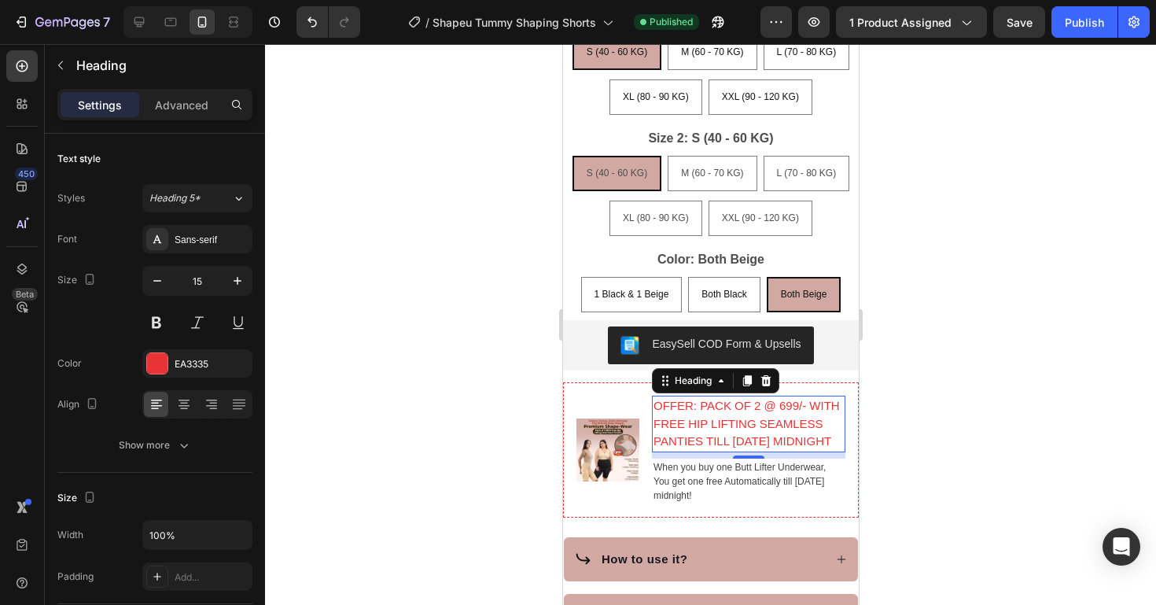
click at [704, 443] on h3 "OFFER: PACK OF 2 @ 699/- WITH FREE HIP LIFTING SEAMLESS PANTIES TILL [DATE] MID…" at bounding box center [747, 423] width 193 height 57
click at [704, 443] on p "OFFER: PACK OF 2 @ 699/- WITH FREE HIP LIFTING SEAMLESS PANTIES TILL [DATE] MID…" at bounding box center [748, 423] width 190 height 53
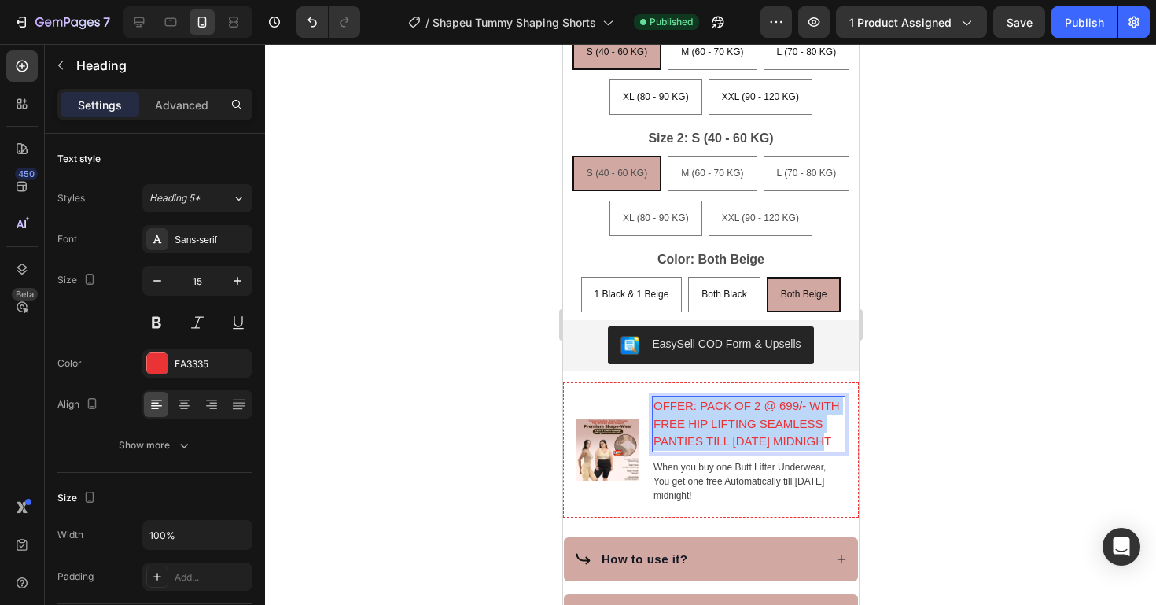
click at [704, 443] on p "OFFER: PACK OF 2 @ 699/- WITH FREE HIP LIFTING SEAMLESS PANTIES TILL [DATE] MID…" at bounding box center [748, 423] width 190 height 53
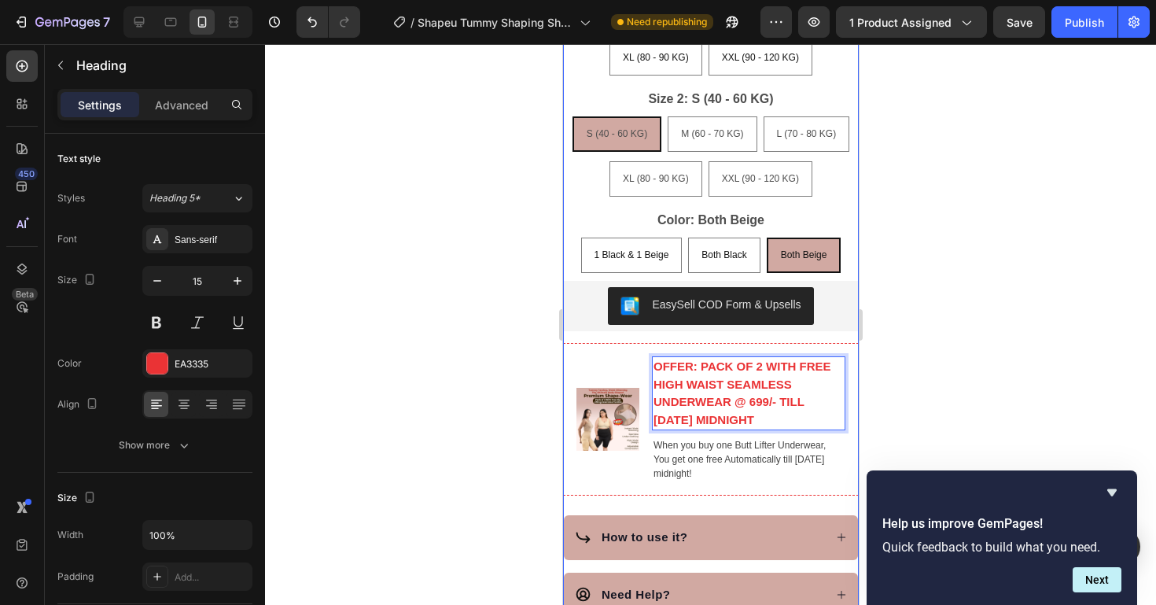
scroll to position [1017, 0]
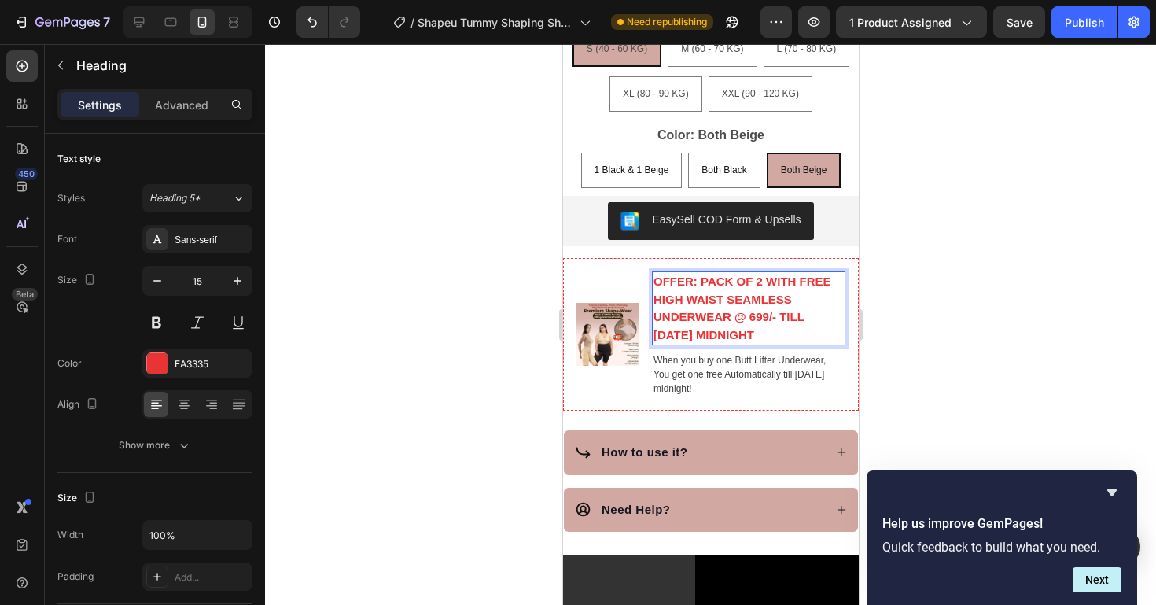
click at [931, 367] on div at bounding box center [710, 324] width 891 height 561
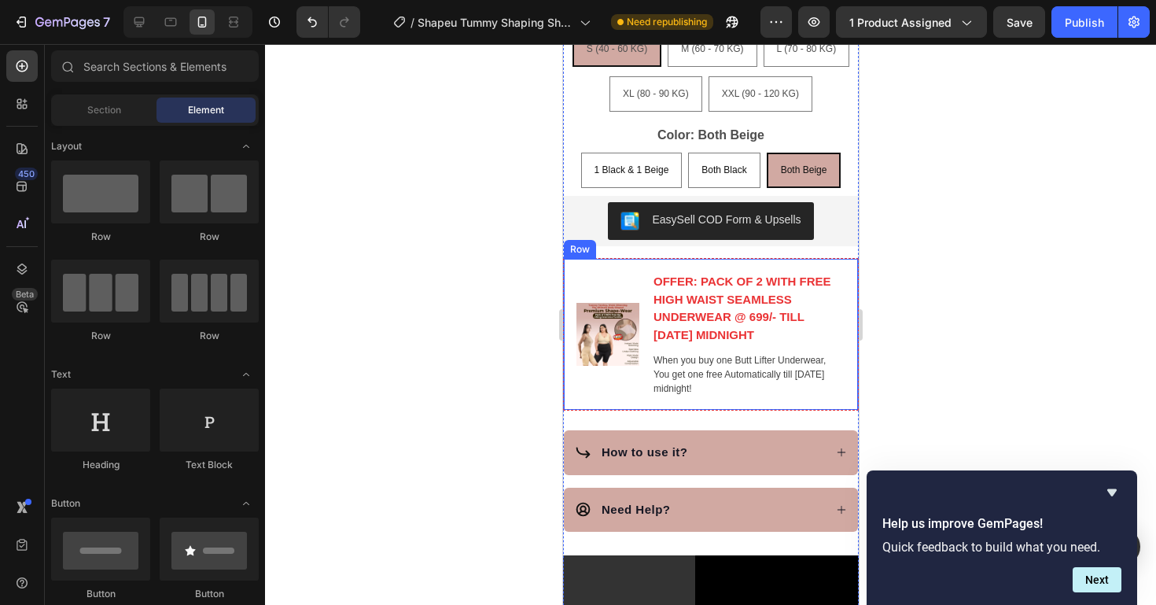
click at [779, 344] on p "⁠⁠⁠⁠⁠⁠⁠ OFFER: PACK OF 2 WITH FREE HIGH WAIST SEAMLESS UNDERWEAR @ 699/- TILL […" at bounding box center [748, 308] width 190 height 71
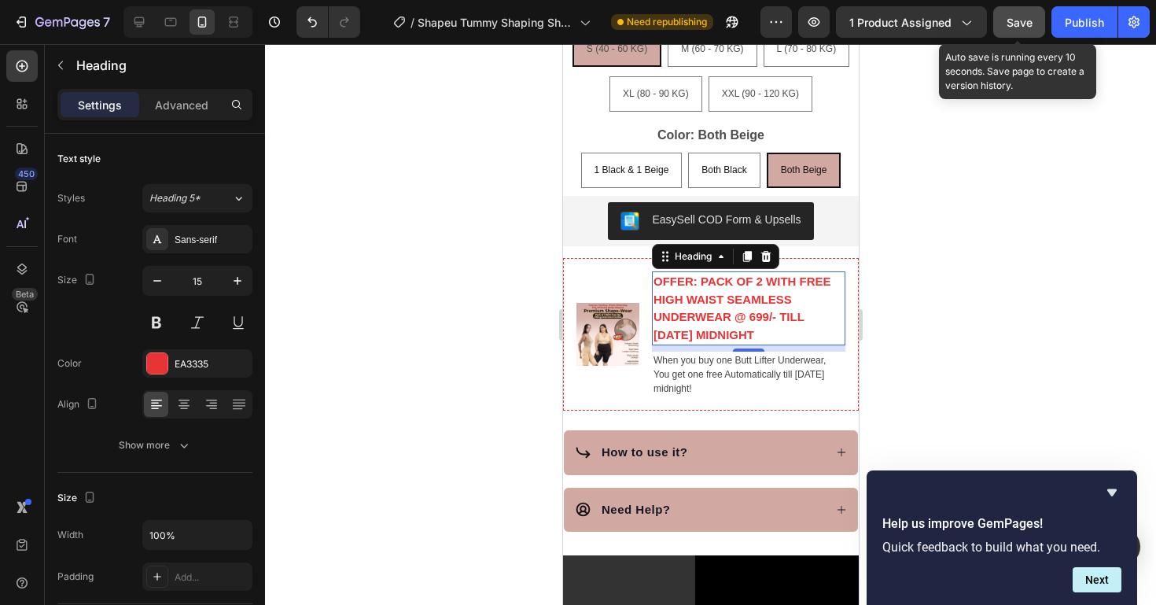
click at [998, 17] on button "Save" at bounding box center [1019, 21] width 52 height 31
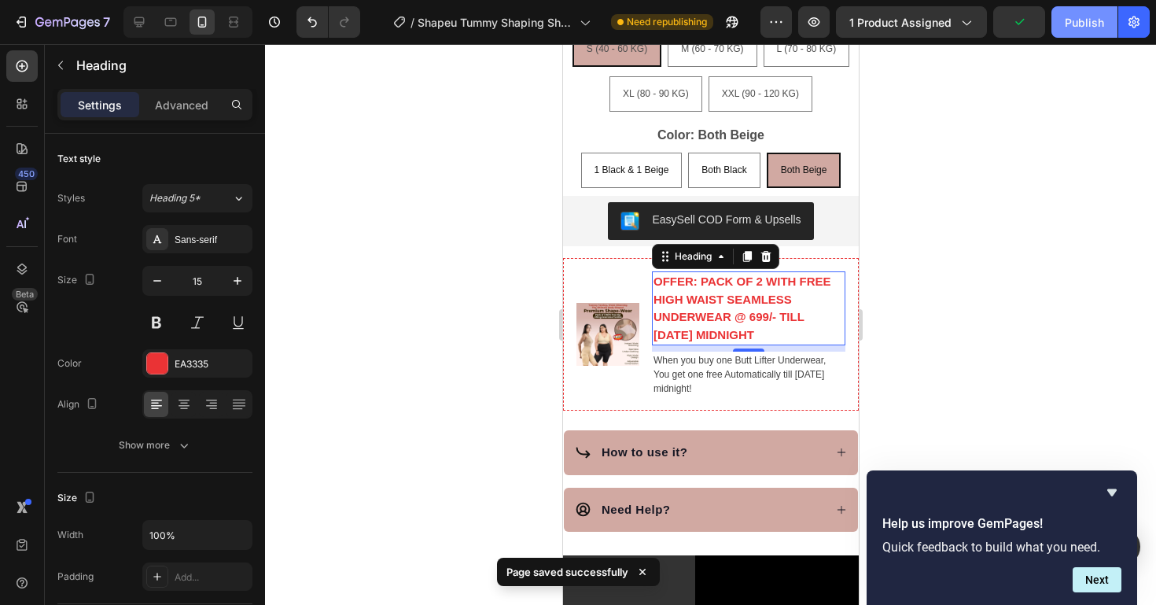
click at [1081, 19] on div "Publish" at bounding box center [1084, 22] width 39 height 17
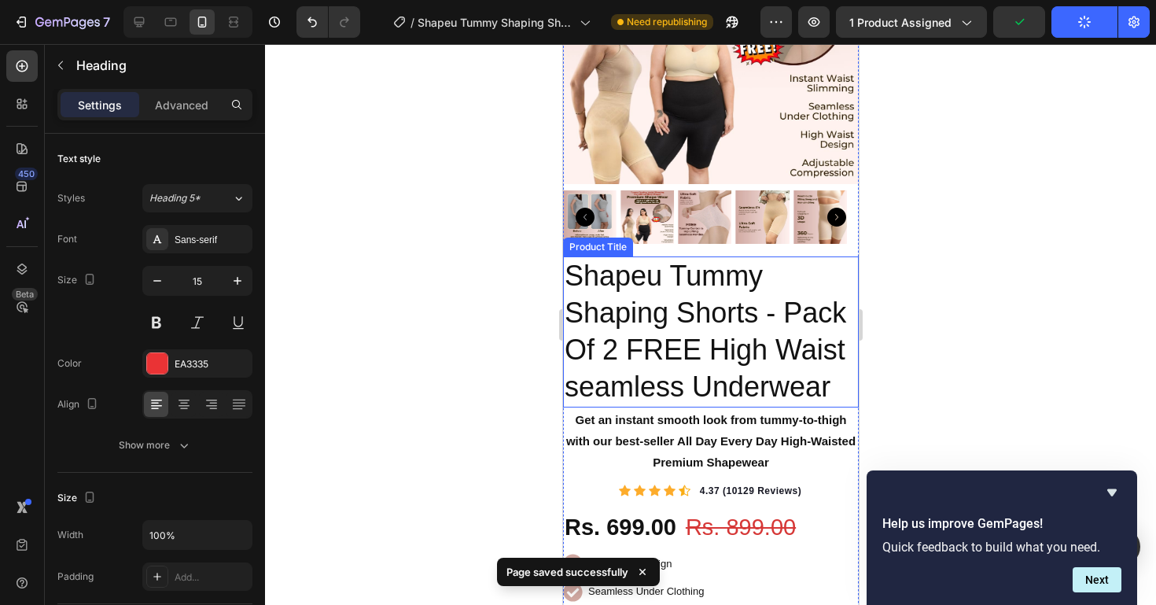
scroll to position [0, 0]
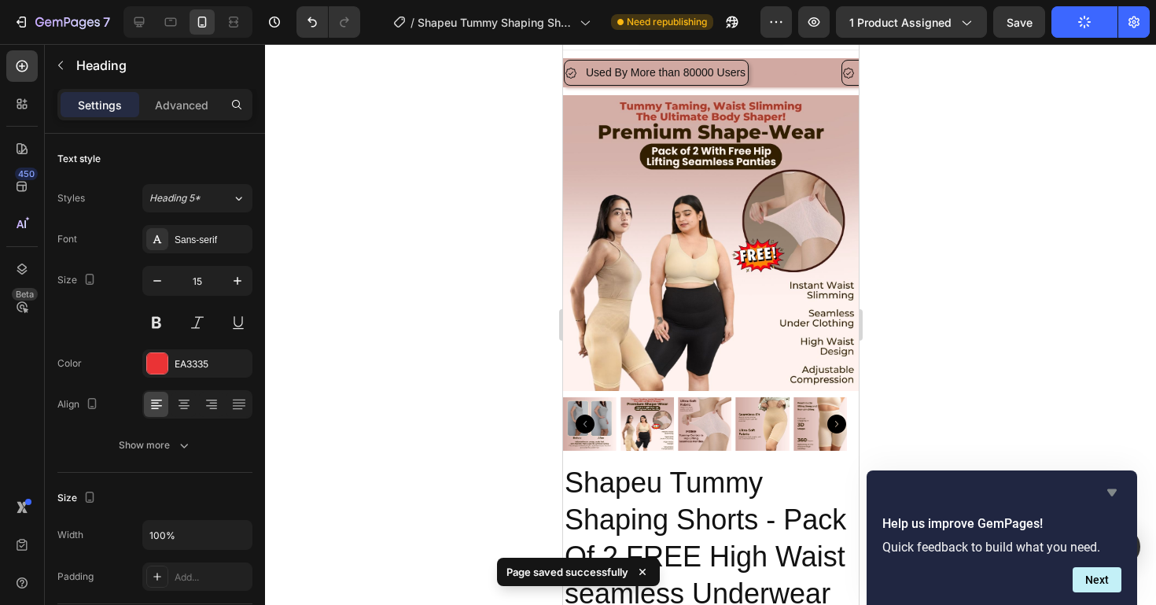
click at [1109, 489] on icon "Hide survey" at bounding box center [1111, 492] width 9 height 7
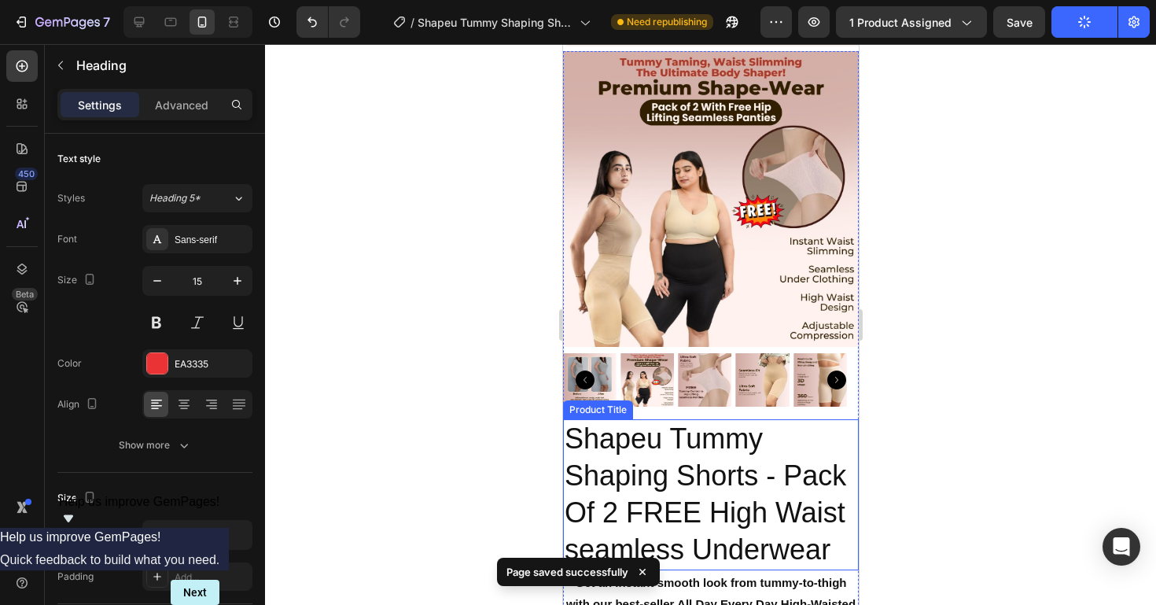
scroll to position [157, 0]
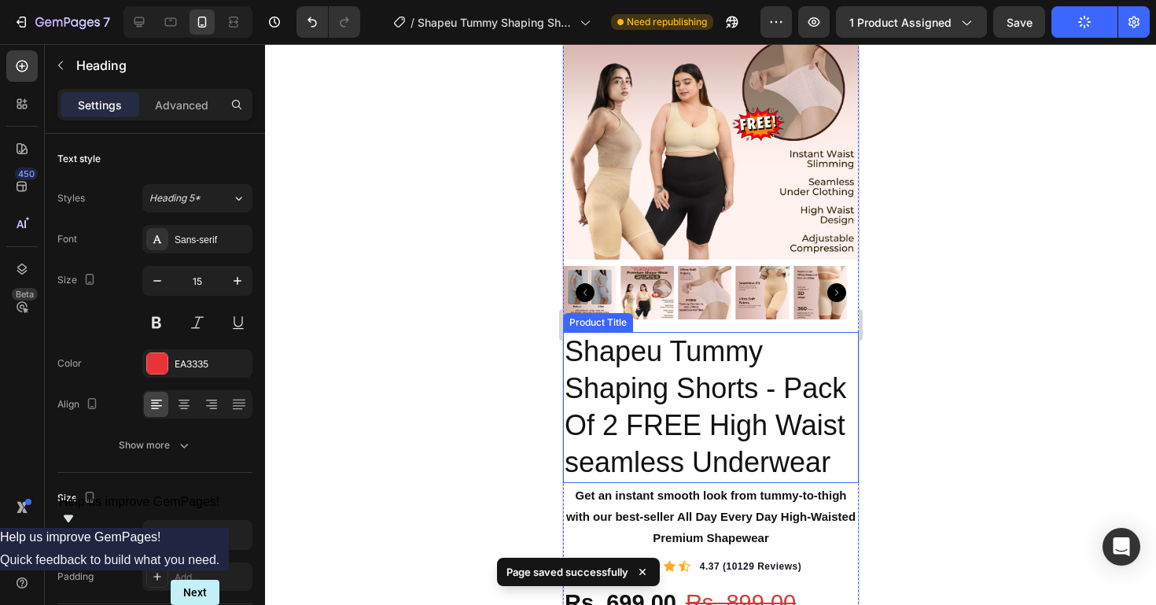
click at [759, 456] on h1 "Shapeu Tummy Shaping Shorts - Pack Of 2 FREE High Waist seamless Underwear" at bounding box center [710, 407] width 296 height 150
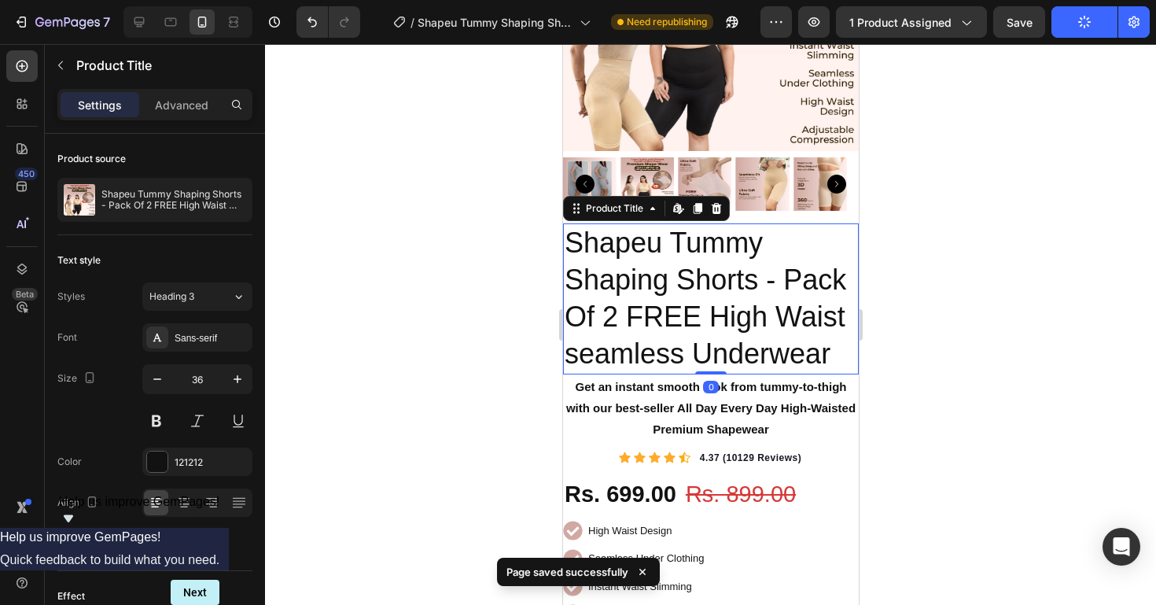
scroll to position [300, 0]
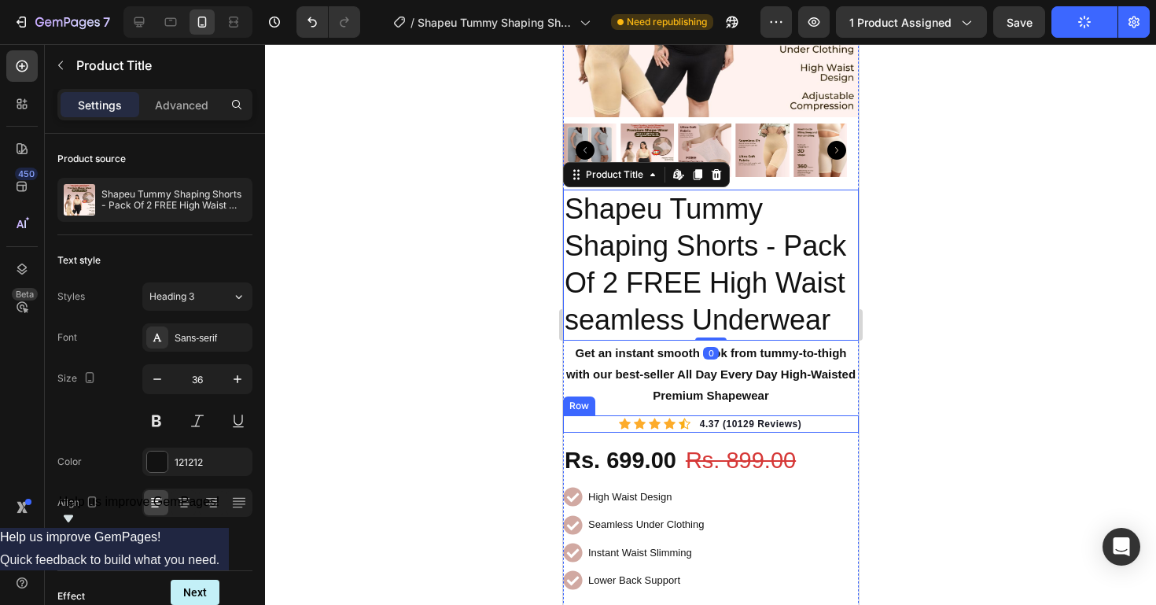
click at [924, 448] on div at bounding box center [710, 324] width 891 height 561
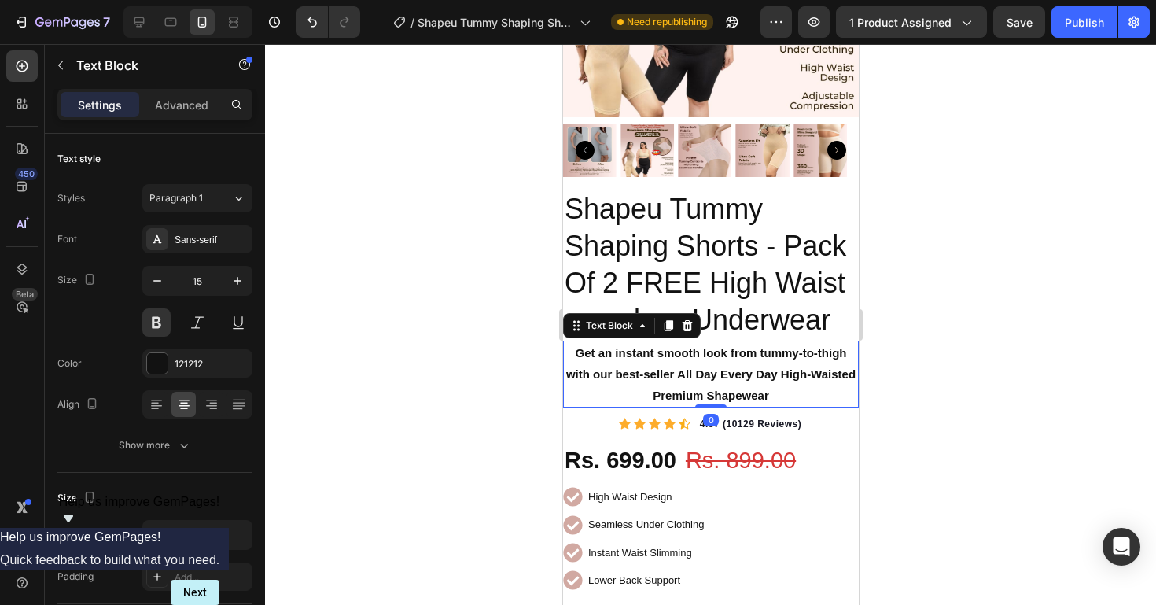
click at [756, 406] on p "Get an instant smooth look from tummy-to-thigh with our best-seller All Day Eve…" at bounding box center [710, 374] width 292 height 64
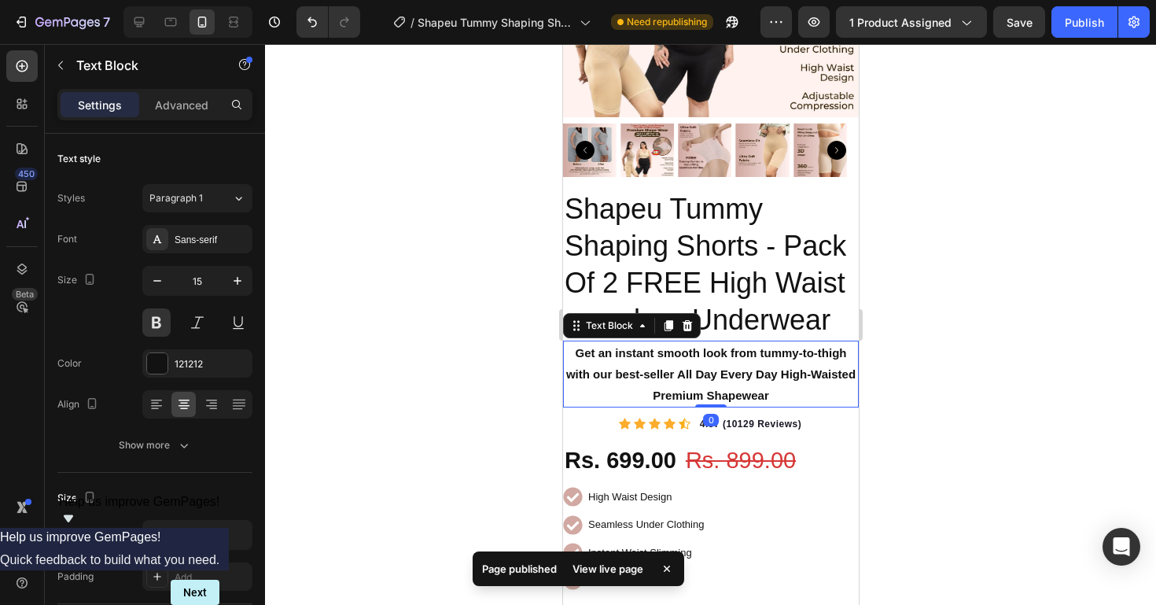
click at [927, 413] on div at bounding box center [710, 324] width 891 height 561
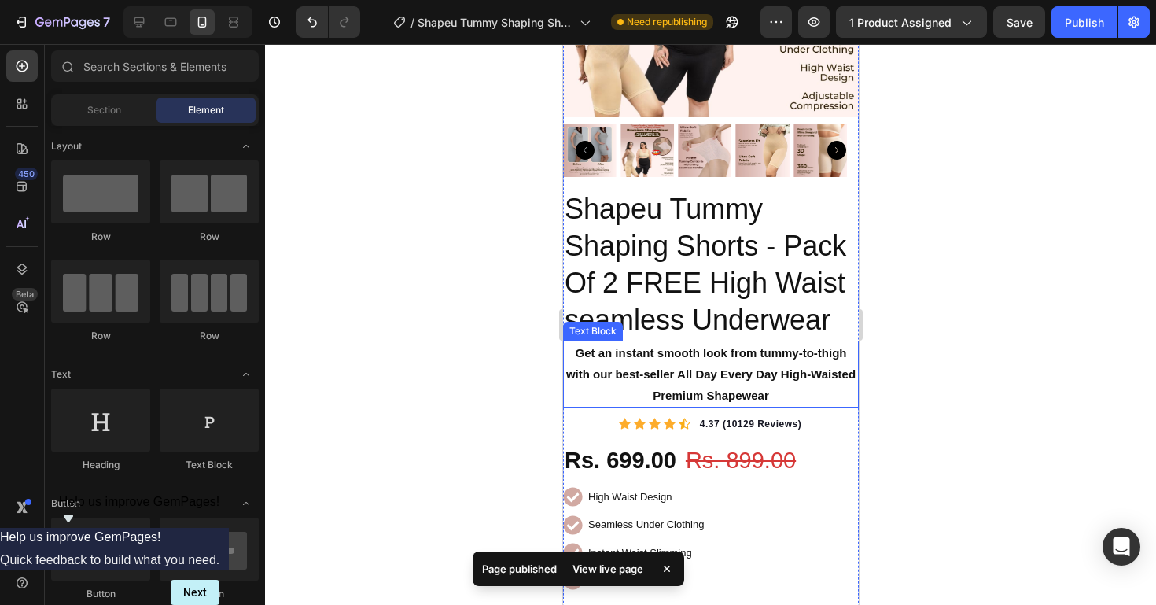
click at [693, 380] on p "Get an instant smooth look from tummy-to-thigh with our best-seller All Day Eve…" at bounding box center [710, 374] width 292 height 64
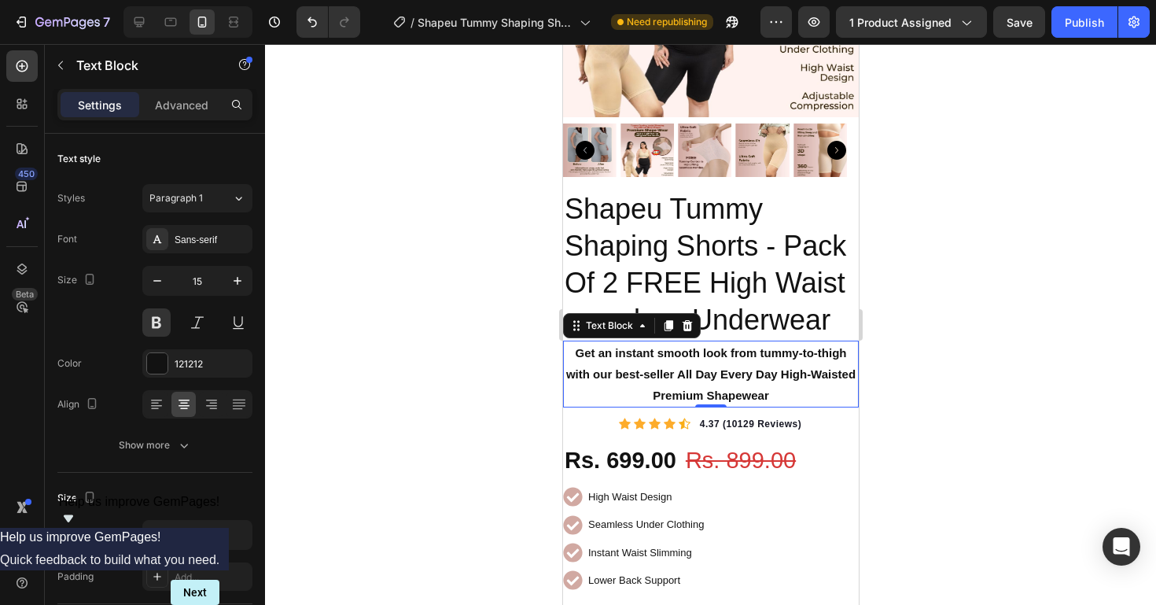
click at [929, 391] on div at bounding box center [710, 324] width 891 height 561
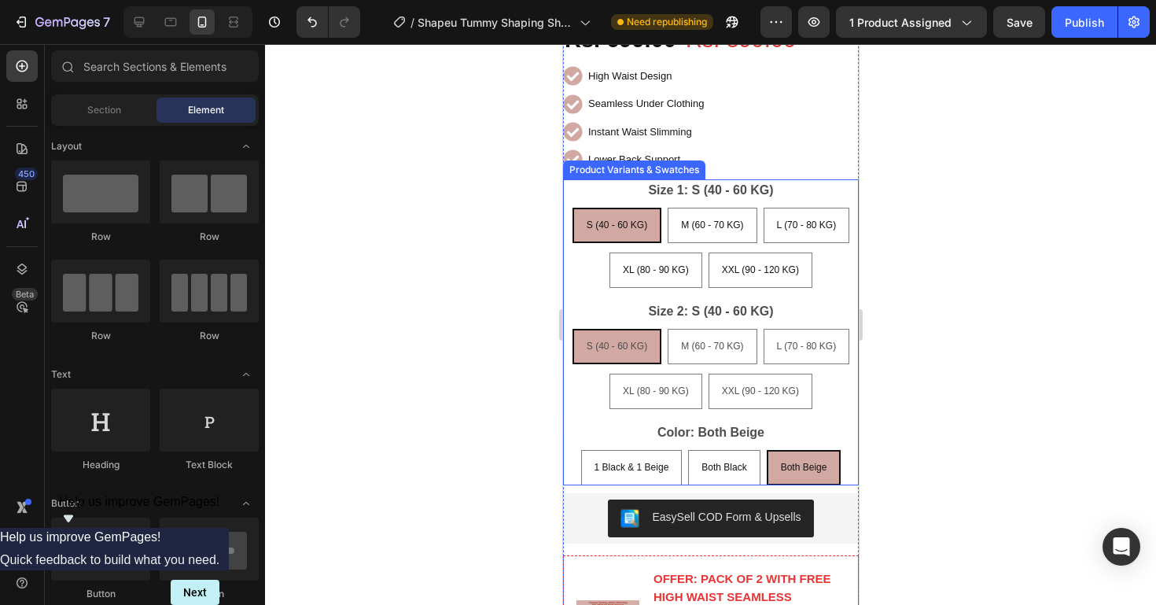
scroll to position [654, 0]
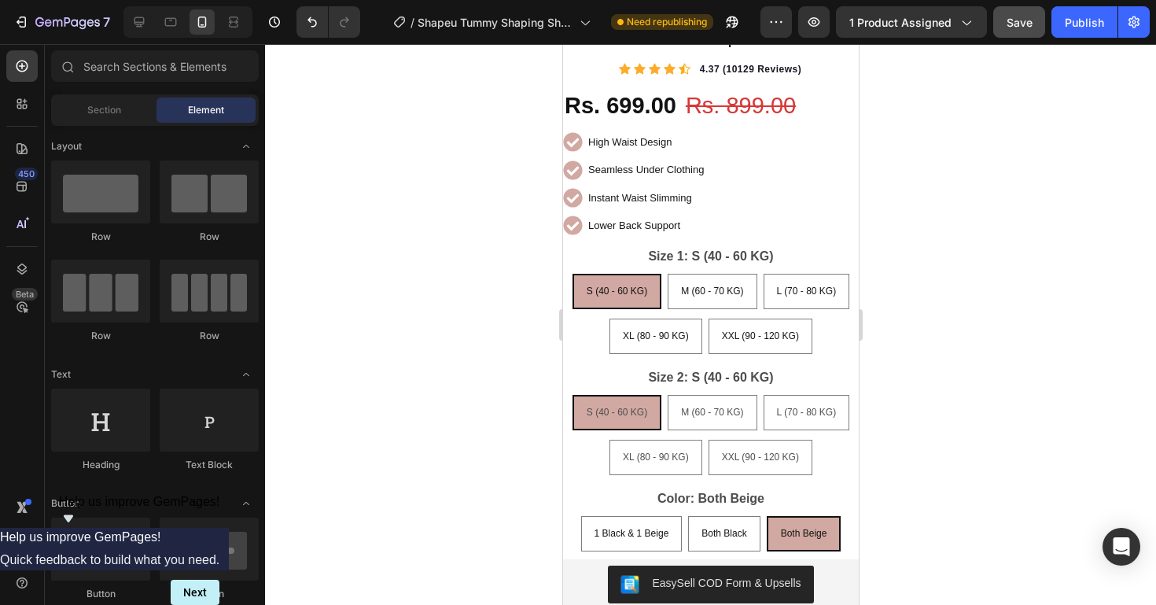
click at [1027, 12] on button "Save" at bounding box center [1019, 21] width 52 height 31
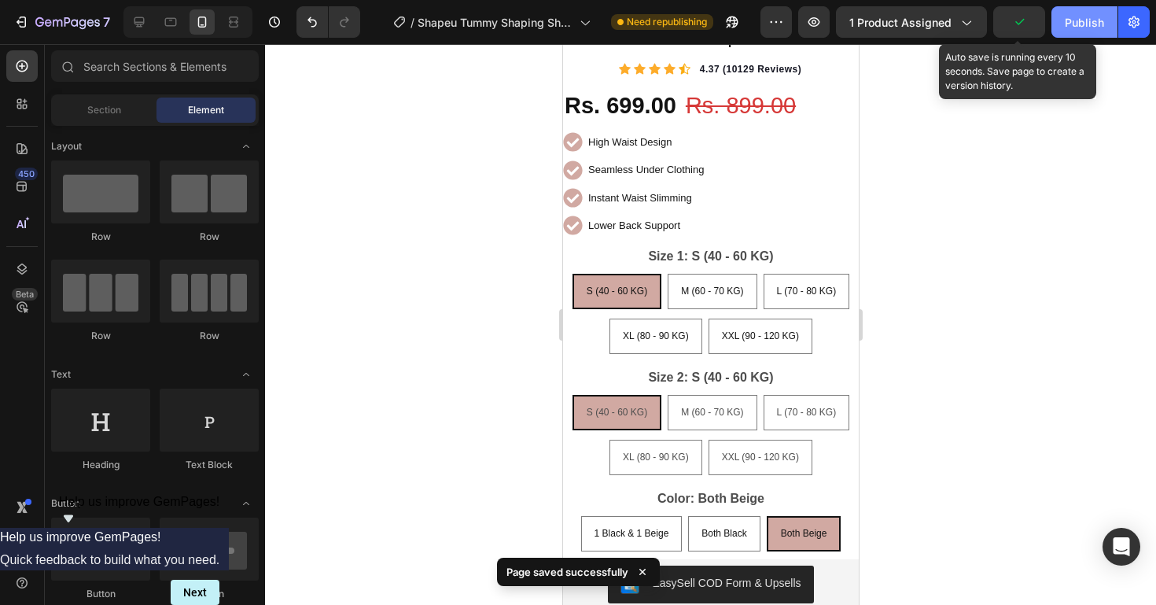
click at [1087, 18] on div "Publish" at bounding box center [1084, 22] width 39 height 17
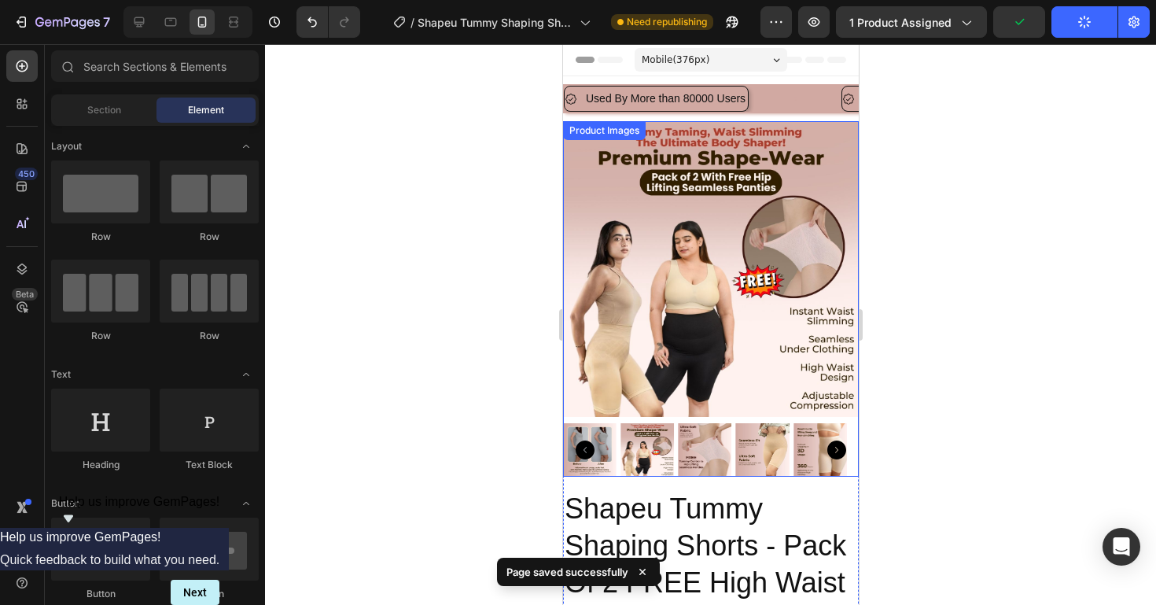
scroll to position [0, 0]
